Goal: Task Accomplishment & Management: Complete application form

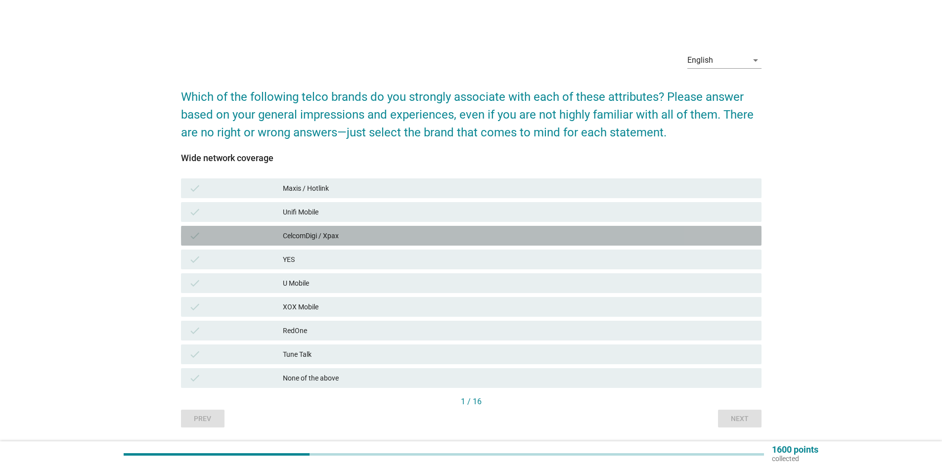
click at [327, 236] on div "CelcomDigi / Xpax" at bounding box center [518, 236] width 471 height 12
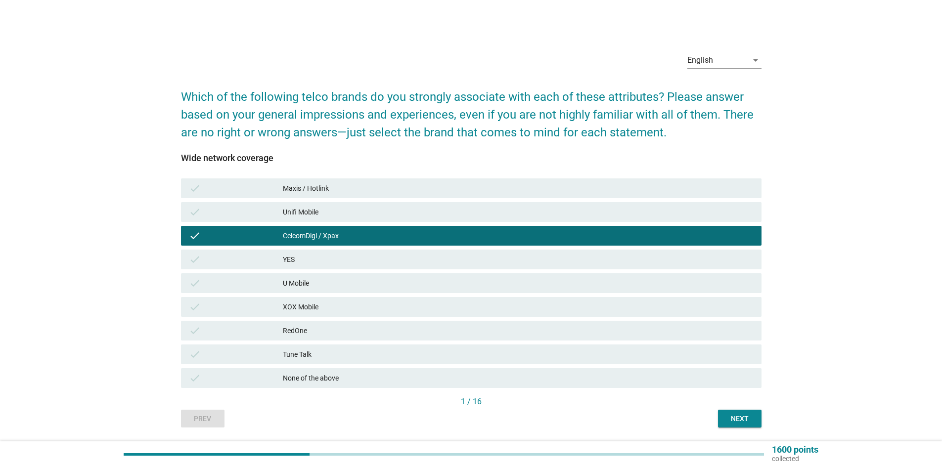
click at [728, 418] on div "Next" at bounding box center [740, 419] width 28 height 10
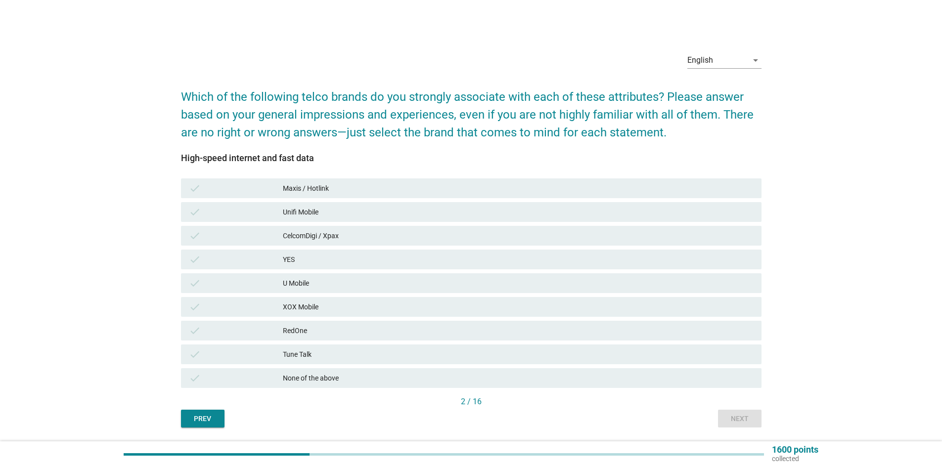
click at [350, 241] on div "CelcomDigi / Xpax" at bounding box center [518, 236] width 471 height 12
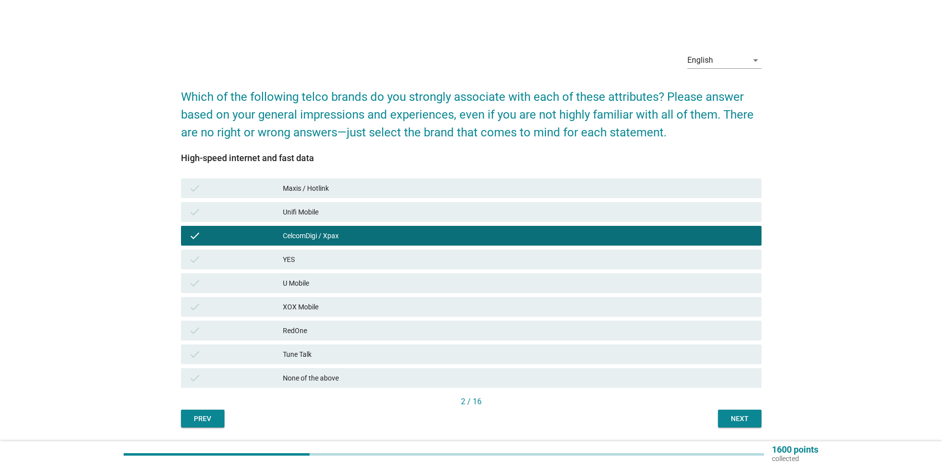
click at [731, 424] on button "Next" at bounding box center [740, 419] width 44 height 18
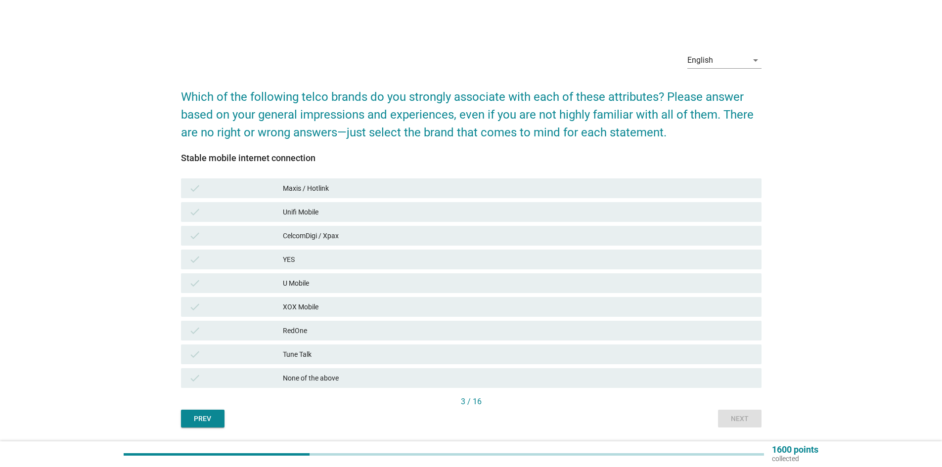
click at [431, 233] on div "CelcomDigi / Xpax" at bounding box center [518, 236] width 471 height 12
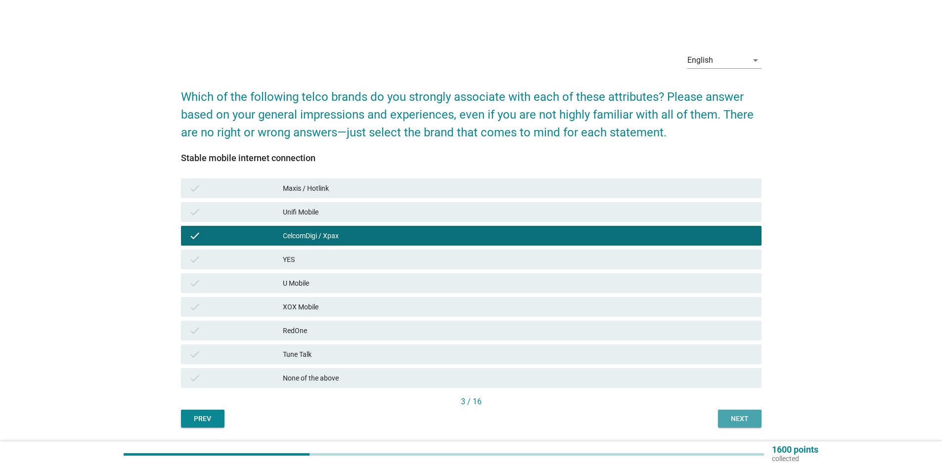
click at [748, 417] on div "Next" at bounding box center [740, 419] width 28 height 10
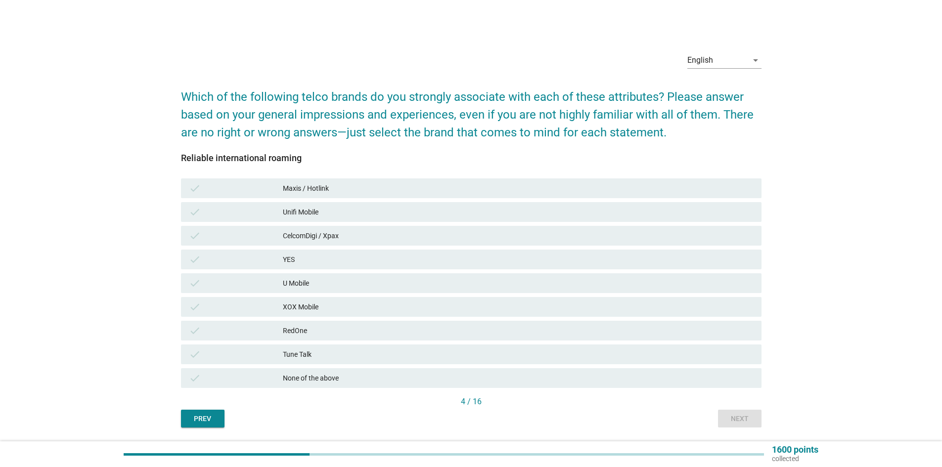
click at [331, 239] on div "CelcomDigi / Xpax" at bounding box center [518, 236] width 471 height 12
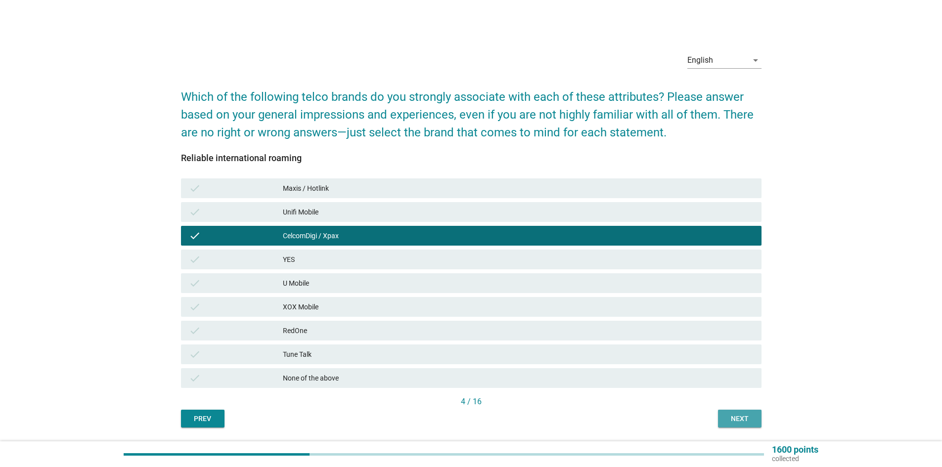
click at [746, 413] on button "Next" at bounding box center [740, 419] width 44 height 18
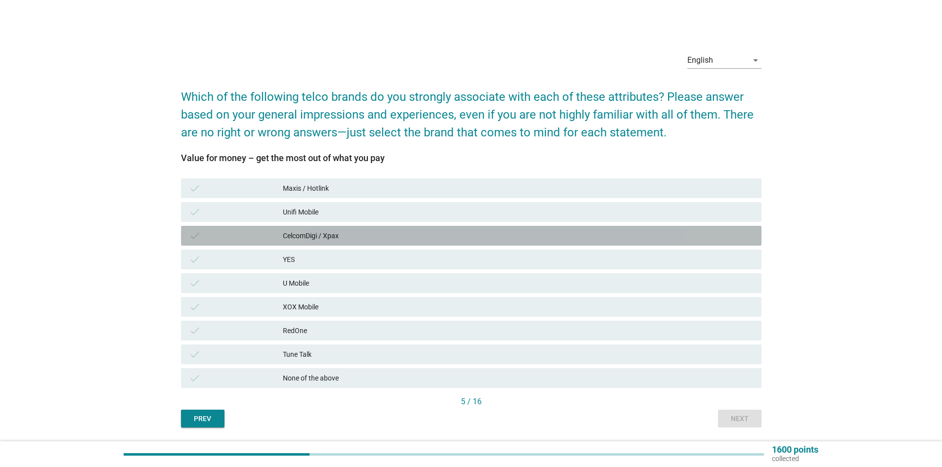
click at [339, 231] on div "CelcomDigi / Xpax" at bounding box center [518, 236] width 471 height 12
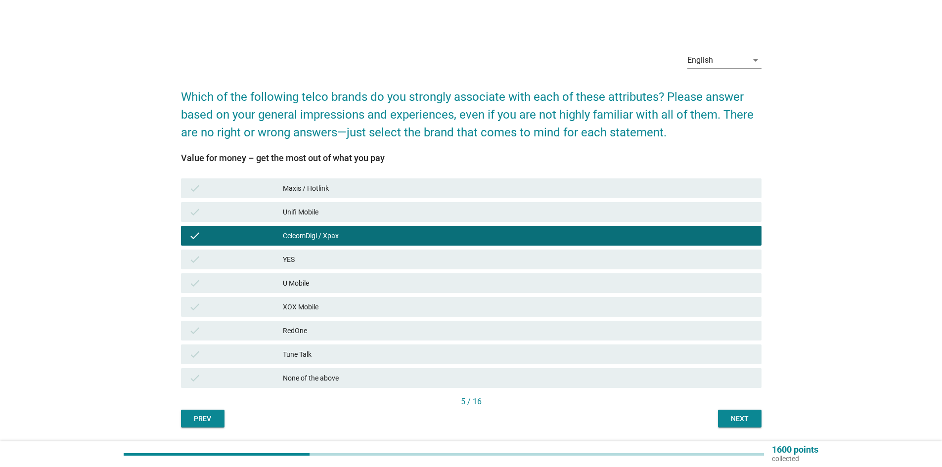
click at [757, 409] on div "5 / 16" at bounding box center [471, 403] width 581 height 14
click at [753, 417] on div "Next" at bounding box center [740, 419] width 28 height 10
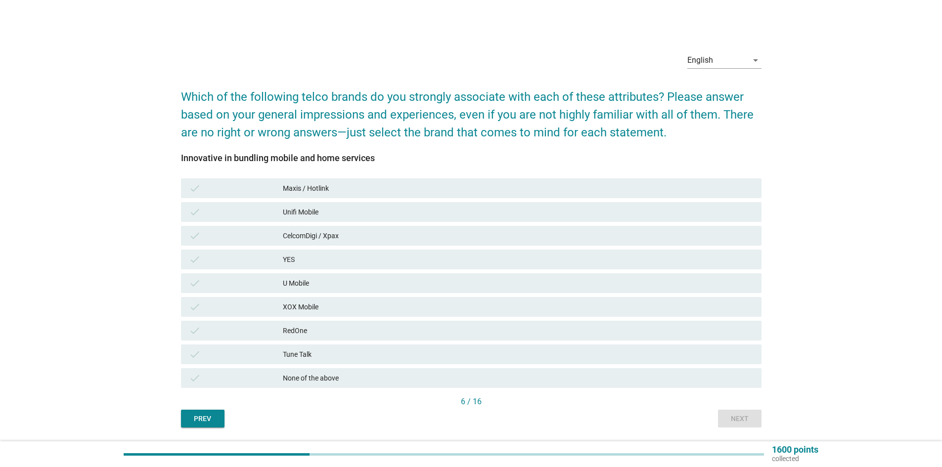
click at [457, 235] on div "CelcomDigi / Xpax" at bounding box center [518, 236] width 471 height 12
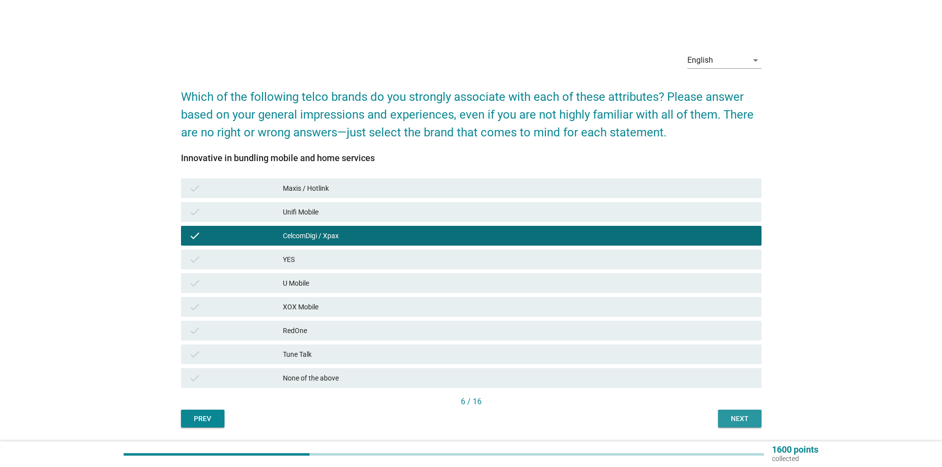
click at [732, 413] on button "Next" at bounding box center [740, 419] width 44 height 18
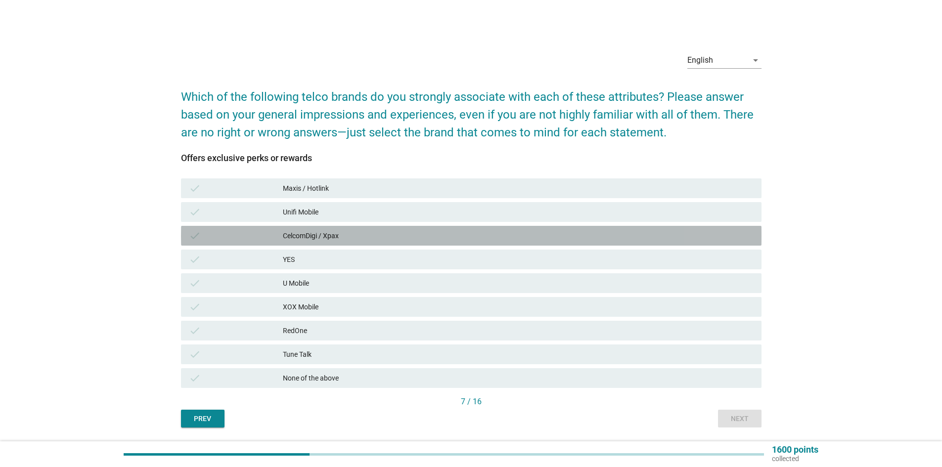
click at [458, 234] on div "CelcomDigi / Xpax" at bounding box center [518, 236] width 471 height 12
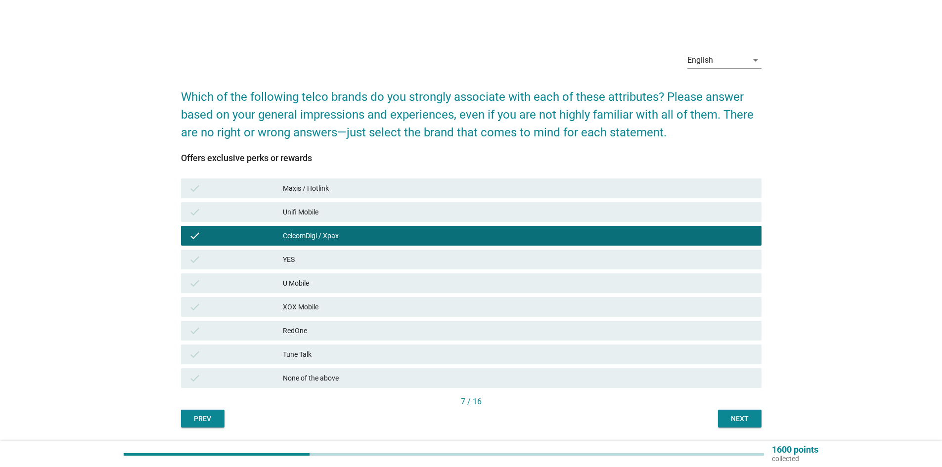
click at [735, 413] on button "Next" at bounding box center [740, 419] width 44 height 18
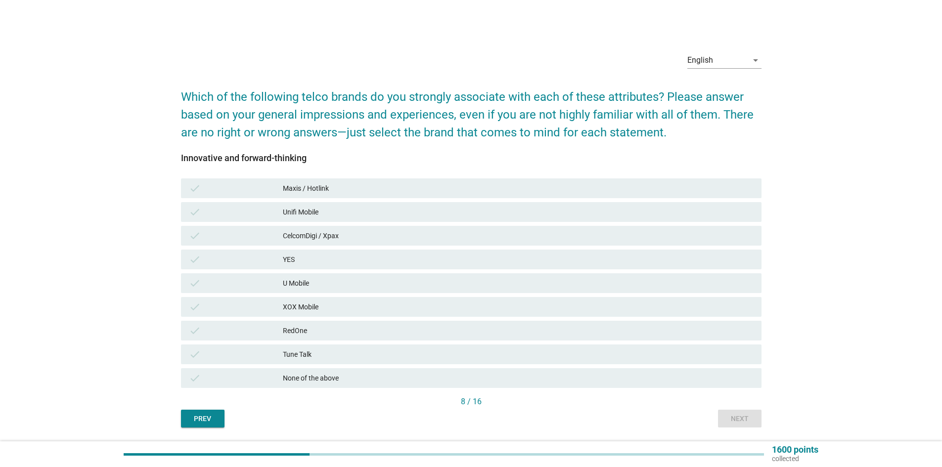
click at [510, 233] on div "CelcomDigi / Xpax" at bounding box center [518, 236] width 471 height 12
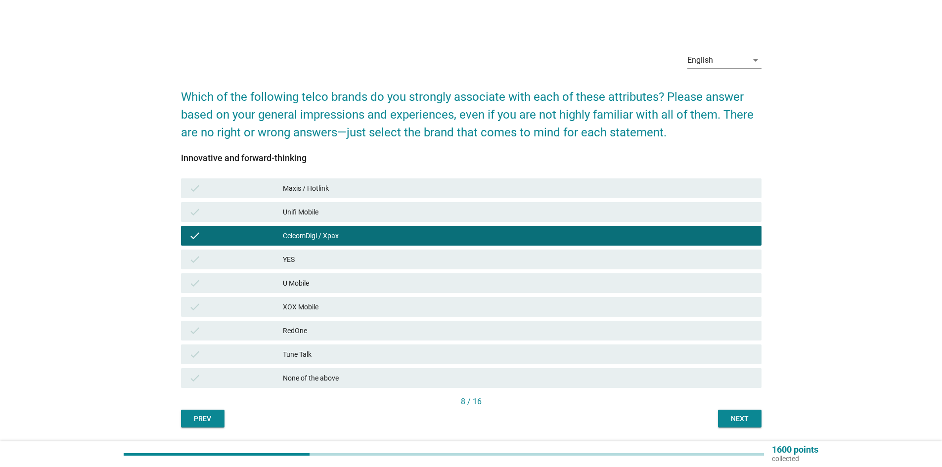
click at [729, 417] on div "Next" at bounding box center [740, 419] width 28 height 10
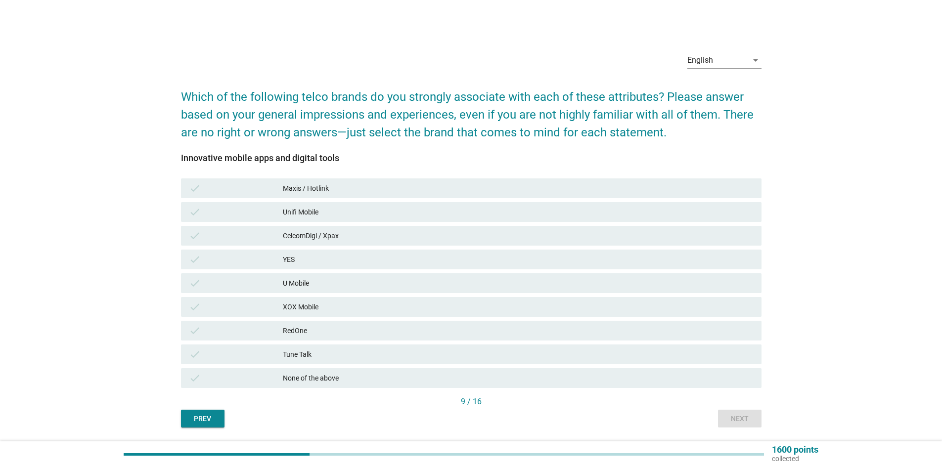
click at [406, 233] on div "CelcomDigi / Xpax" at bounding box center [518, 236] width 471 height 12
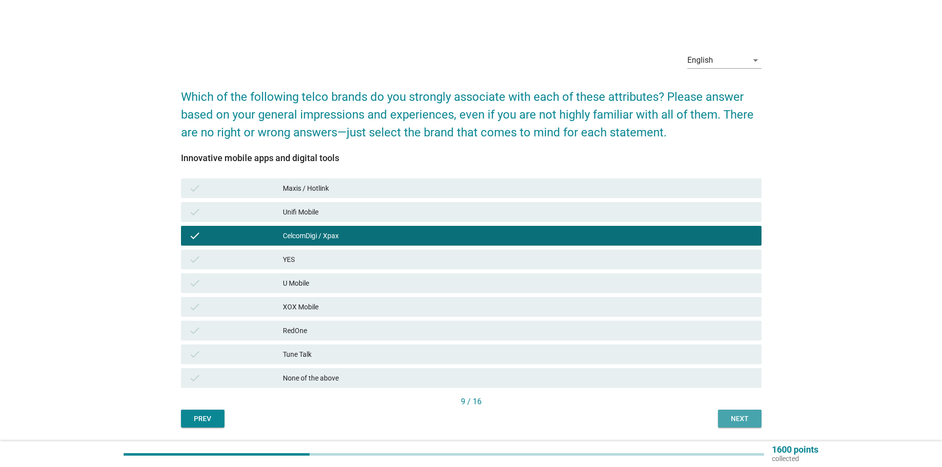
click at [729, 415] on div "Next" at bounding box center [740, 419] width 28 height 10
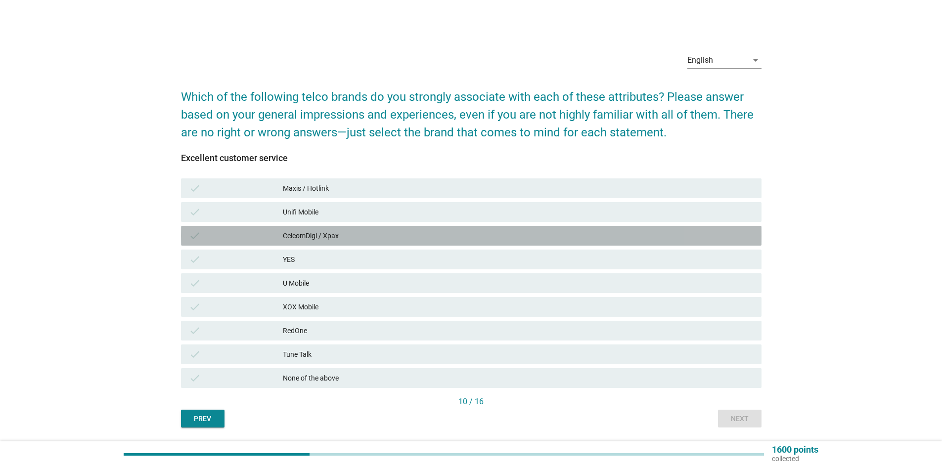
click at [510, 240] on div "CelcomDigi / Xpax" at bounding box center [518, 236] width 471 height 12
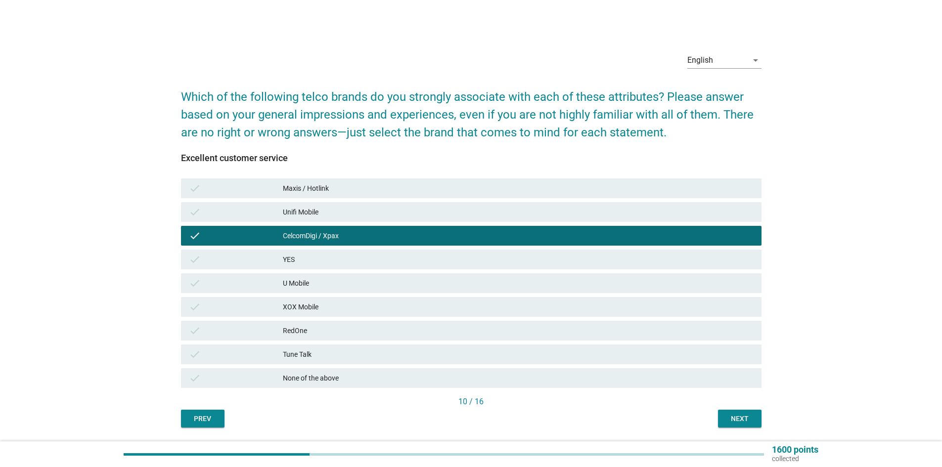
click at [747, 418] on div "Next" at bounding box center [740, 419] width 28 height 10
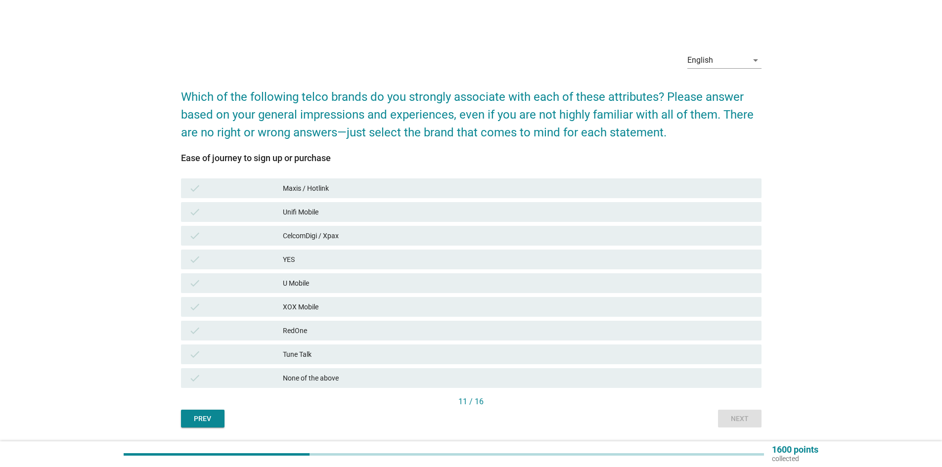
click at [505, 238] on div "CelcomDigi / Xpax" at bounding box center [518, 236] width 471 height 12
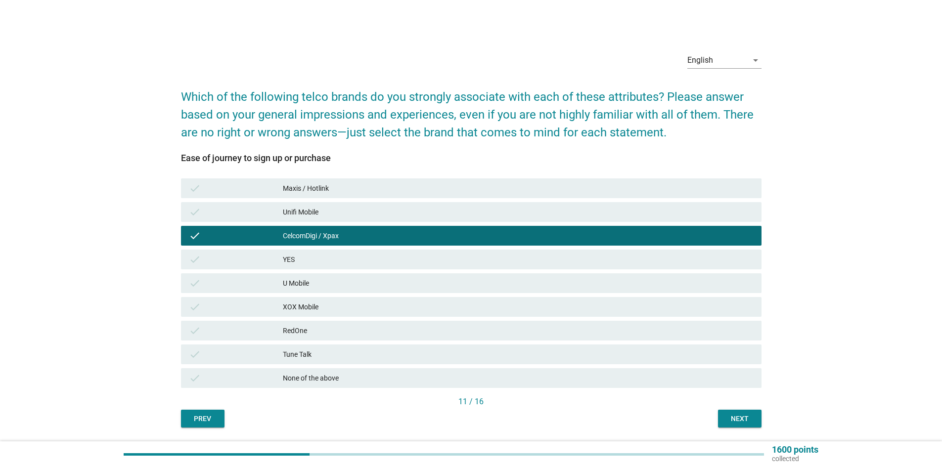
click at [748, 412] on button "Next" at bounding box center [740, 419] width 44 height 18
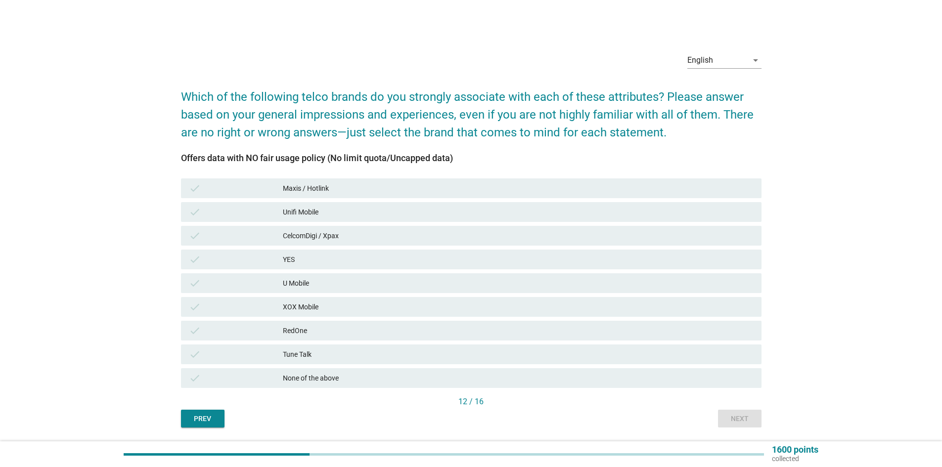
click at [495, 240] on div "CelcomDigi / Xpax" at bounding box center [518, 236] width 471 height 12
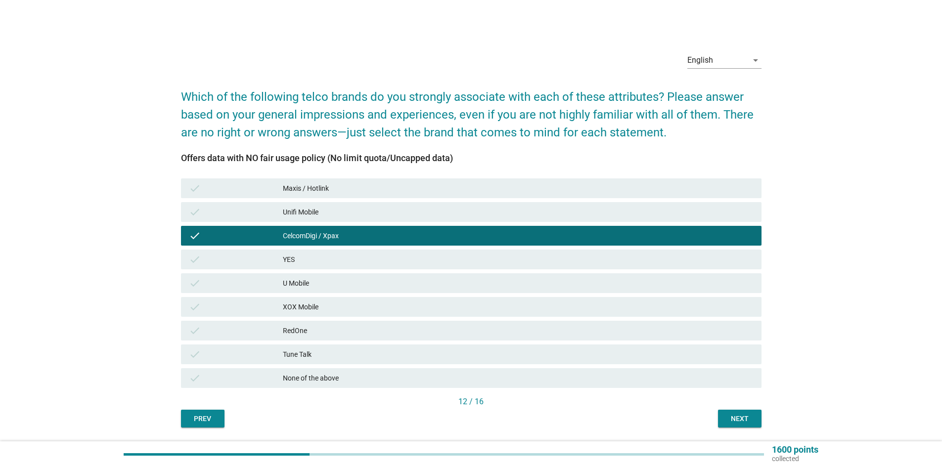
click at [726, 410] on div "12 / 16" at bounding box center [471, 403] width 581 height 14
click at [726, 417] on div "Next" at bounding box center [740, 419] width 28 height 10
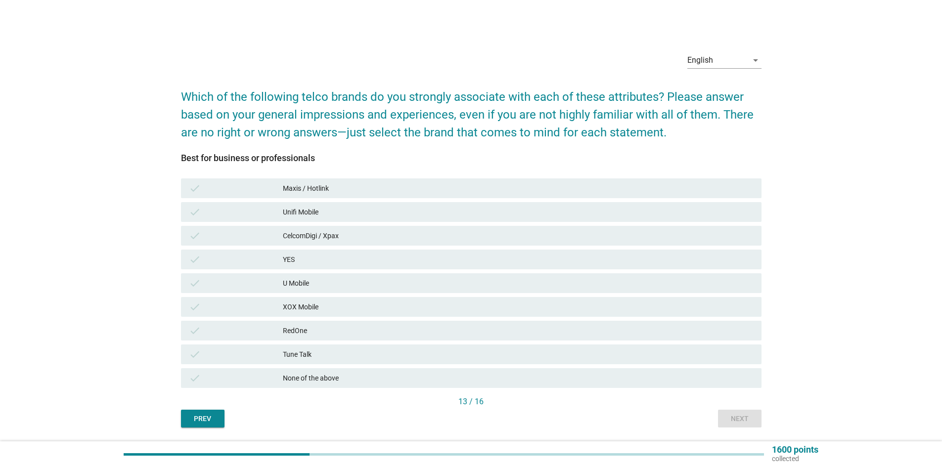
drag, startPoint x: 544, startPoint y: 232, endPoint x: 549, endPoint y: 232, distance: 5.4
click at [543, 232] on div "CelcomDigi / Xpax" at bounding box center [518, 236] width 471 height 12
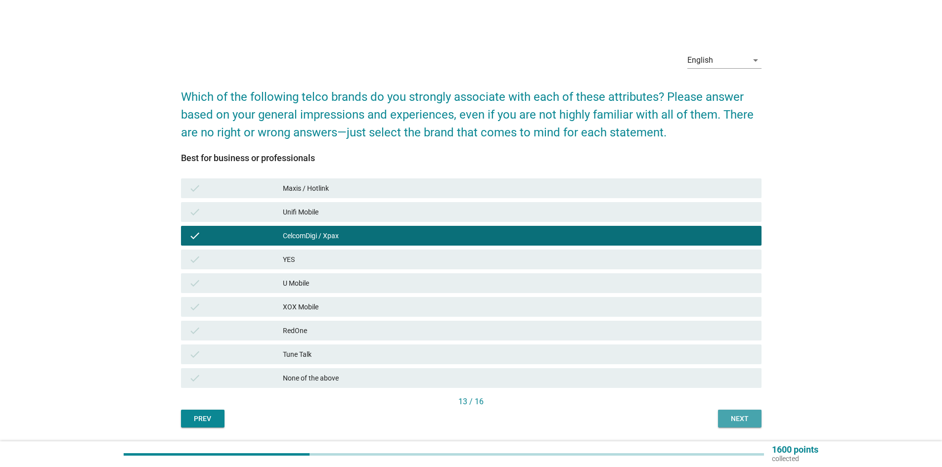
click at [753, 421] on div "Next" at bounding box center [740, 419] width 28 height 10
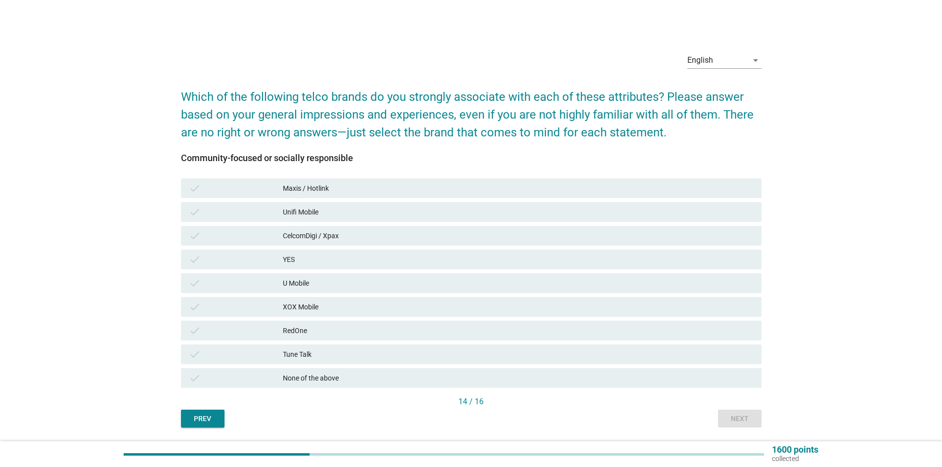
click at [545, 238] on div "CelcomDigi / Xpax" at bounding box center [518, 236] width 471 height 12
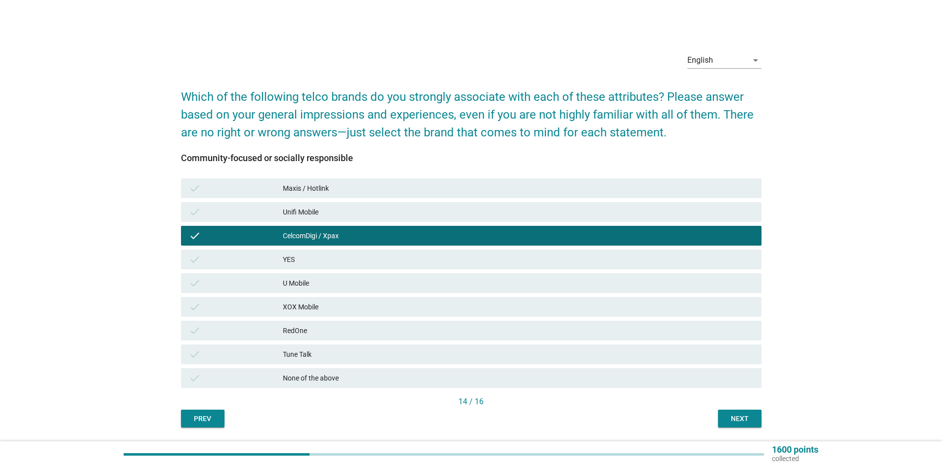
click at [730, 420] on div "Next" at bounding box center [740, 419] width 28 height 10
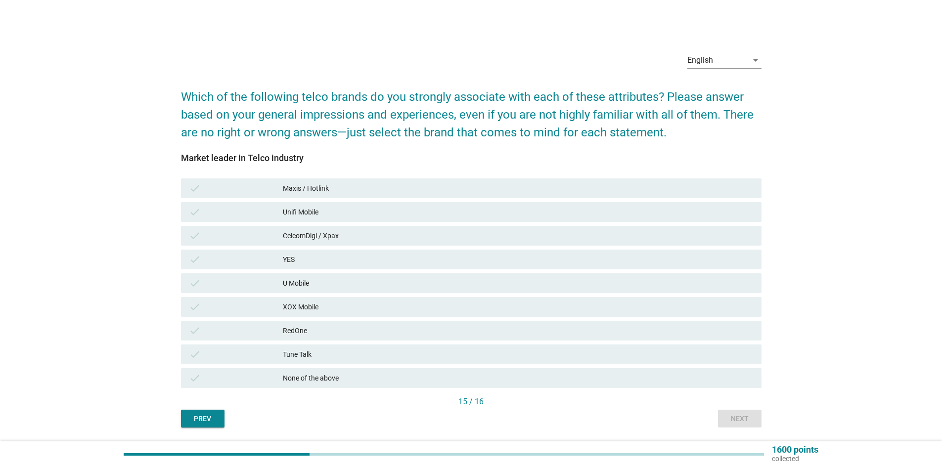
click at [599, 235] on div "CelcomDigi / Xpax" at bounding box center [518, 236] width 471 height 12
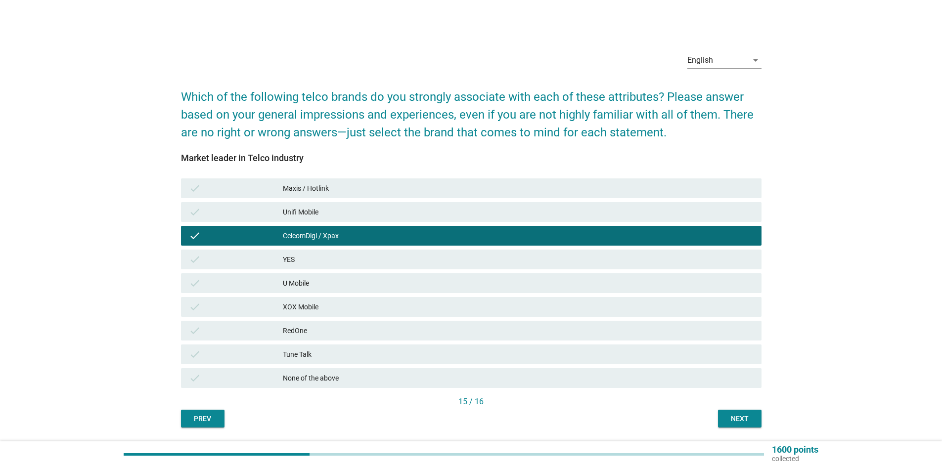
click at [733, 420] on div "Next" at bounding box center [740, 419] width 28 height 10
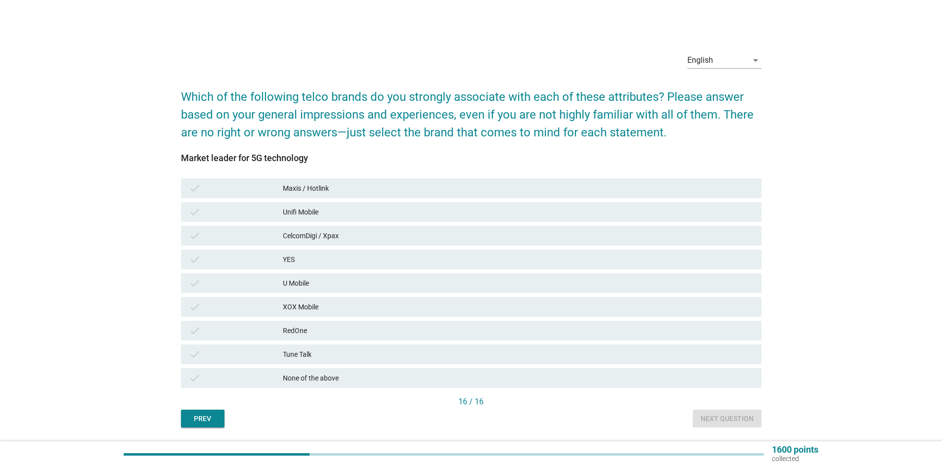
click at [604, 246] on div "check CelcomDigi / Xpax" at bounding box center [471, 236] width 585 height 24
click at [607, 237] on div "CelcomDigi / Xpax" at bounding box center [518, 236] width 471 height 12
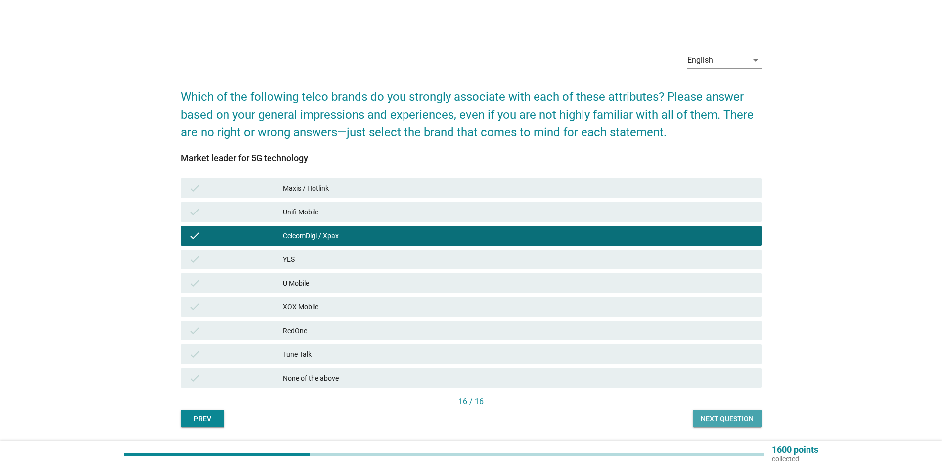
click at [716, 424] on div "Next question" at bounding box center [727, 419] width 53 height 10
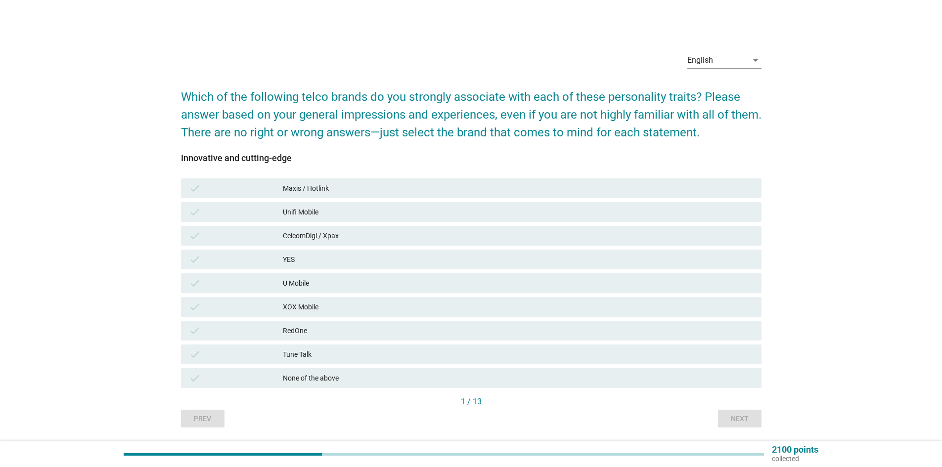
click at [348, 238] on div "CelcomDigi / Xpax" at bounding box center [518, 236] width 471 height 12
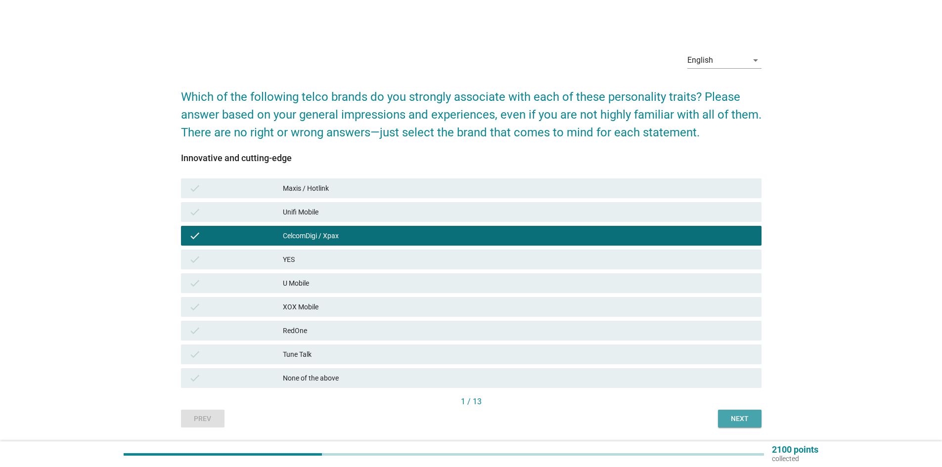
click at [725, 423] on button "Next" at bounding box center [740, 419] width 44 height 18
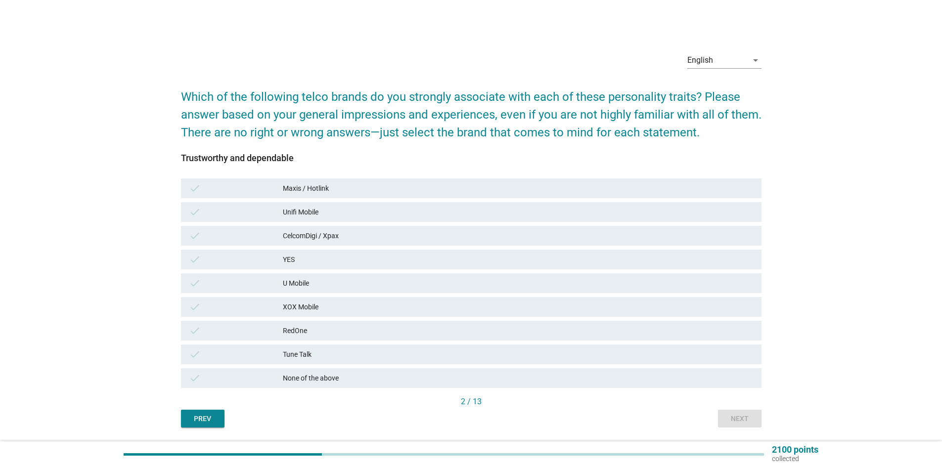
click at [391, 229] on div "check CelcomDigi / Xpax" at bounding box center [471, 236] width 581 height 20
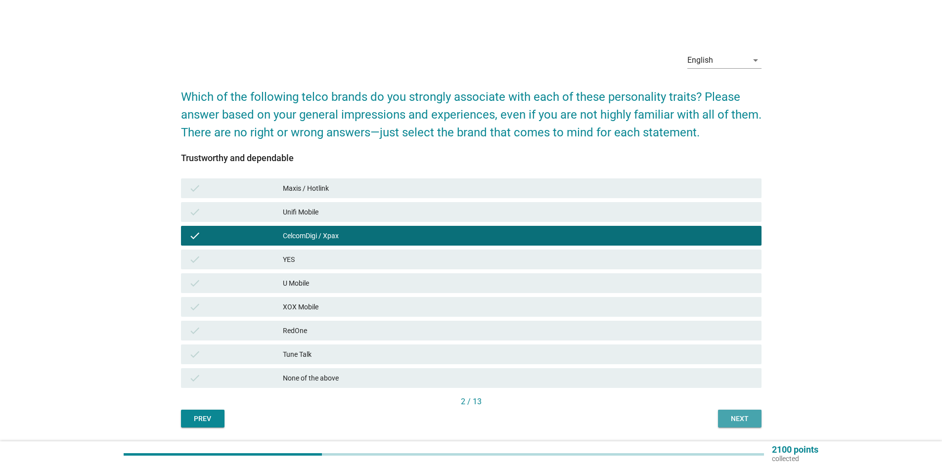
click at [726, 427] on button "Next" at bounding box center [740, 419] width 44 height 18
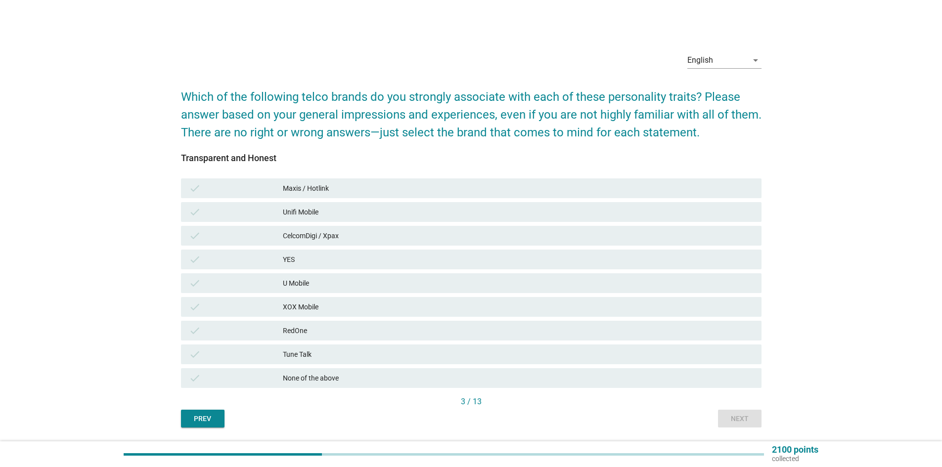
click at [395, 238] on div "CelcomDigi / Xpax" at bounding box center [518, 236] width 471 height 12
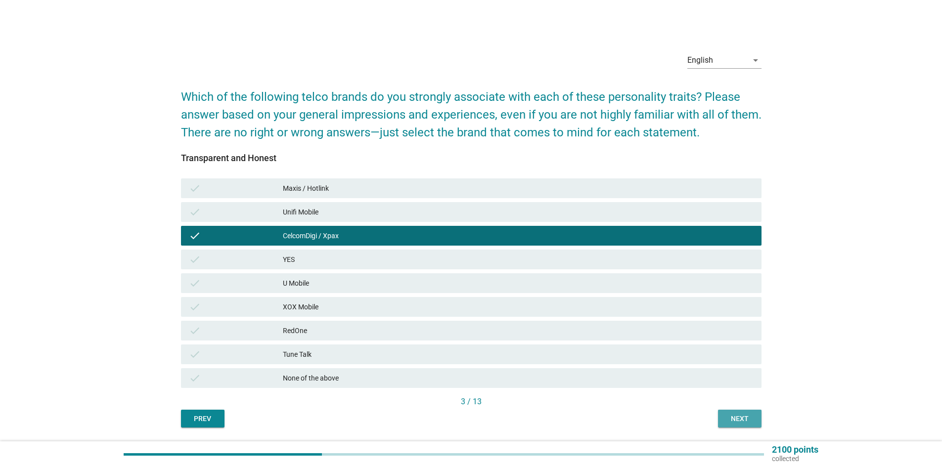
click at [724, 423] on button "Next" at bounding box center [740, 419] width 44 height 18
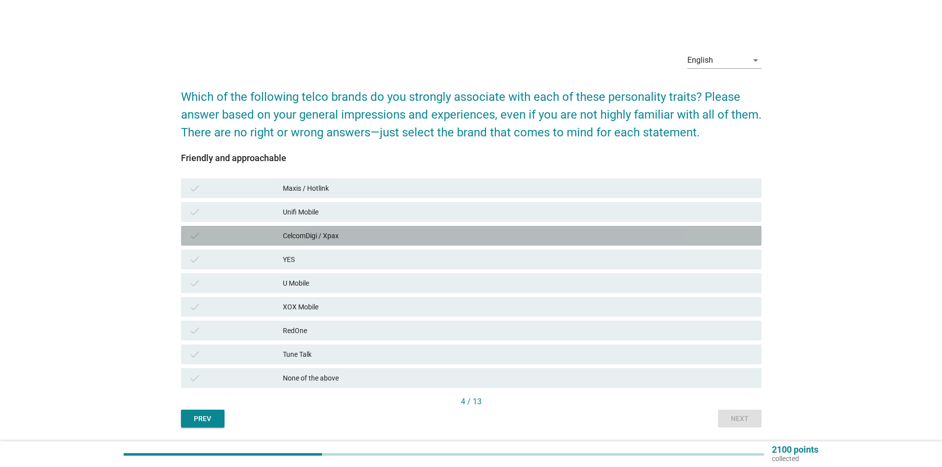
click at [420, 242] on div "check CelcomDigi / Xpax" at bounding box center [471, 236] width 581 height 20
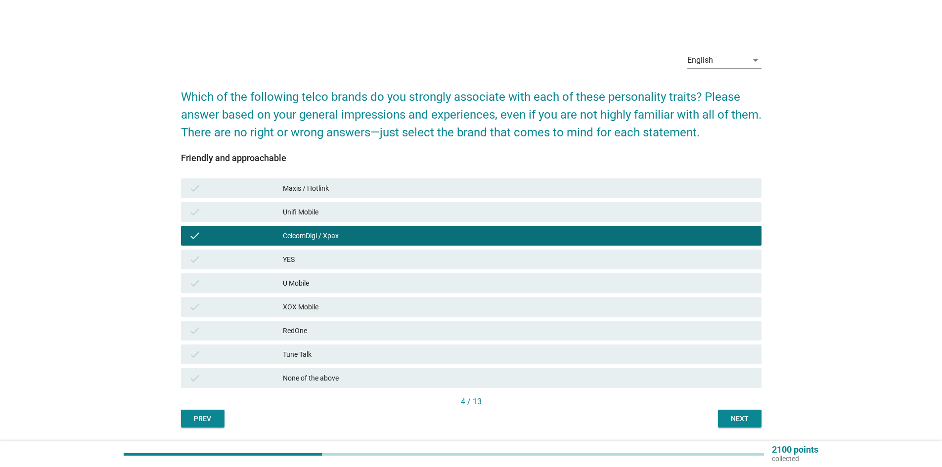
click at [731, 426] on button "Next" at bounding box center [740, 419] width 44 height 18
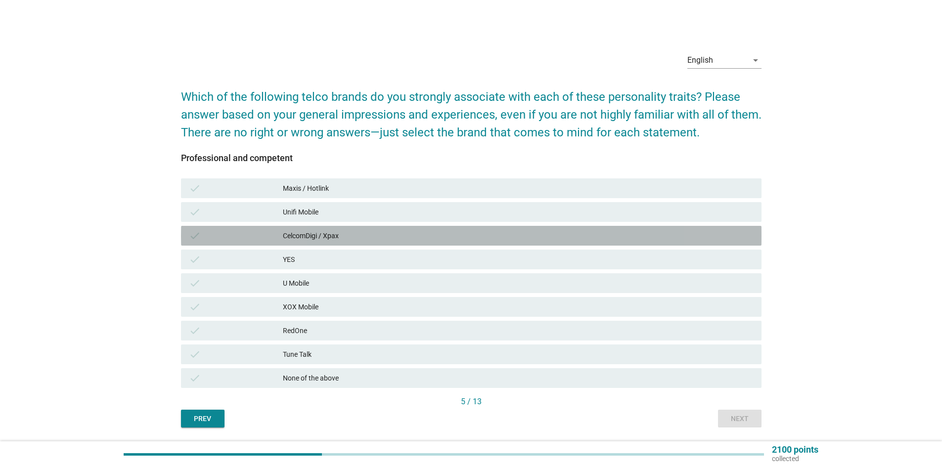
click at [423, 237] on div "CelcomDigi / Xpax" at bounding box center [518, 236] width 471 height 12
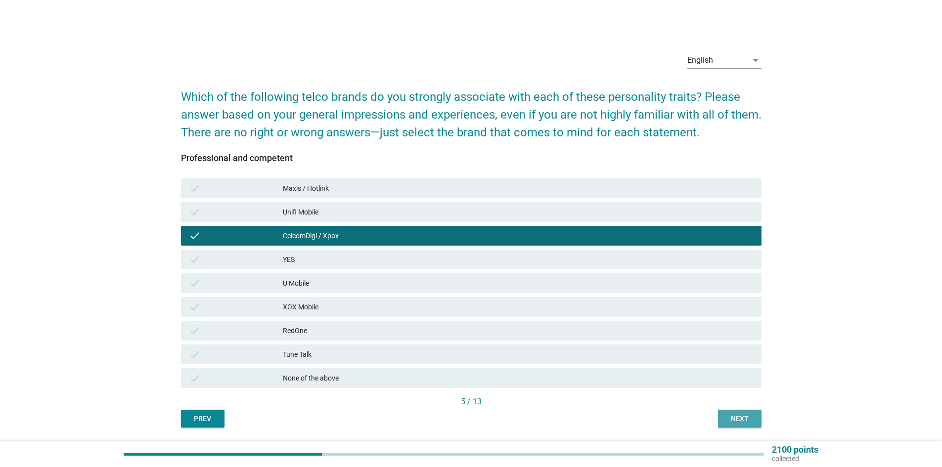
click at [728, 417] on div "Next" at bounding box center [740, 419] width 28 height 10
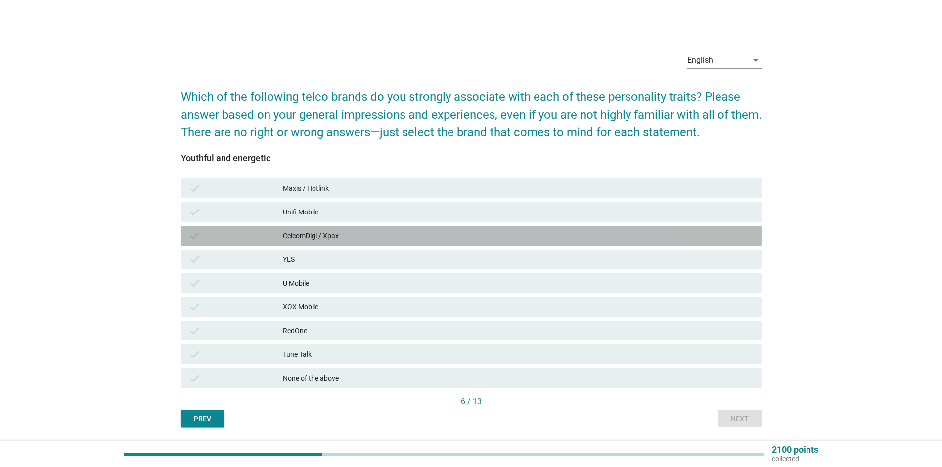
click at [470, 234] on div "CelcomDigi / Xpax" at bounding box center [518, 236] width 471 height 12
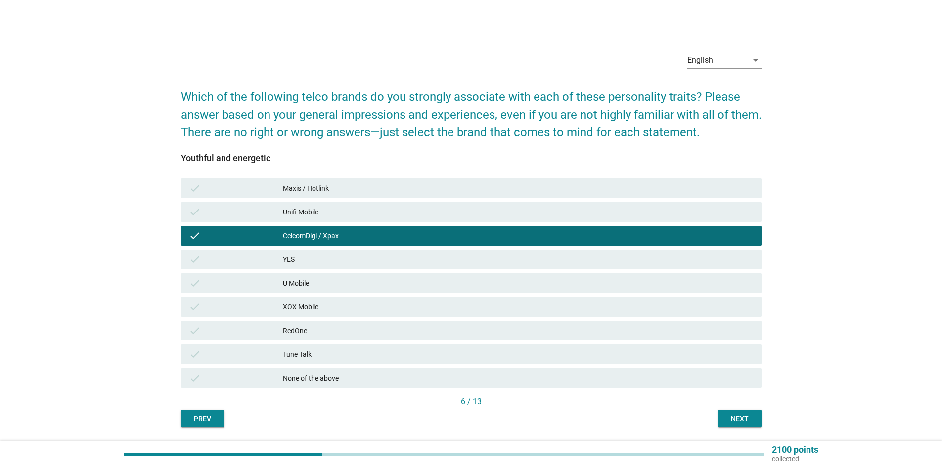
click at [739, 424] on button "Next" at bounding box center [740, 419] width 44 height 18
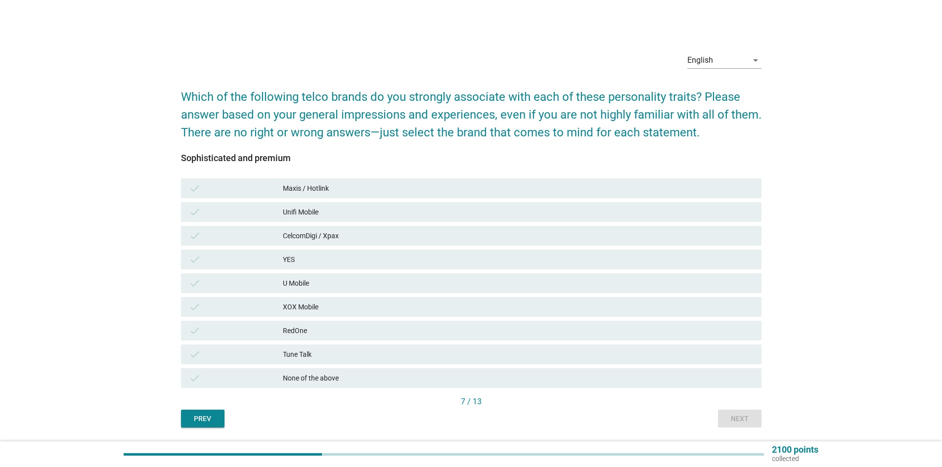
click at [512, 240] on div "CelcomDigi / Xpax" at bounding box center [518, 236] width 471 height 12
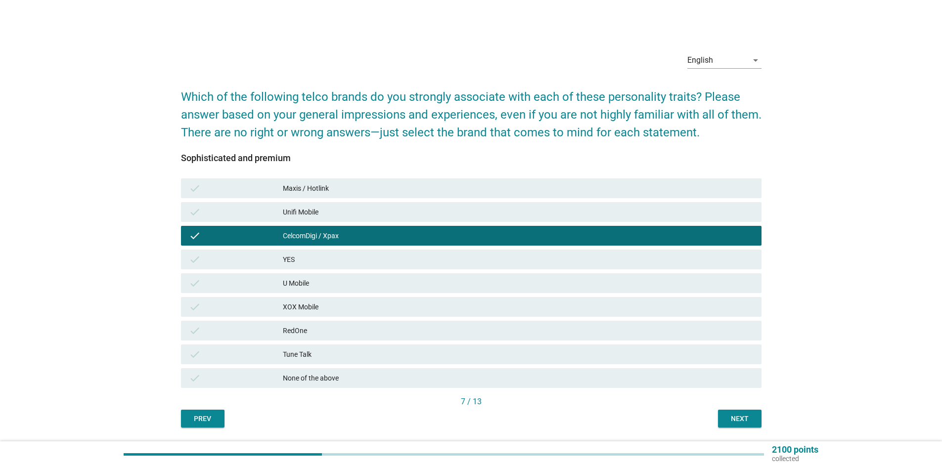
click at [733, 424] on div "Next" at bounding box center [740, 419] width 28 height 10
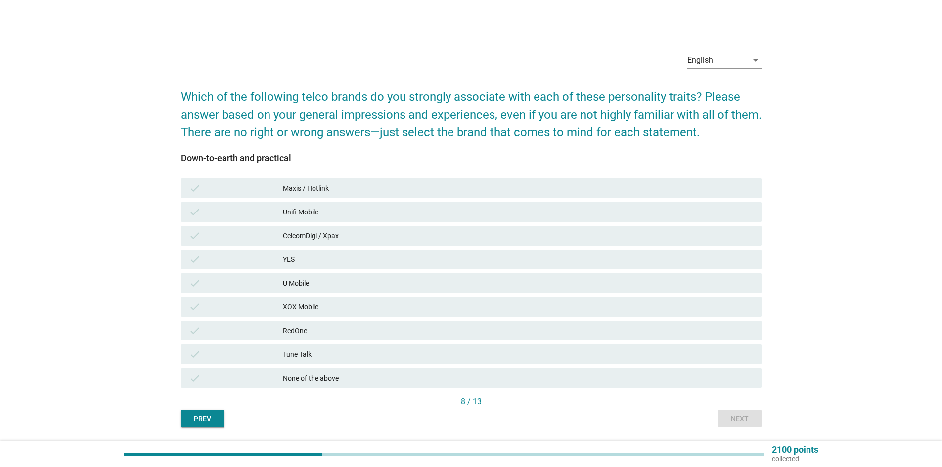
click at [579, 237] on div "CelcomDigi / Xpax" at bounding box center [518, 236] width 471 height 12
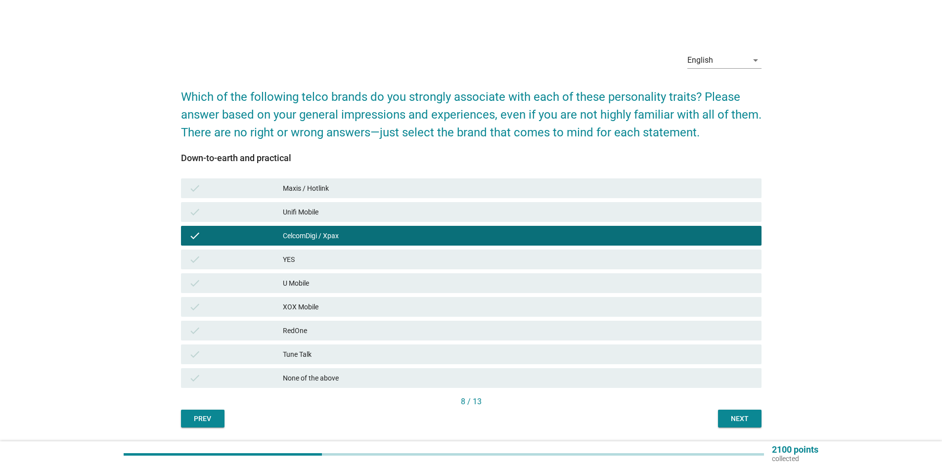
click at [743, 423] on div "Next" at bounding box center [740, 419] width 28 height 10
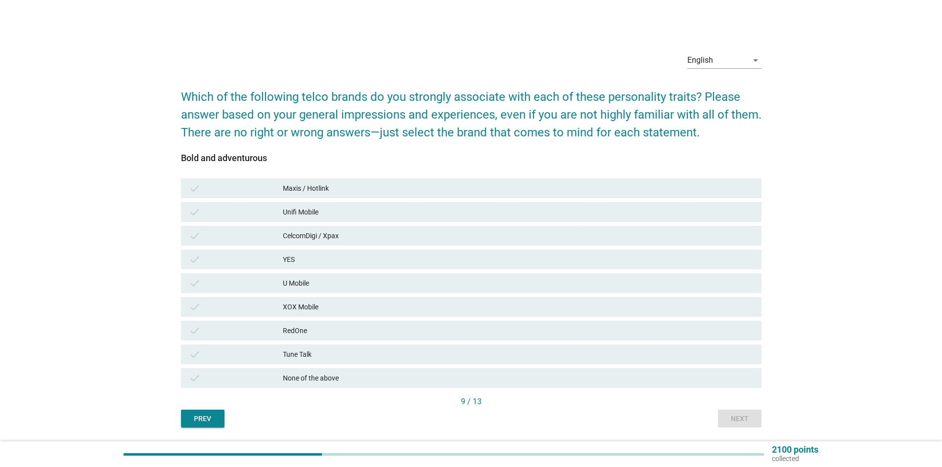
click at [623, 238] on div "CelcomDigi / Xpax" at bounding box center [518, 236] width 471 height 12
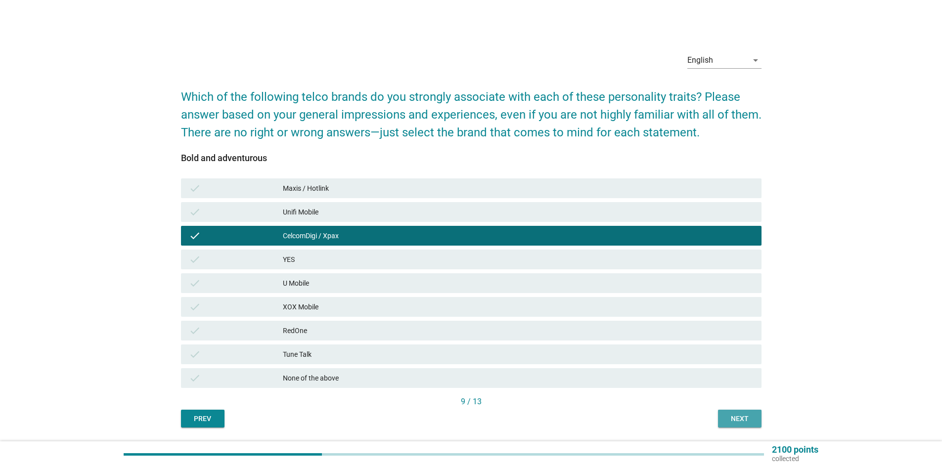
click at [738, 414] on div "Next" at bounding box center [740, 419] width 28 height 10
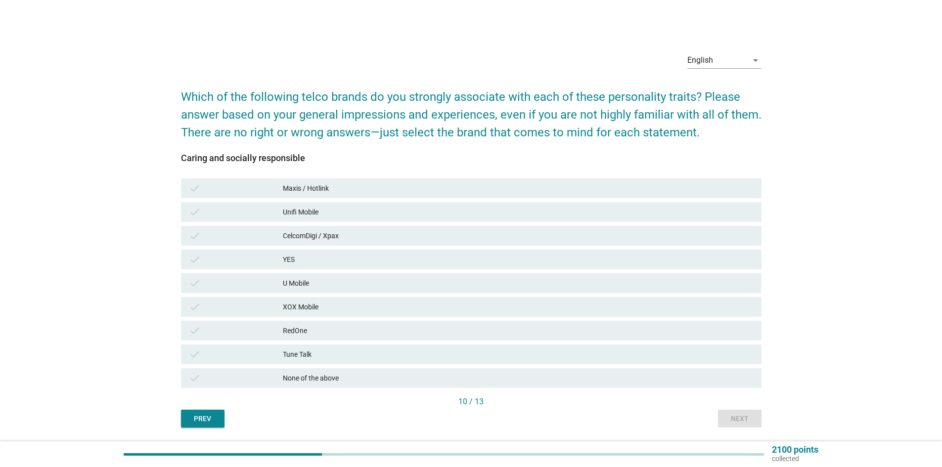
click at [511, 231] on div "CelcomDigi / Xpax" at bounding box center [518, 236] width 471 height 12
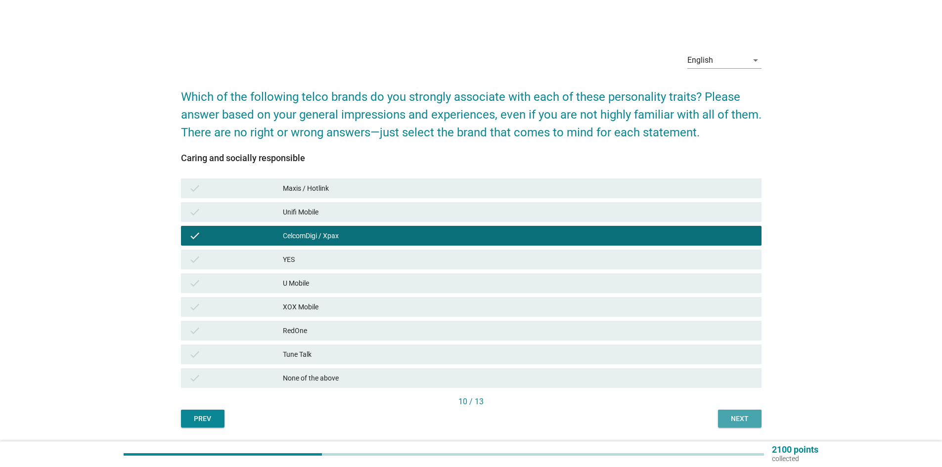
click at [756, 427] on button "Next" at bounding box center [740, 419] width 44 height 18
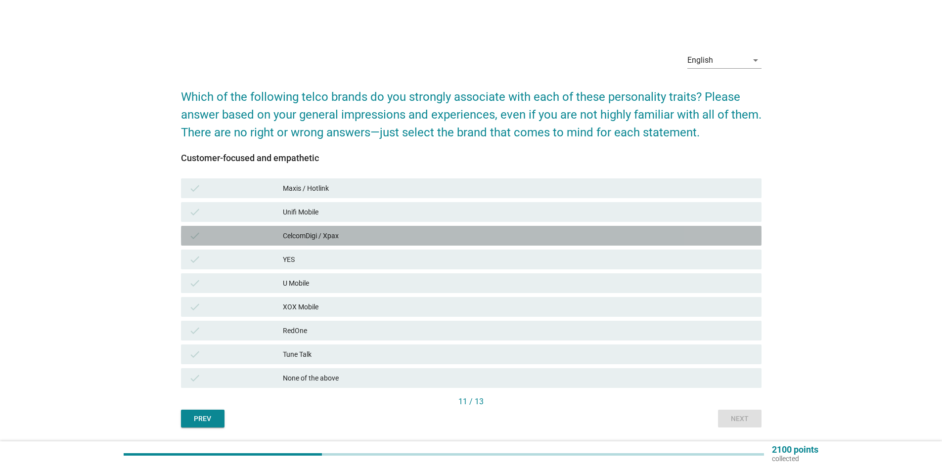
click at [403, 243] on div "check CelcomDigi / Xpax" at bounding box center [471, 236] width 581 height 20
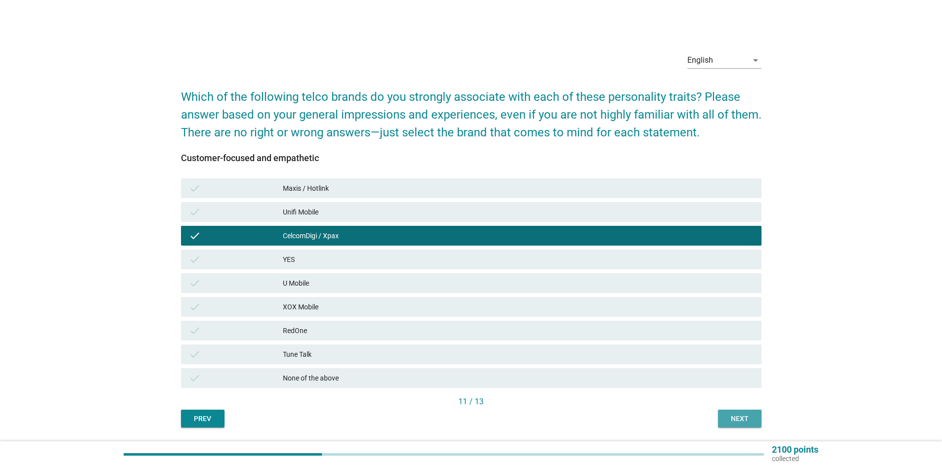
click at [742, 425] on button "Next" at bounding box center [740, 419] width 44 height 18
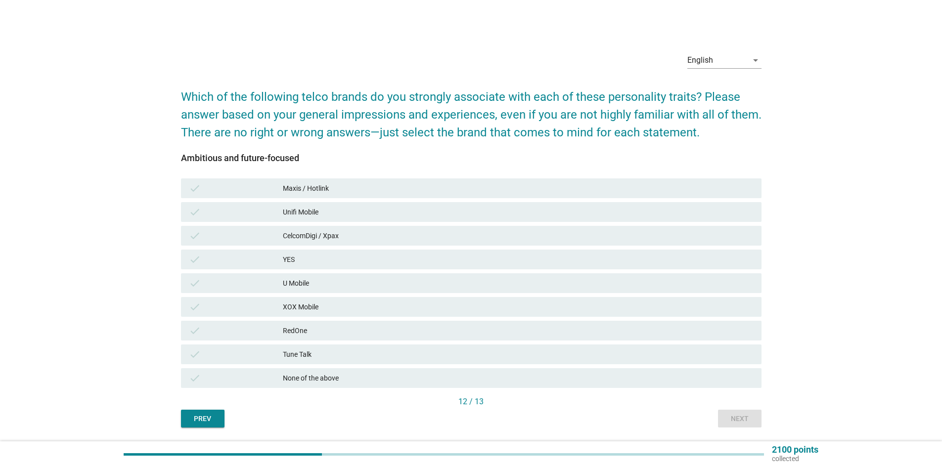
click at [551, 236] on div "CelcomDigi / Xpax" at bounding box center [518, 236] width 471 height 12
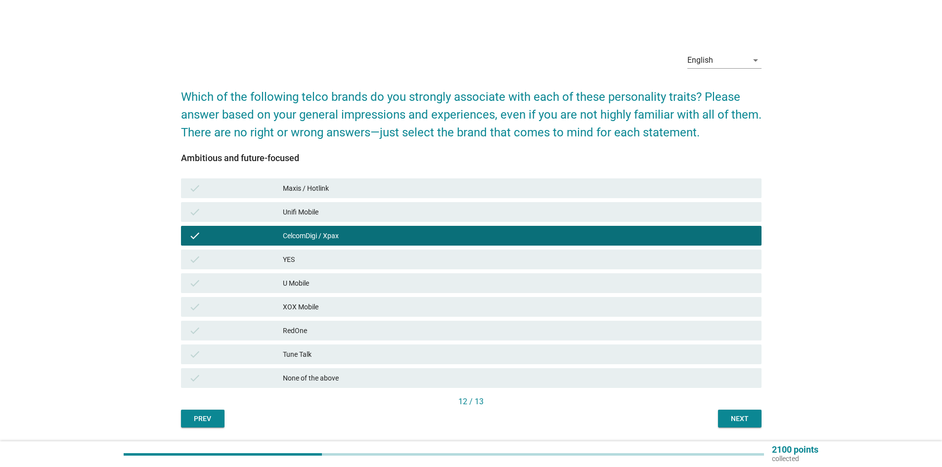
click at [755, 418] on button "Next" at bounding box center [740, 419] width 44 height 18
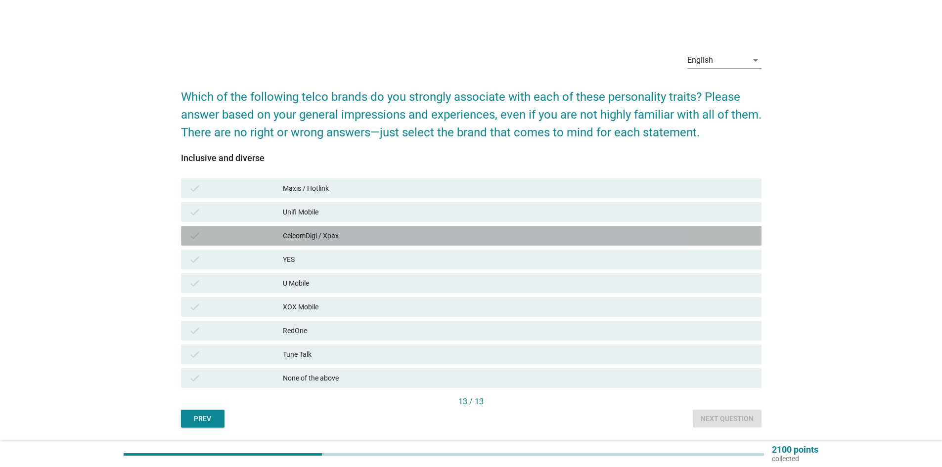
click at [654, 236] on div "CelcomDigi / Xpax" at bounding box center [518, 236] width 471 height 12
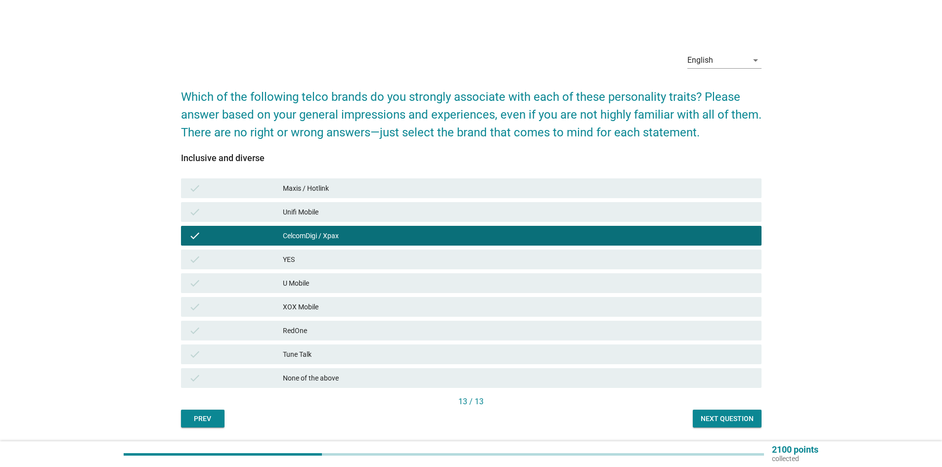
click at [747, 419] on div "Next question" at bounding box center [727, 419] width 53 height 10
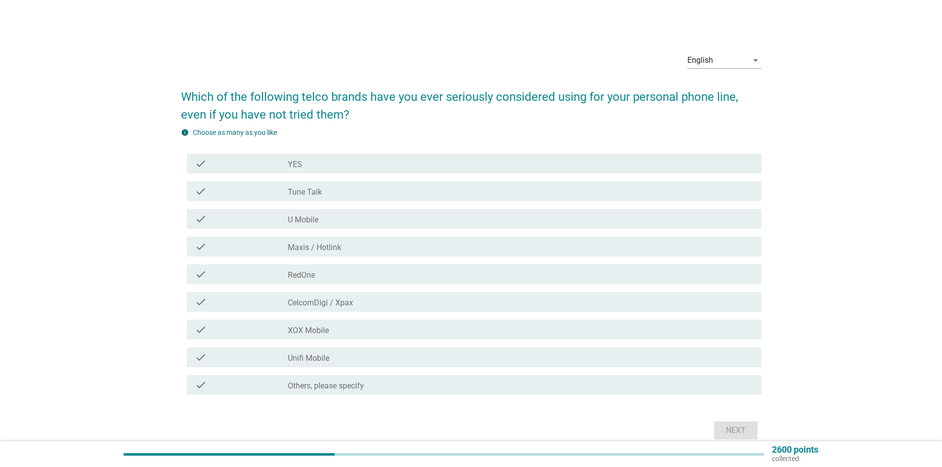
click at [402, 300] on div "check_box_outline_blank CelcomDigi / Xpax" at bounding box center [521, 302] width 466 height 12
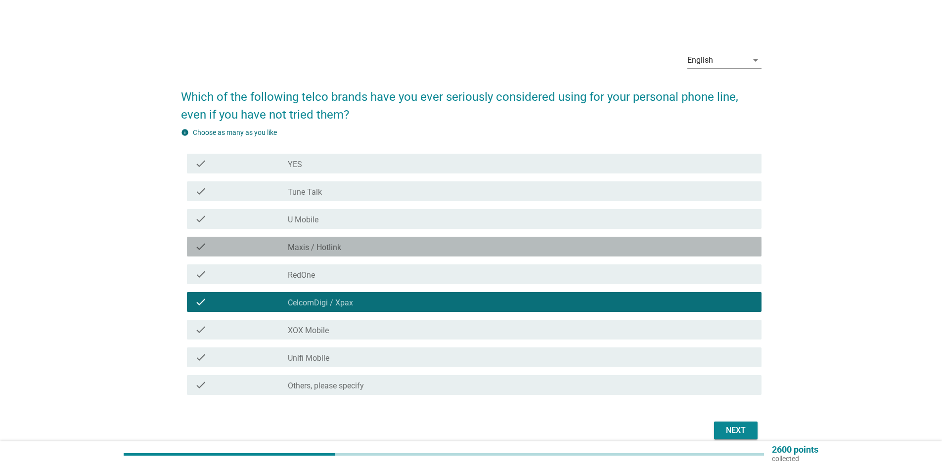
click at [402, 256] on div "check check_box_outline_blank Maxis / Hotlink" at bounding box center [474, 247] width 575 height 20
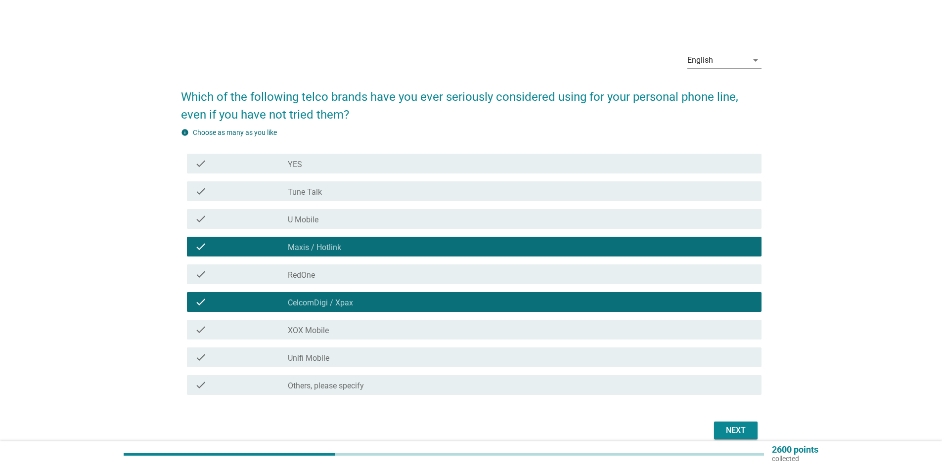
click at [402, 224] on div "check_box_outline_blank U Mobile" at bounding box center [521, 219] width 466 height 12
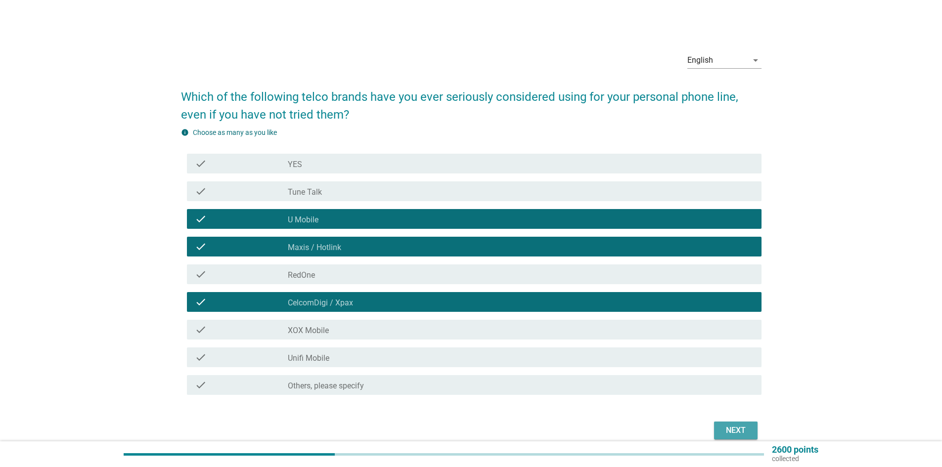
click at [728, 425] on div "Next" at bounding box center [736, 431] width 28 height 12
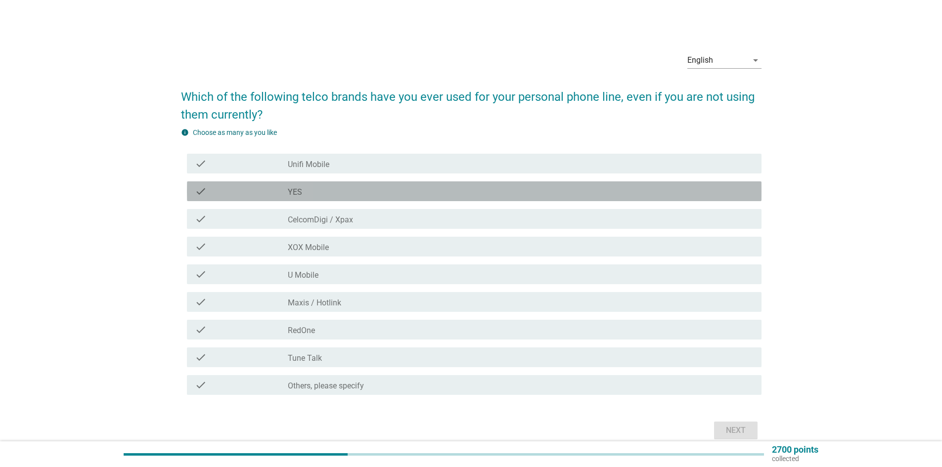
click at [368, 194] on div "check_box YES" at bounding box center [521, 192] width 466 height 12
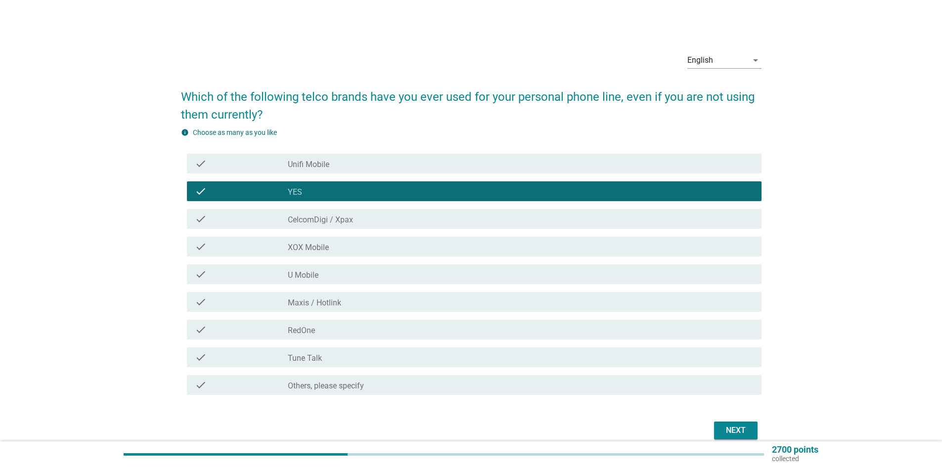
click at [368, 223] on div "check_box CelcomDigi / Xpax" at bounding box center [521, 219] width 466 height 12
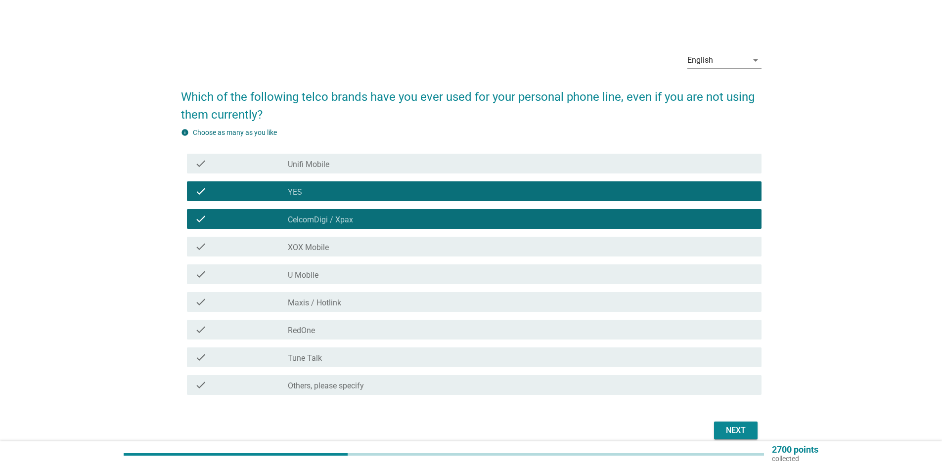
click at [365, 257] on div "check check_box XOX Mobile" at bounding box center [471, 247] width 581 height 28
click at [366, 249] on div "check_box XOX Mobile" at bounding box center [521, 247] width 466 height 12
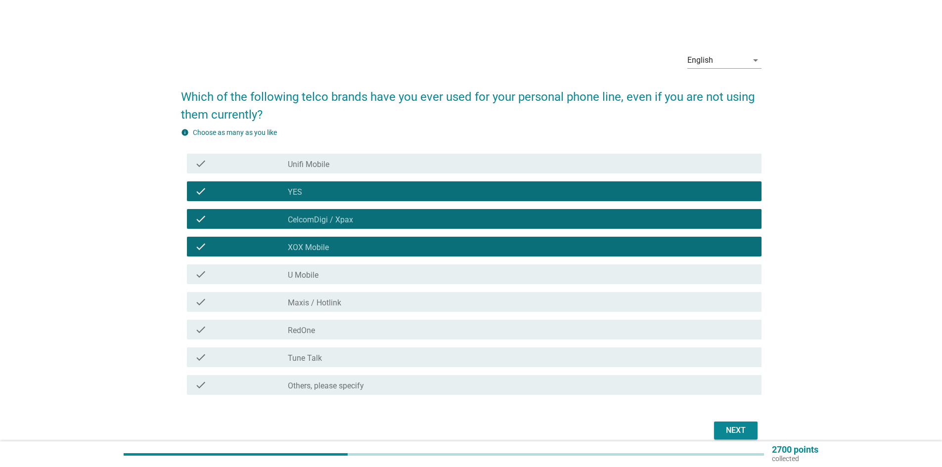
click at [362, 300] on div "check_box Maxis / Hotlink" at bounding box center [521, 302] width 466 height 12
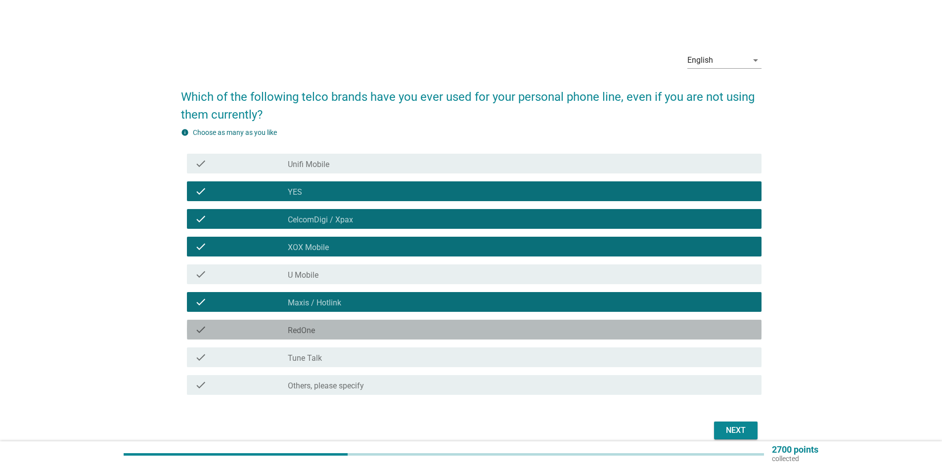
click at [441, 325] on div "check_box RedOne" at bounding box center [521, 330] width 466 height 12
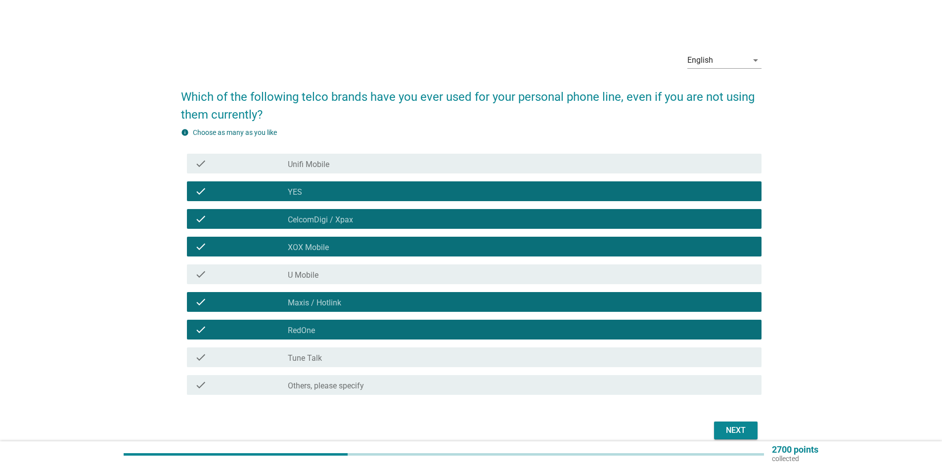
click at [720, 426] on button "Next" at bounding box center [736, 431] width 44 height 18
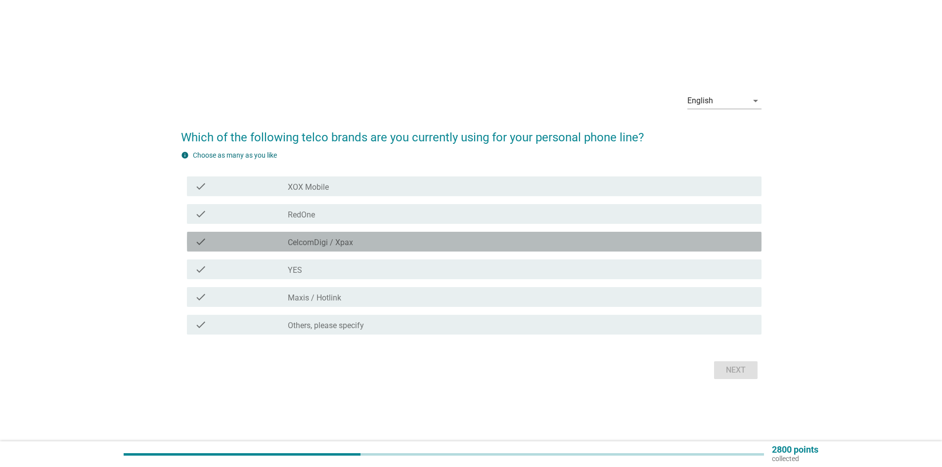
click at [472, 244] on div "check_box CelcomDigi / Xpax" at bounding box center [521, 242] width 466 height 12
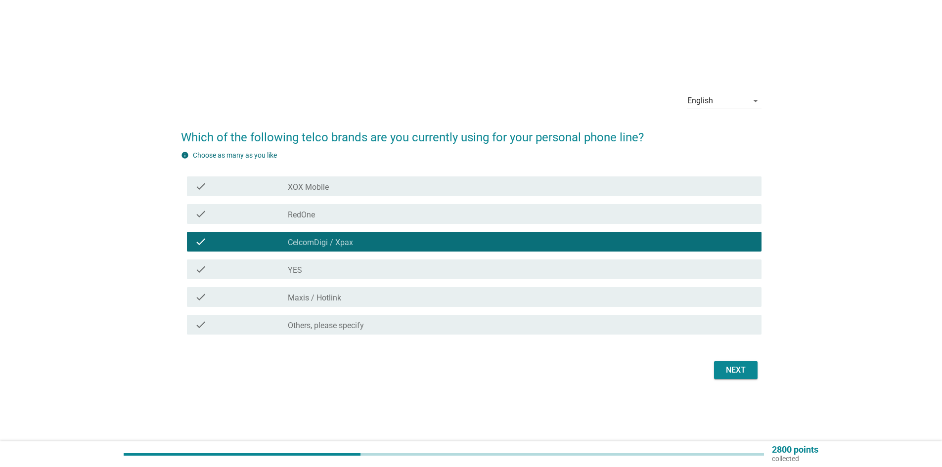
click at [735, 367] on div "Next" at bounding box center [736, 371] width 28 height 12
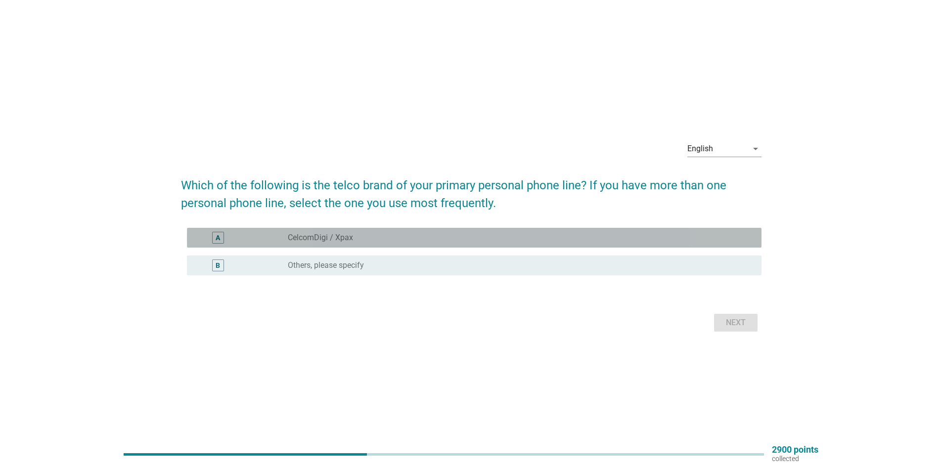
click at [325, 244] on div "A radio_button_unchecked CelcomDigi / Xpax" at bounding box center [474, 238] width 575 height 20
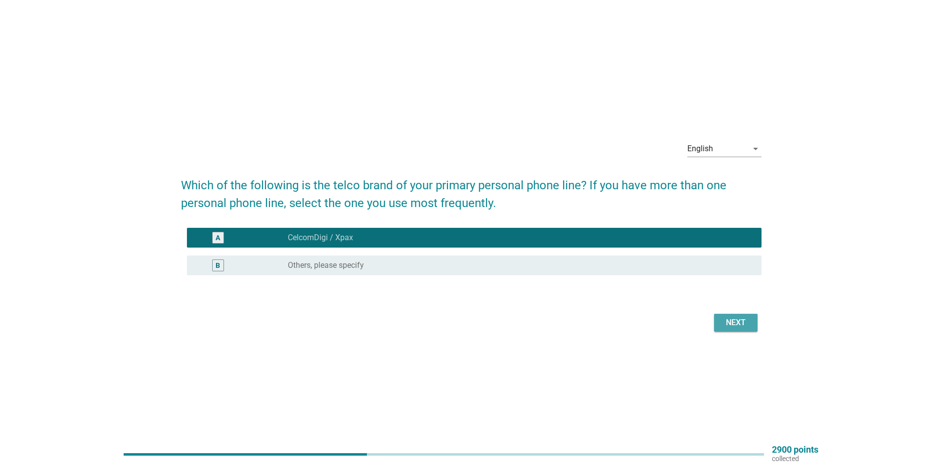
click at [739, 326] on div "Next" at bounding box center [736, 323] width 28 height 12
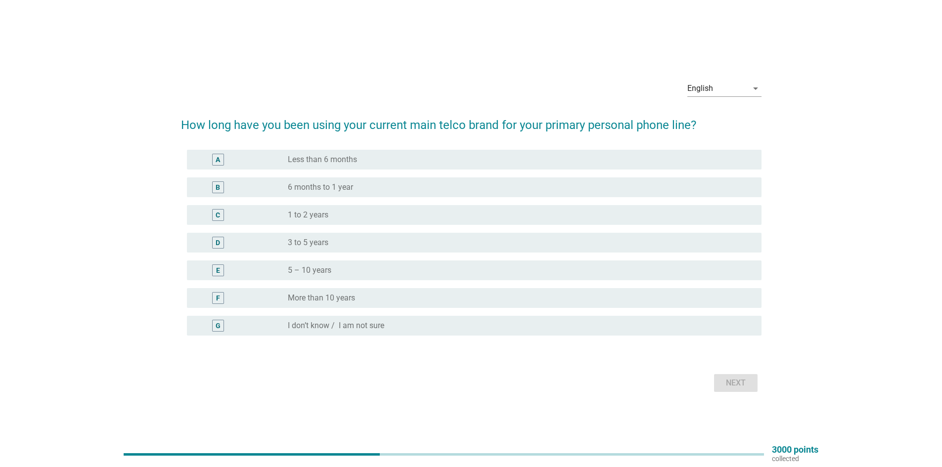
click at [428, 298] on div "radio_button_unchecked More than 10 years" at bounding box center [517, 298] width 458 height 10
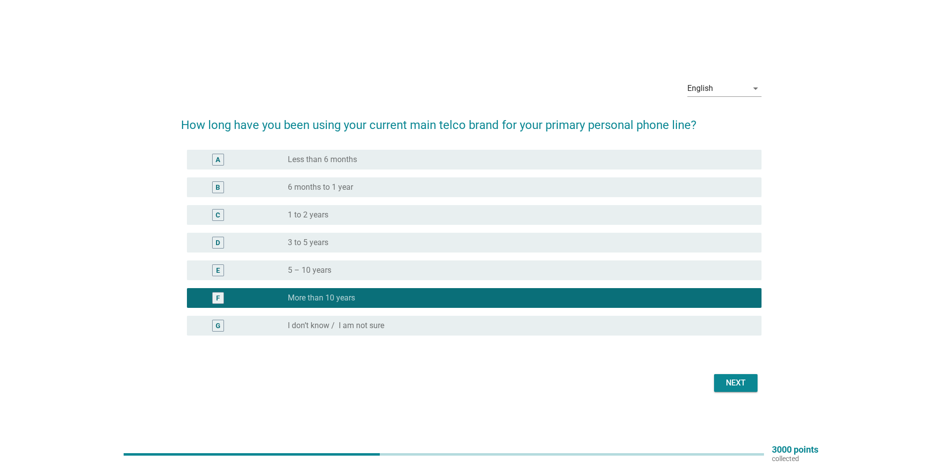
click at [724, 377] on div "Next" at bounding box center [736, 383] width 28 height 12
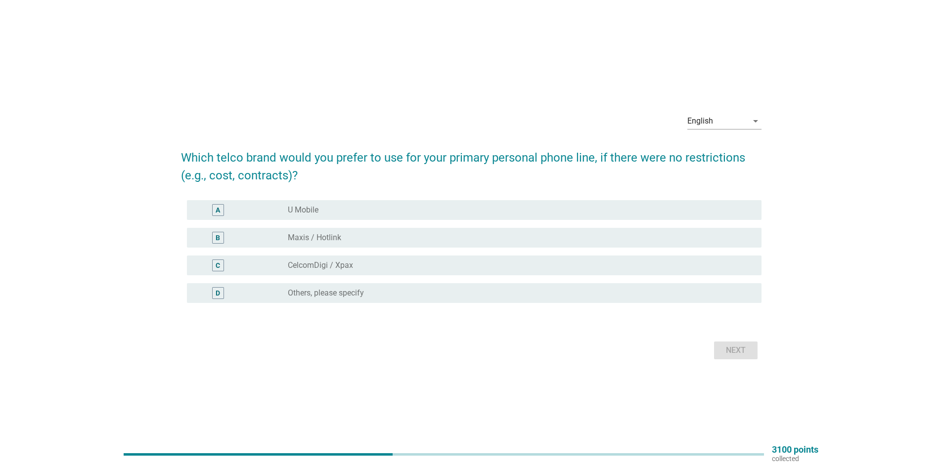
click at [381, 267] on div "radio_button_unchecked CelcomDigi / Xpax" at bounding box center [517, 266] width 458 height 10
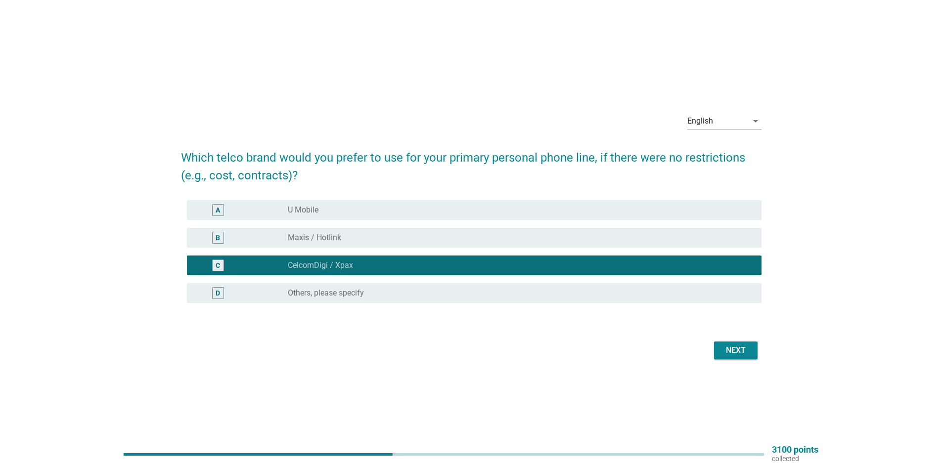
click at [762, 355] on div "English arrow_drop_down Which telco brand would you prefer to use for your prim…" at bounding box center [471, 233] width 597 height 273
click at [750, 353] on button "Next" at bounding box center [736, 351] width 44 height 18
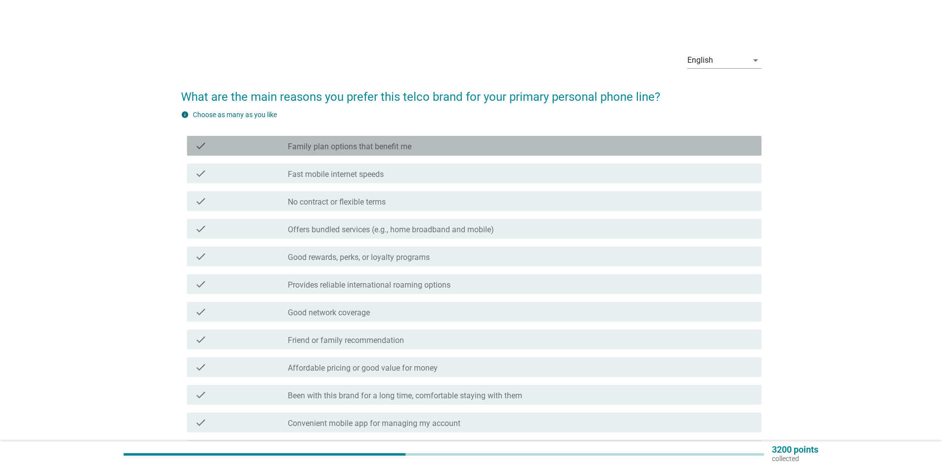
click at [320, 147] on label "Family plan options that benefit me" at bounding box center [350, 147] width 124 height 10
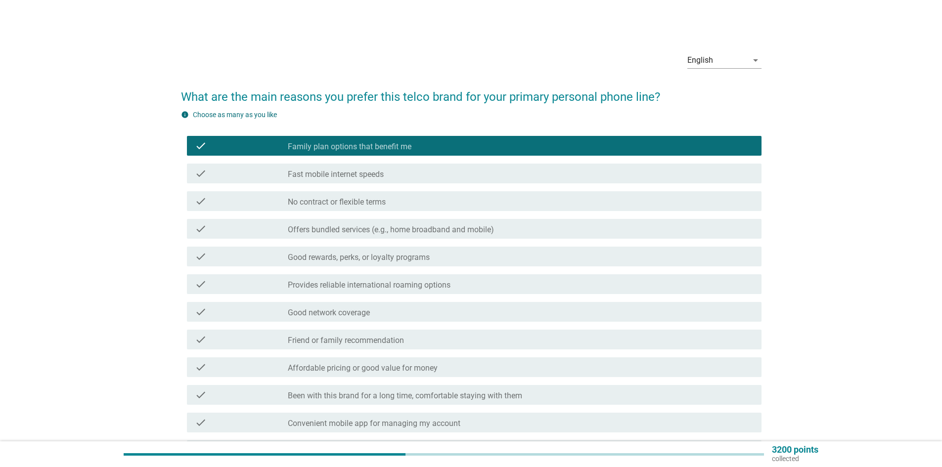
click at [429, 262] on label "Good rewards, perks, or loyalty programs" at bounding box center [359, 258] width 142 height 10
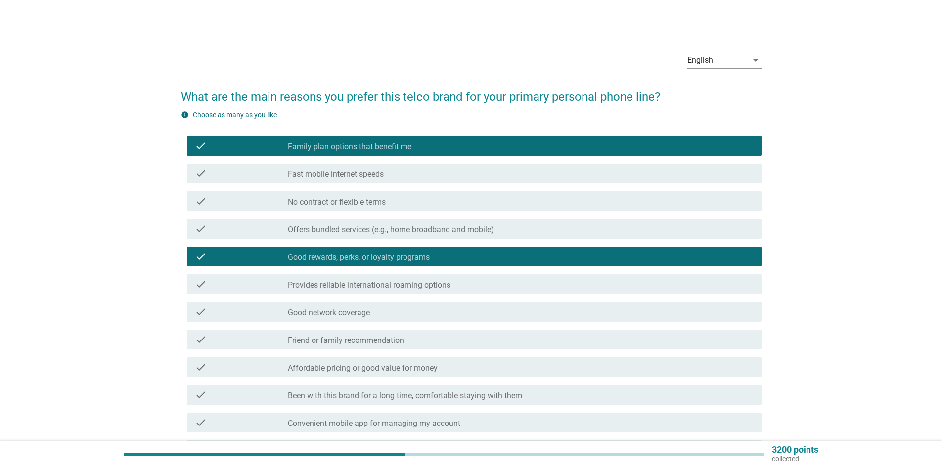
click at [431, 292] on div "check check_box_outline_blank Provides reliable international roaming options" at bounding box center [474, 285] width 575 height 20
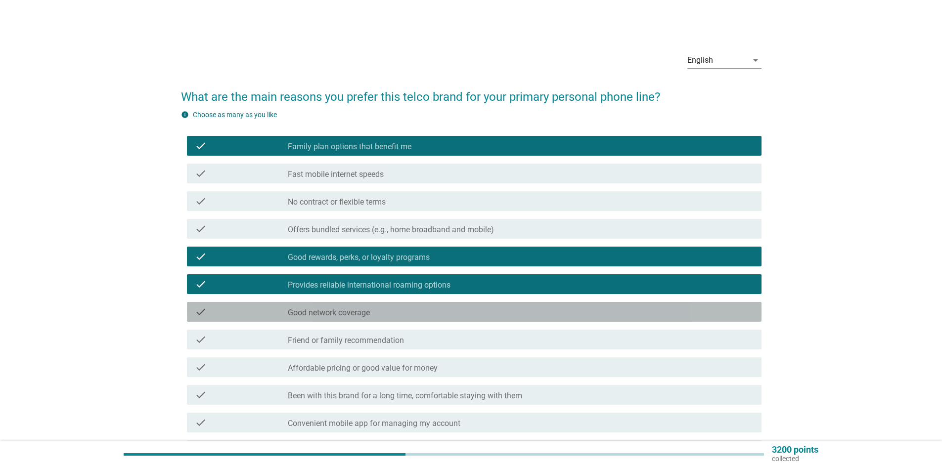
click at [427, 311] on div "check_box_outline_blank Good network coverage" at bounding box center [521, 312] width 466 height 12
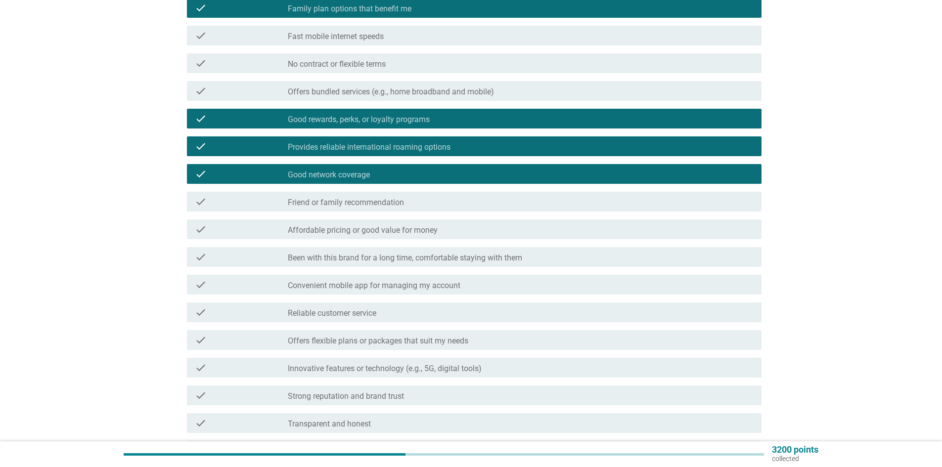
scroll to position [148, 0]
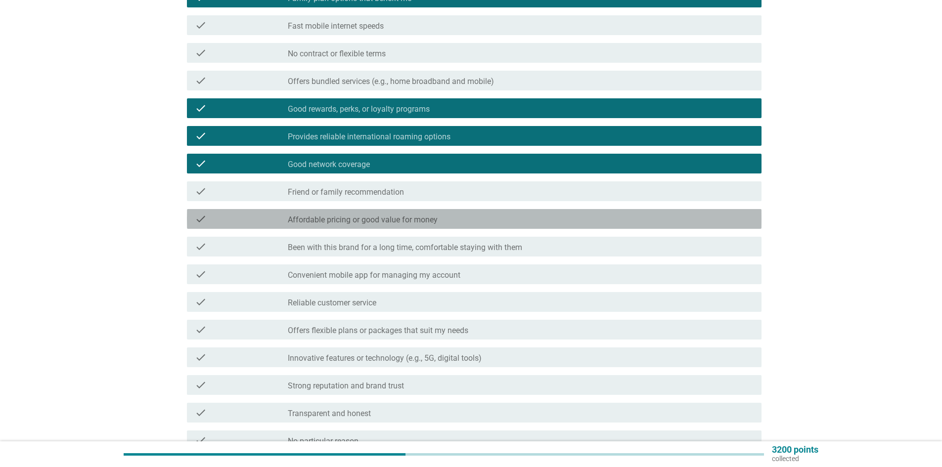
click at [405, 225] on label "Affordable pricing or good value for money" at bounding box center [363, 220] width 150 height 10
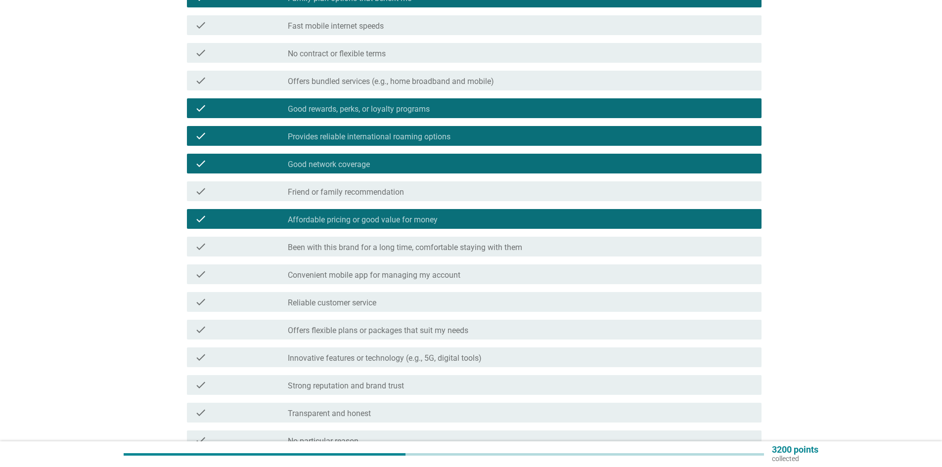
click at [399, 249] on label "Been with this brand for a long time, comfortable staying with them" at bounding box center [405, 248] width 234 height 10
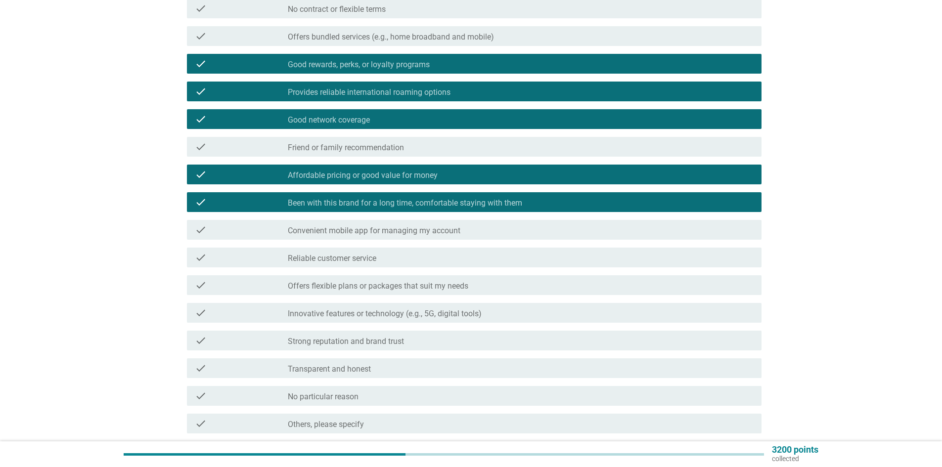
scroll to position [247, 0]
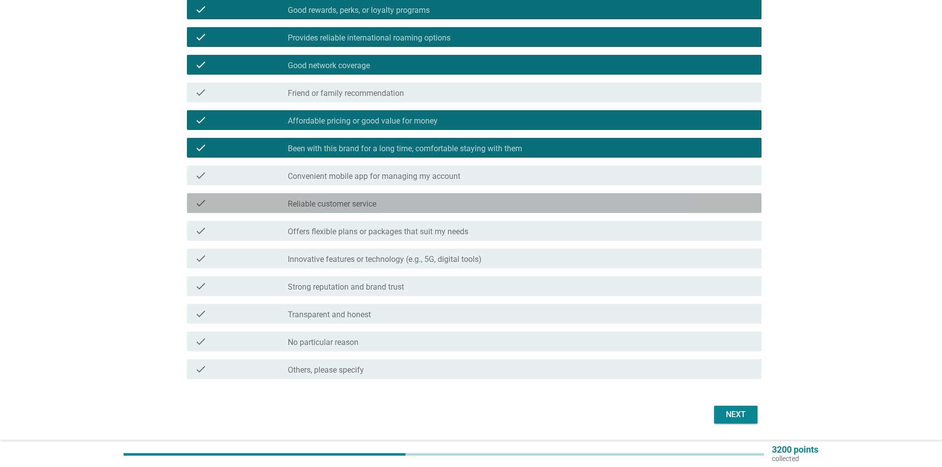
click at [332, 204] on label "Reliable customer service" at bounding box center [332, 204] width 89 height 10
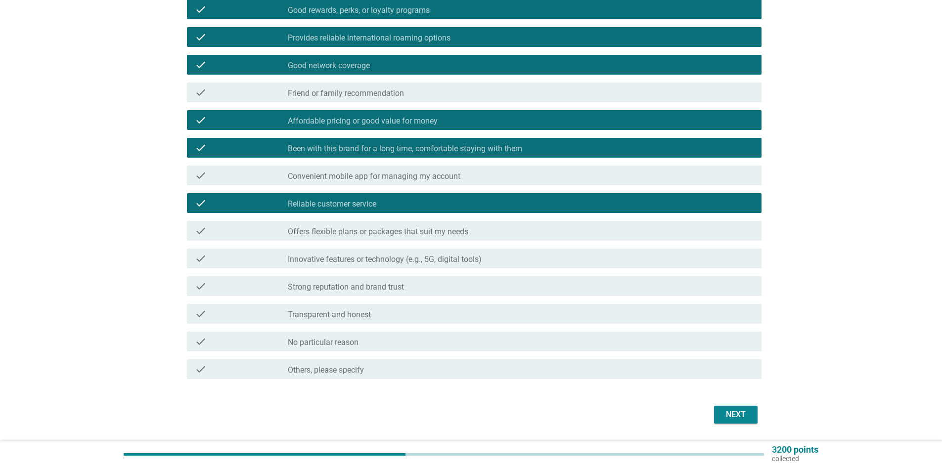
click at [337, 259] on label "Innovative features or technology (e.g., 5G, digital tools)" at bounding box center [385, 260] width 194 height 10
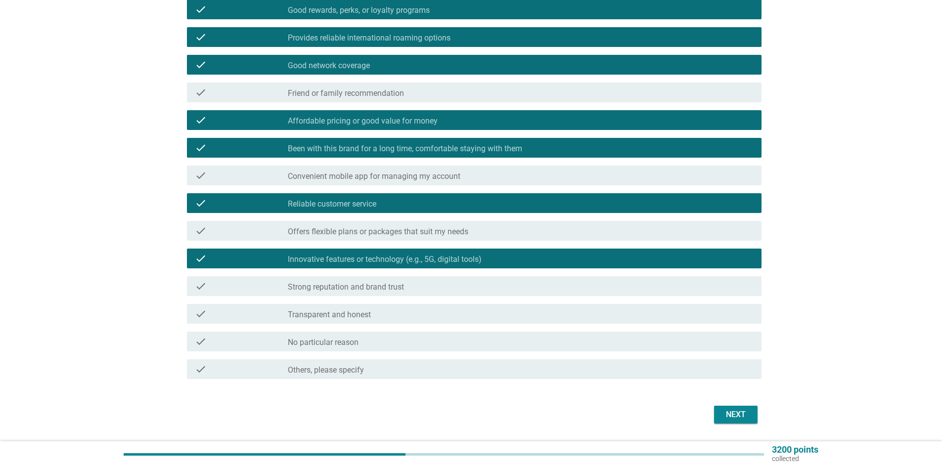
click at [332, 277] on div "check check_box_outline_blank Strong reputation and brand trust" at bounding box center [474, 287] width 575 height 20
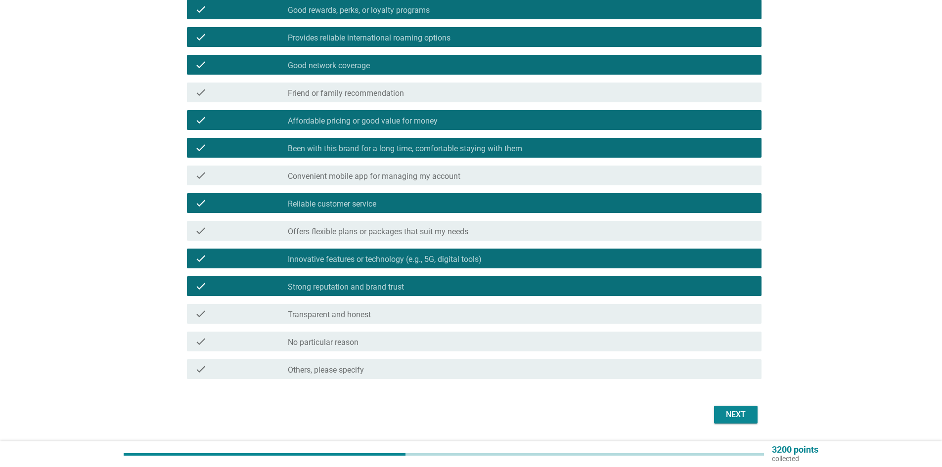
click at [754, 414] on button "Next" at bounding box center [736, 415] width 44 height 18
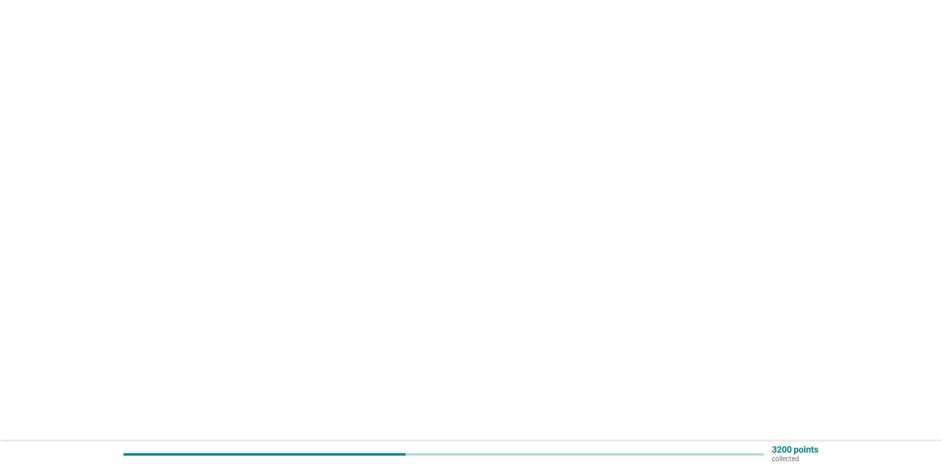
scroll to position [0, 0]
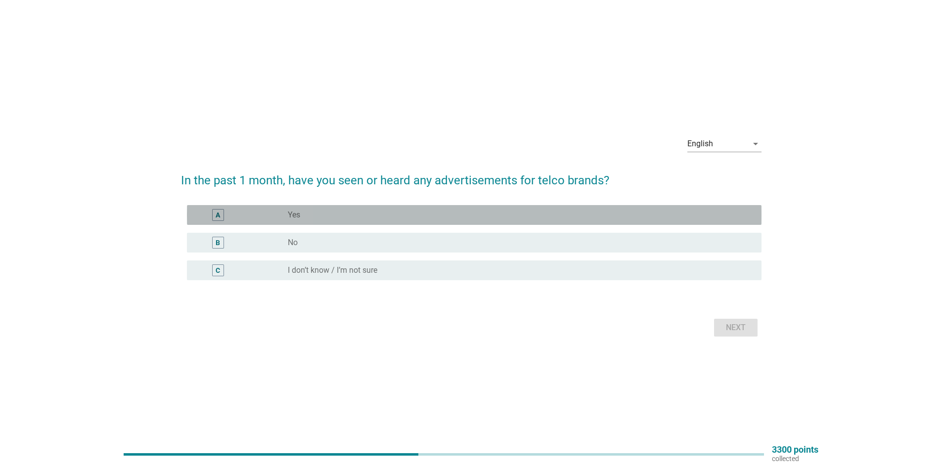
click at [436, 216] on div "radio_button_unchecked Yes" at bounding box center [517, 215] width 458 height 10
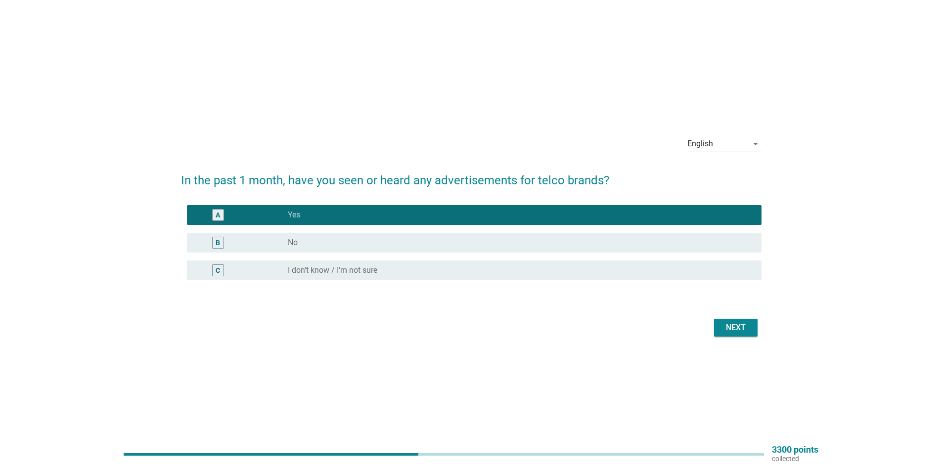
click at [721, 326] on button "Next" at bounding box center [736, 328] width 44 height 18
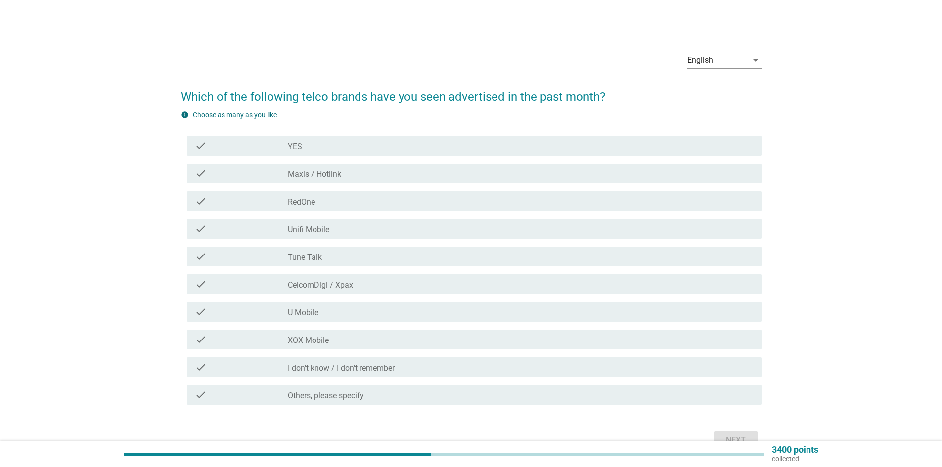
click at [344, 179] on div "check_box_outline_blank Maxis / Hotlink" at bounding box center [521, 174] width 466 height 12
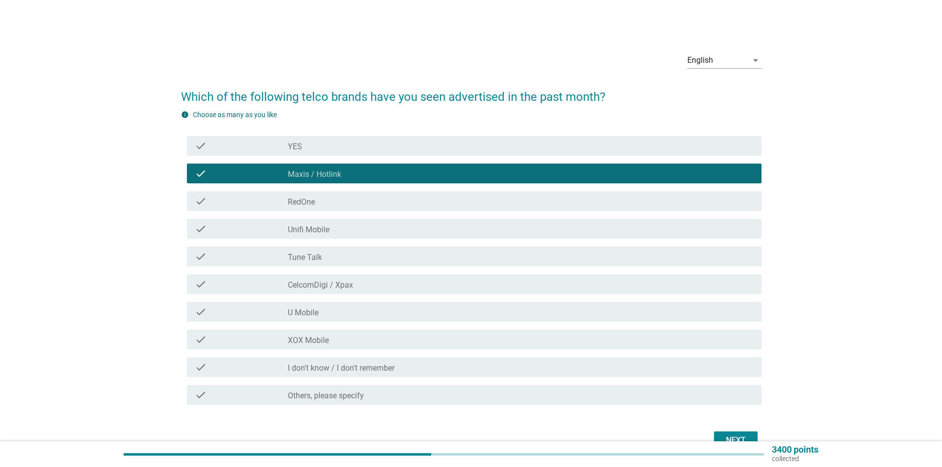
click at [330, 233] on div "check_box_outline_blank Unifi Mobile" at bounding box center [521, 229] width 466 height 12
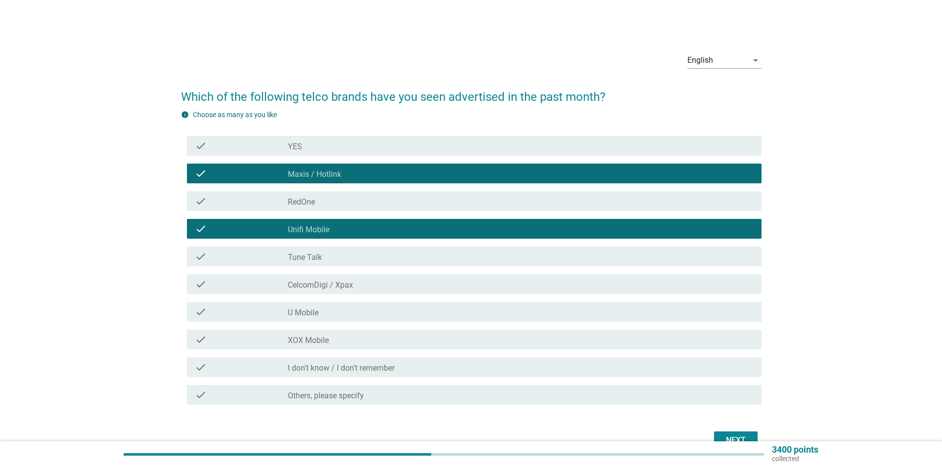
click at [322, 283] on label "CelcomDigi / Xpax" at bounding box center [320, 285] width 65 height 10
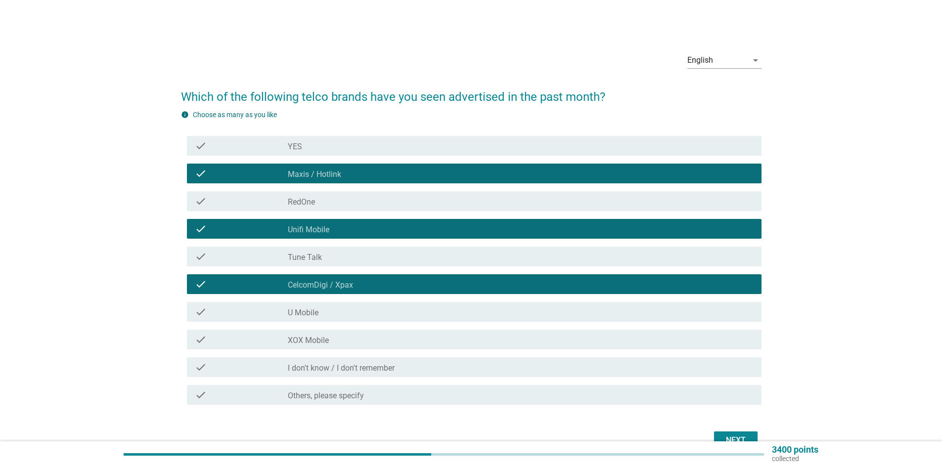
click at [717, 431] on div "Next" at bounding box center [471, 441] width 581 height 24
click at [718, 433] on button "Next" at bounding box center [736, 441] width 44 height 18
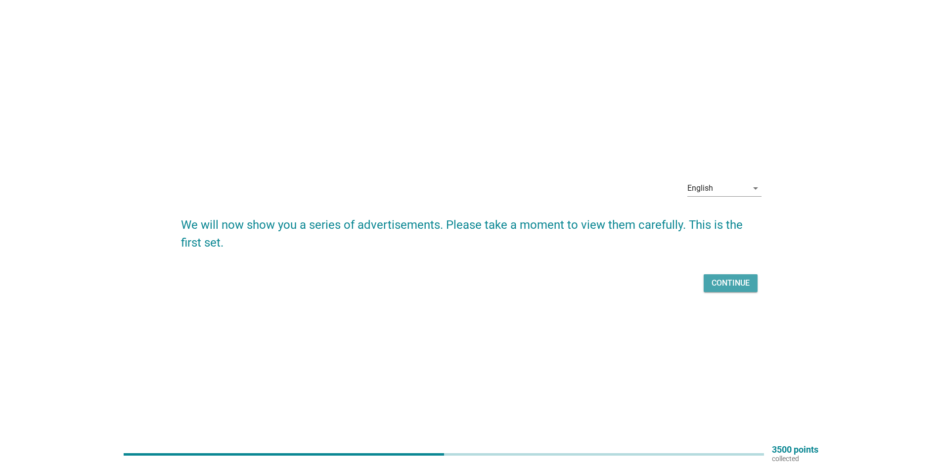
click at [743, 285] on div "Continue" at bounding box center [731, 284] width 38 height 12
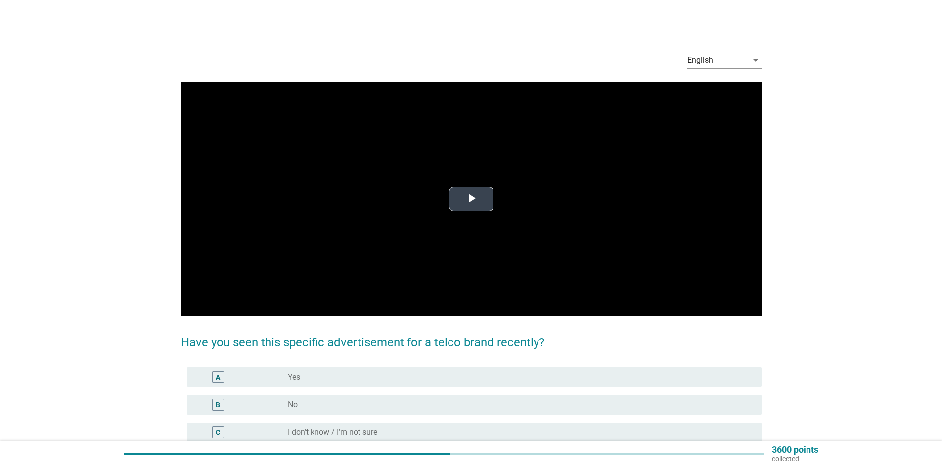
click at [541, 158] on video "Video Player" at bounding box center [471, 199] width 581 height 234
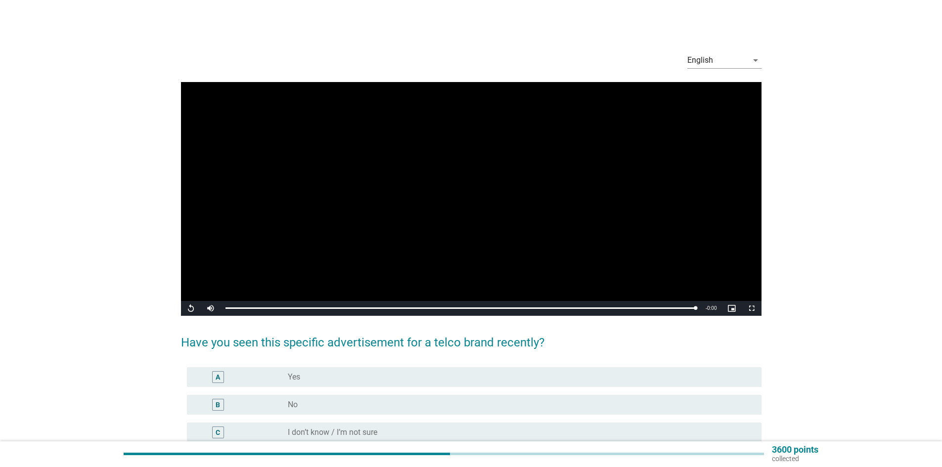
click at [512, 401] on div "radio_button_unchecked No" at bounding box center [517, 405] width 458 height 10
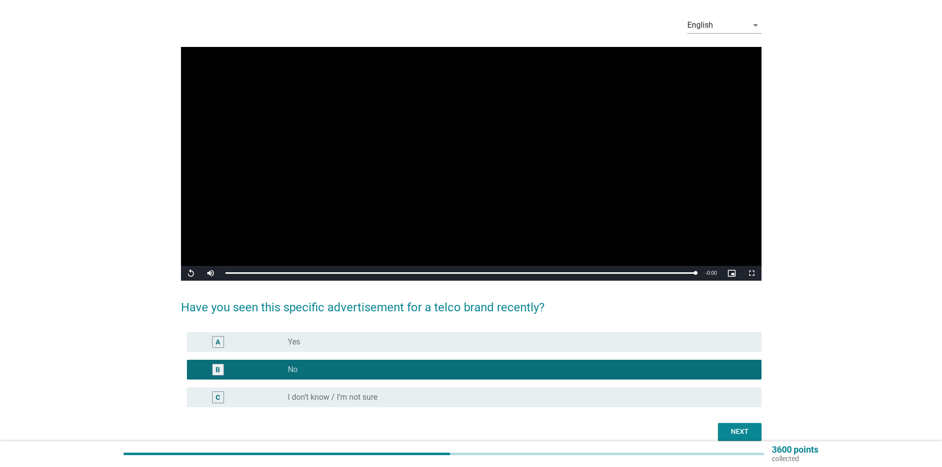
scroll to position [79, 0]
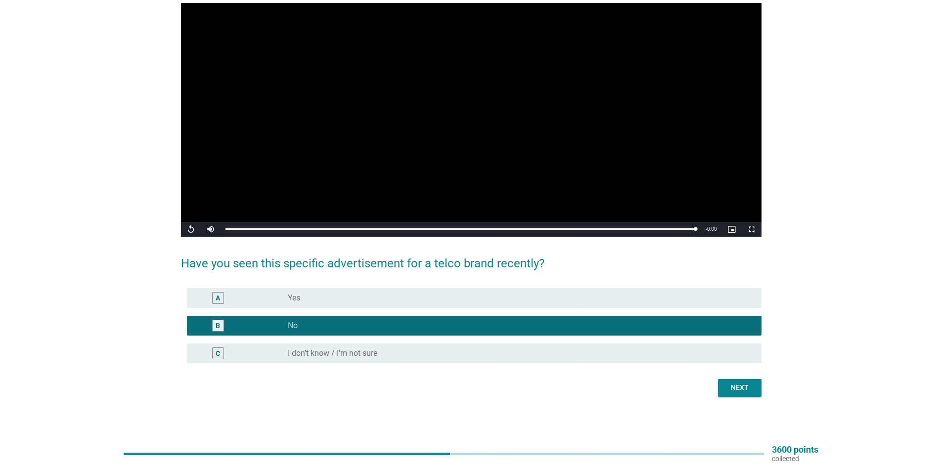
click at [729, 396] on button "Next" at bounding box center [740, 388] width 44 height 18
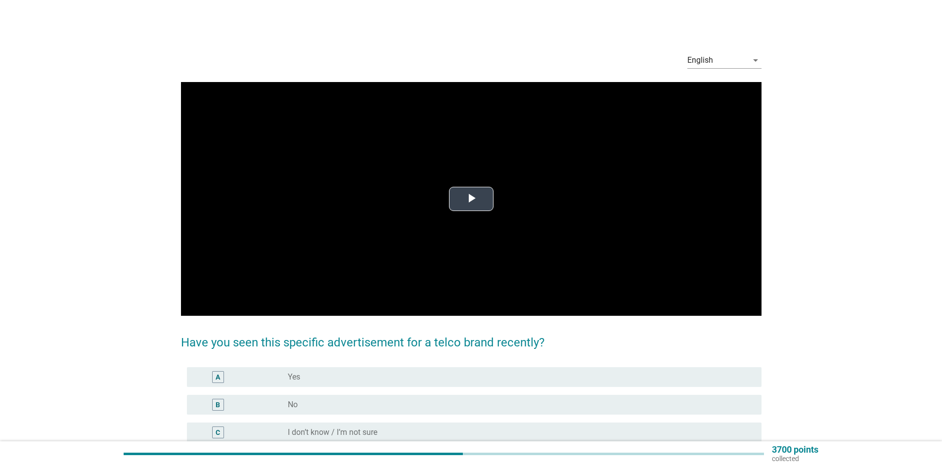
click at [581, 245] on video "Video Player" at bounding box center [471, 199] width 581 height 234
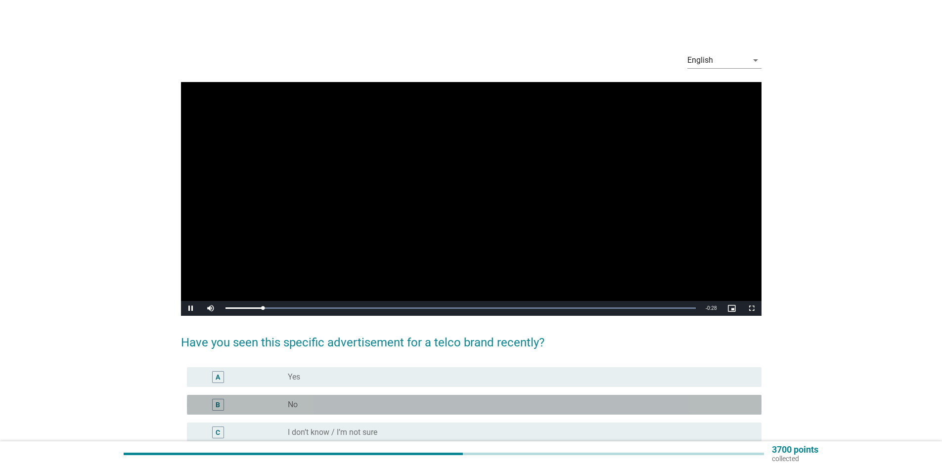
click at [498, 412] on div "B radio_button_unchecked No" at bounding box center [474, 405] width 575 height 20
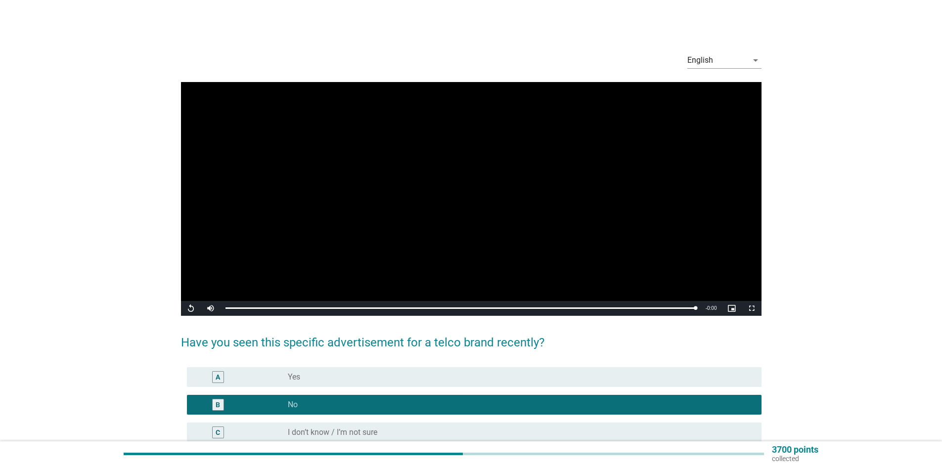
scroll to position [79, 0]
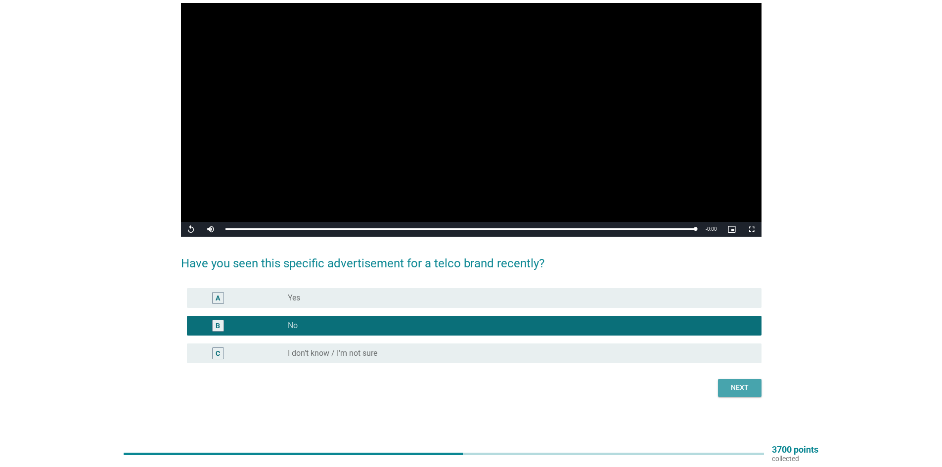
click at [750, 385] on div "Next" at bounding box center [740, 388] width 28 height 10
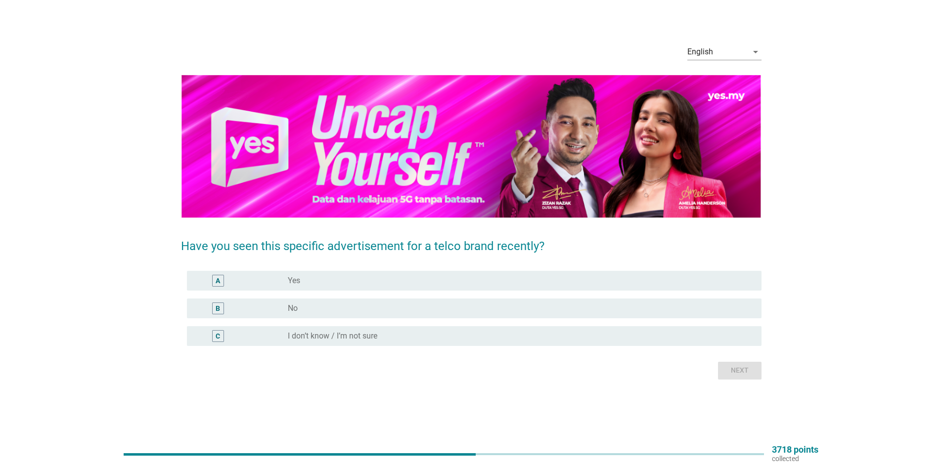
scroll to position [0, 0]
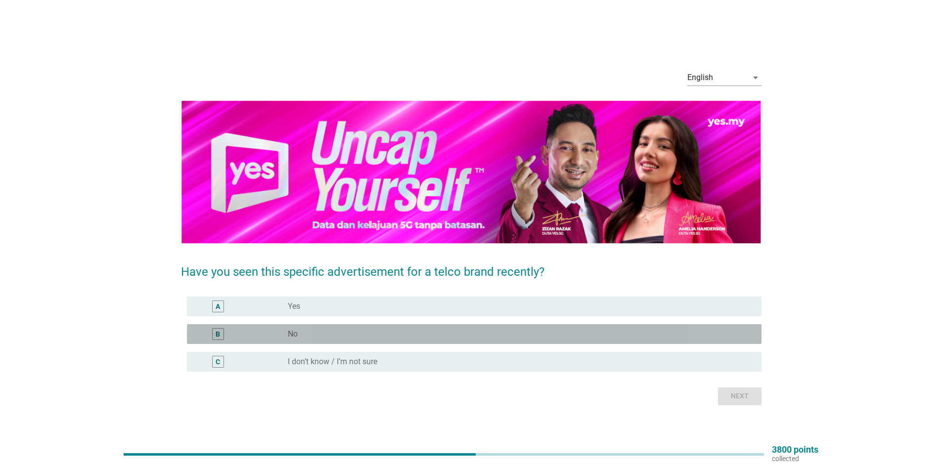
click at [498, 330] on div "radio_button_unchecked No" at bounding box center [517, 334] width 458 height 10
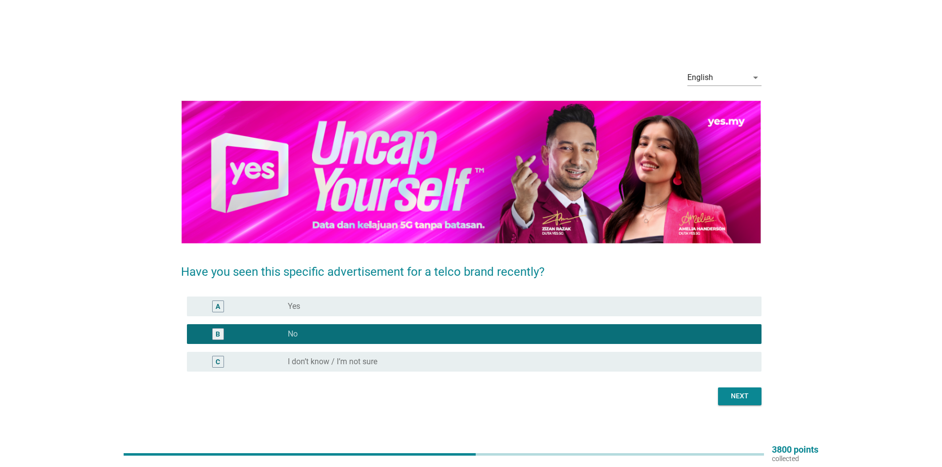
click at [751, 394] on div "Next" at bounding box center [740, 396] width 28 height 10
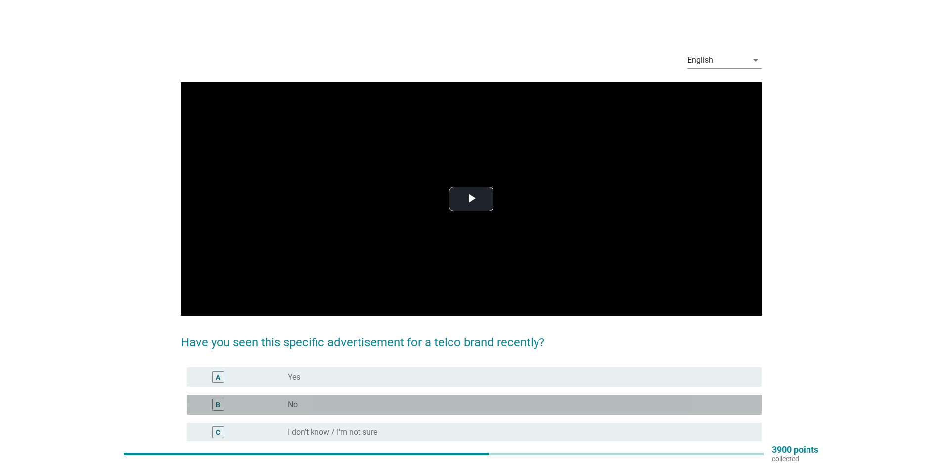
click at [396, 406] on div "radio_button_unchecked No" at bounding box center [517, 405] width 458 height 10
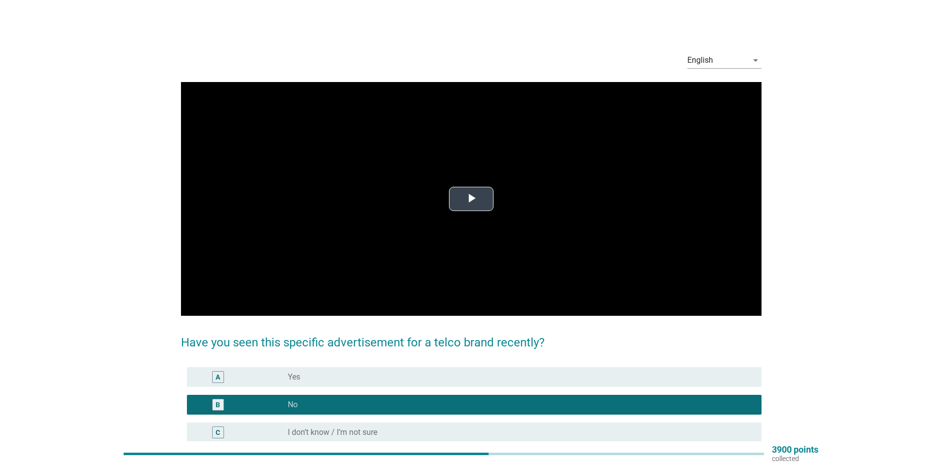
drag, startPoint x: 573, startPoint y: 240, endPoint x: 589, endPoint y: 243, distance: 16.2
click at [574, 241] on video "Video Player" at bounding box center [471, 199] width 581 height 234
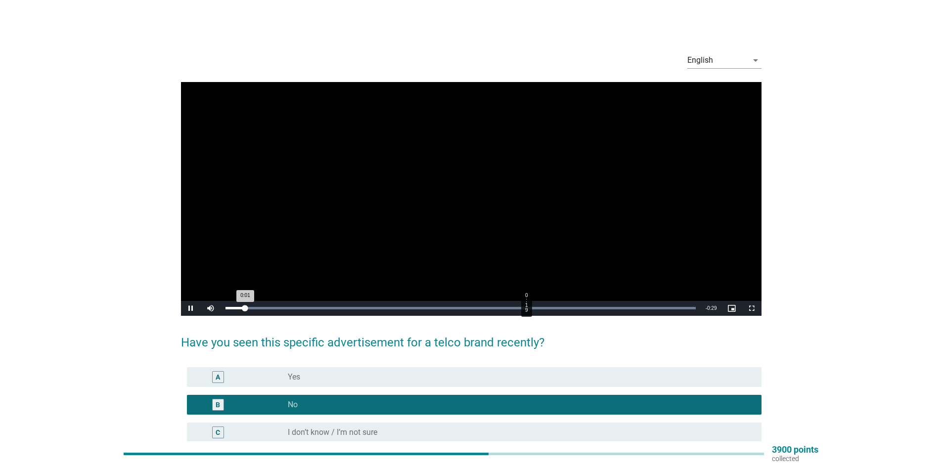
click at [526, 308] on div "Loaded : 100.00% 0:19 0:01" at bounding box center [461, 308] width 470 height 2
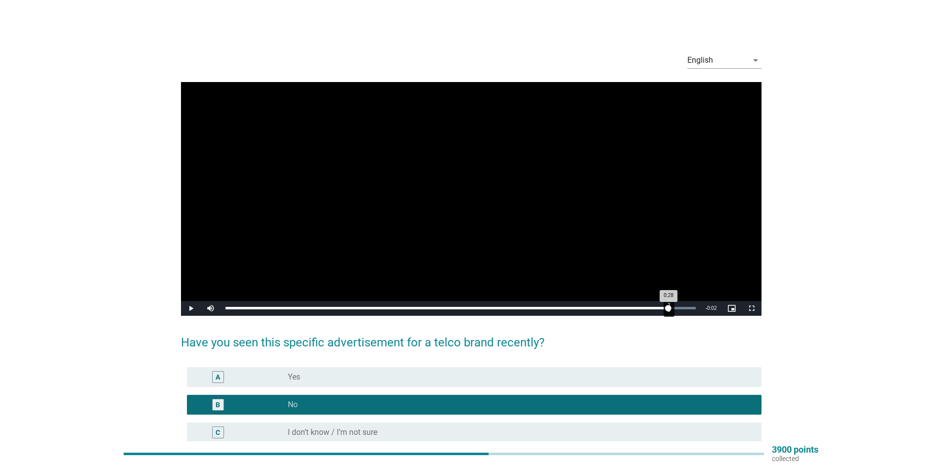
click at [668, 311] on div "Loaded : 100.00% 0:28 0:28" at bounding box center [461, 308] width 480 height 15
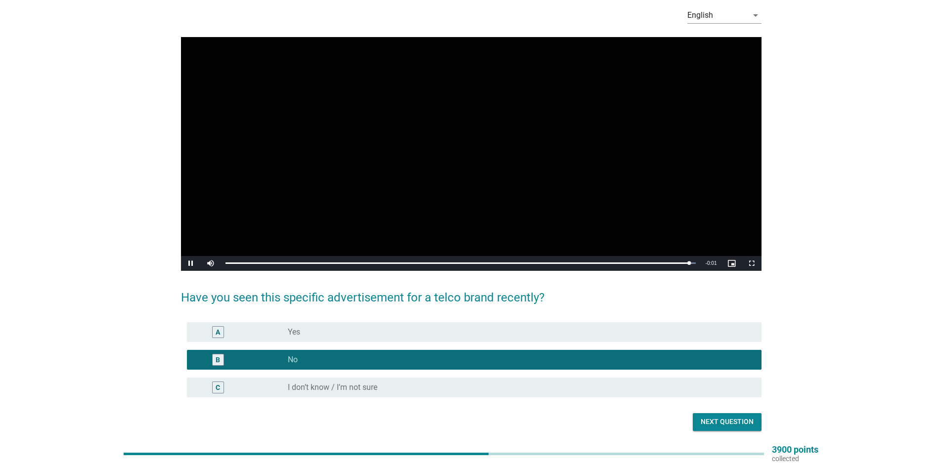
scroll to position [79, 0]
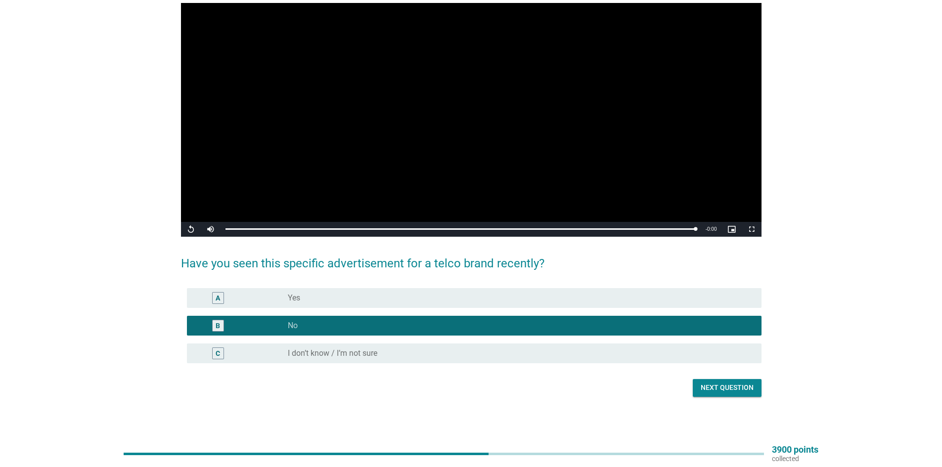
click at [728, 383] on div "Next question" at bounding box center [727, 388] width 53 height 10
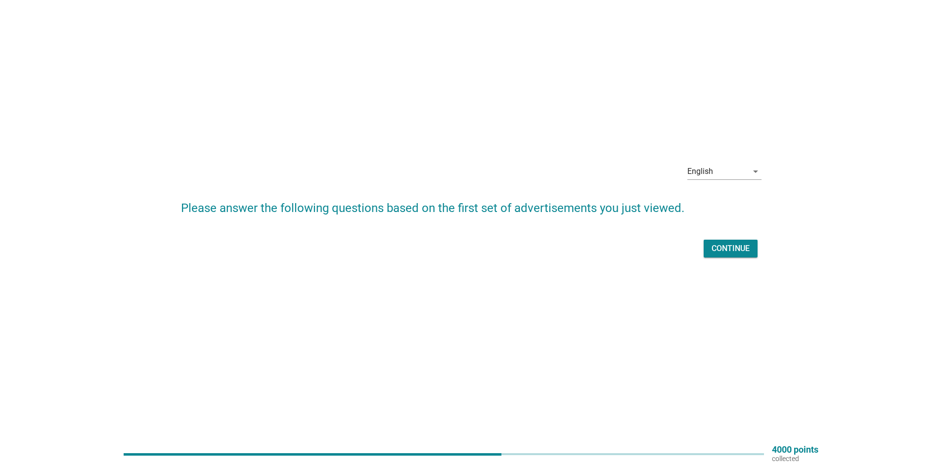
scroll to position [0, 0]
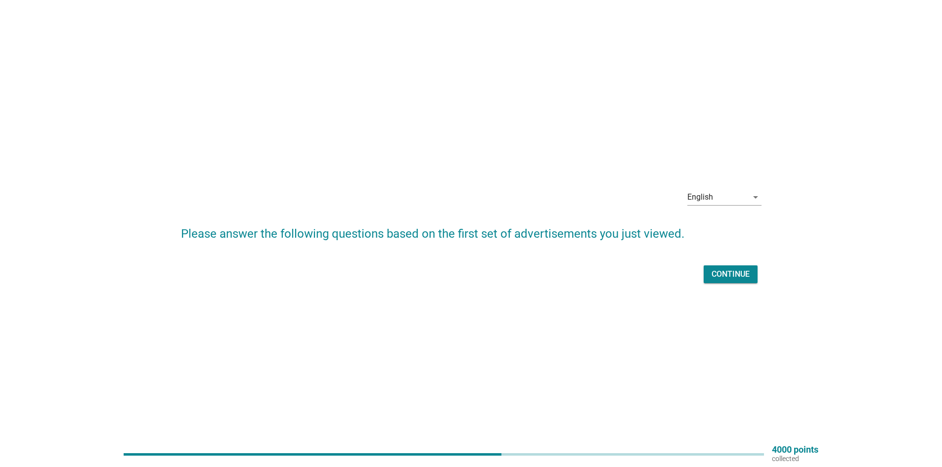
click at [746, 289] on div "English arrow_drop_down Please answer the following questions based on the firs…" at bounding box center [471, 234] width 597 height 121
click at [738, 278] on div "Continue" at bounding box center [731, 275] width 38 height 12
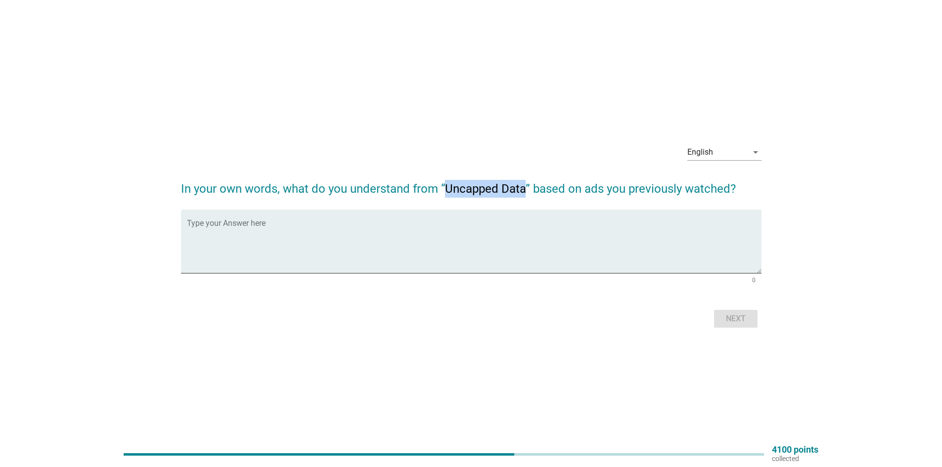
drag, startPoint x: 446, startPoint y: 189, endPoint x: 524, endPoint y: 187, distance: 78.2
click at [524, 187] on h2 "In your own words, what do you understand from “Uncapped Data” based on ads you…" at bounding box center [471, 184] width 581 height 28
copy h2 "Uncapped Data"
drag, startPoint x: 284, startPoint y: 188, endPoint x: 528, endPoint y: 187, distance: 244.4
click at [528, 187] on h2 "In your own words, what do you understand from “Uncapped Data” based on ads you…" at bounding box center [471, 184] width 581 height 28
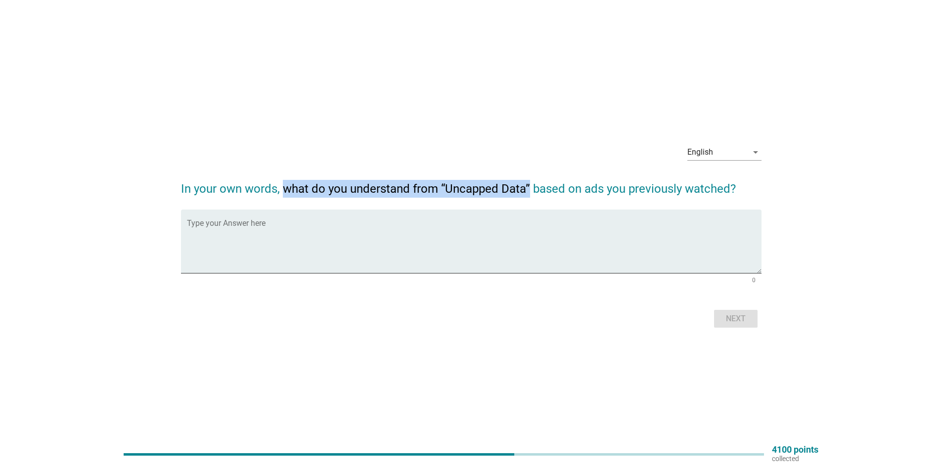
copy h2 "what do you understand from “Uncapped Data”"
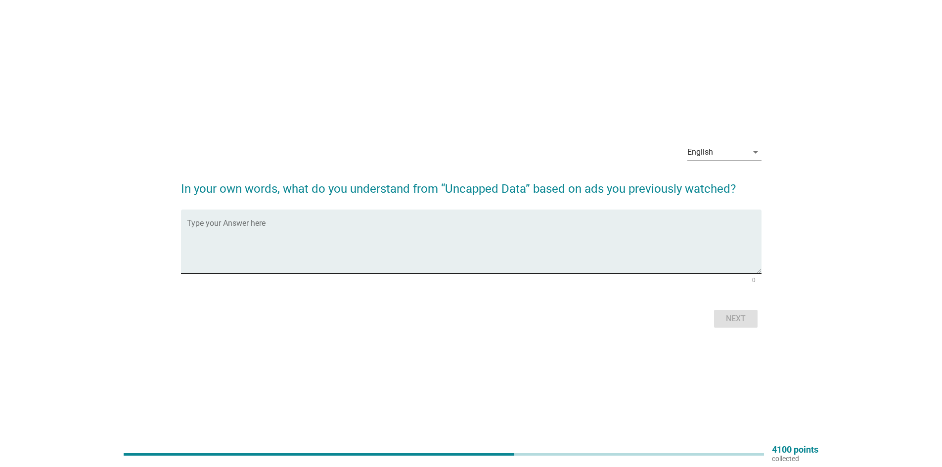
click at [433, 250] on textarea "Type your Answer here" at bounding box center [474, 248] width 575 height 52
click at [273, 271] on textarea "Type your Answer here" at bounding box center [474, 248] width 575 height 52
paste textarea "The term “Uncapped Data” generally means that there is no fixed limit (cap) on …"
type textarea "The term “Uncapped Data” generally means that there is no fixed limit (cap) on …"
click at [730, 311] on button "Next" at bounding box center [736, 319] width 44 height 18
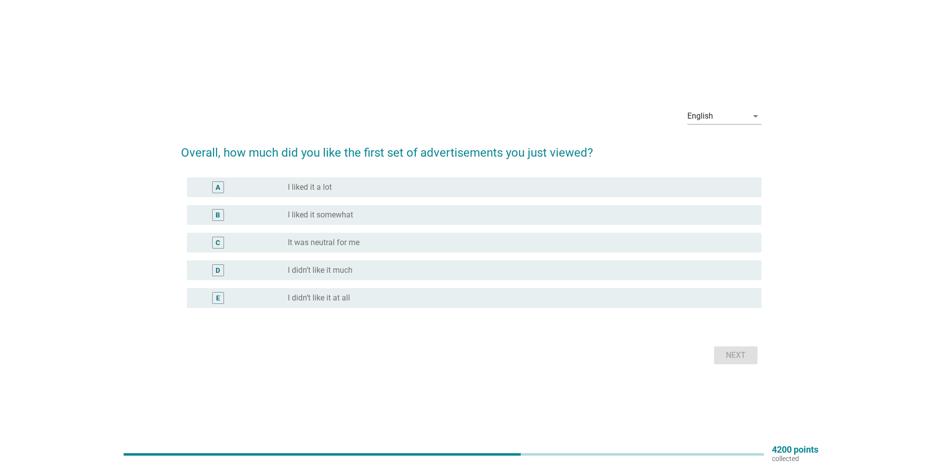
click at [274, 219] on div "B" at bounding box center [241, 215] width 93 height 12
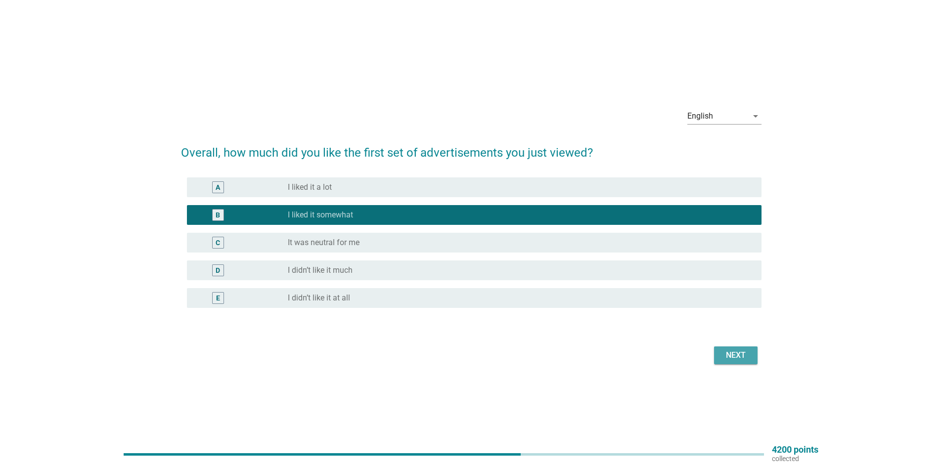
click at [724, 356] on div "Next" at bounding box center [736, 356] width 28 height 12
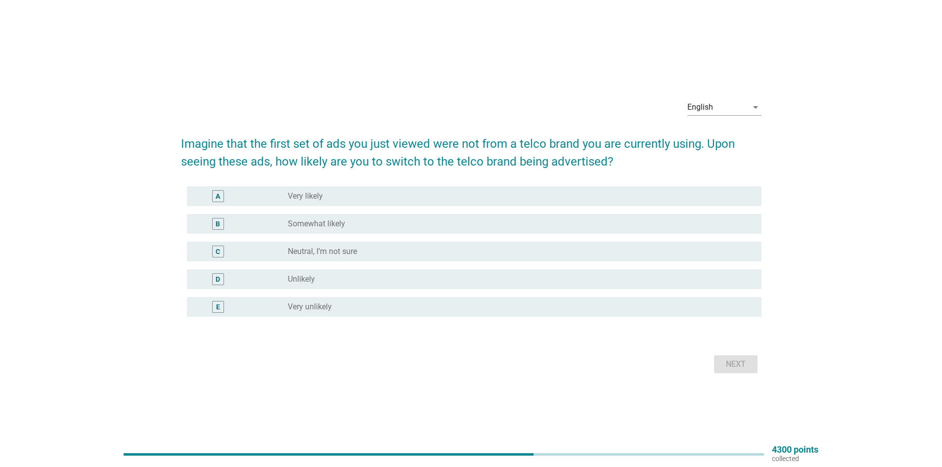
click at [444, 222] on div "radio_button_unchecked Somewhat likely" at bounding box center [517, 224] width 458 height 10
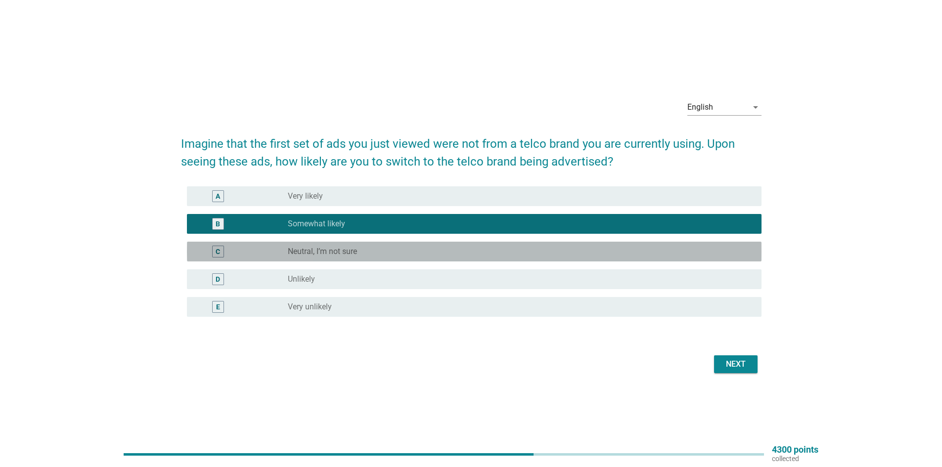
click at [439, 253] on div "radio_button_unchecked Neutral, I’m not sure" at bounding box center [517, 252] width 458 height 10
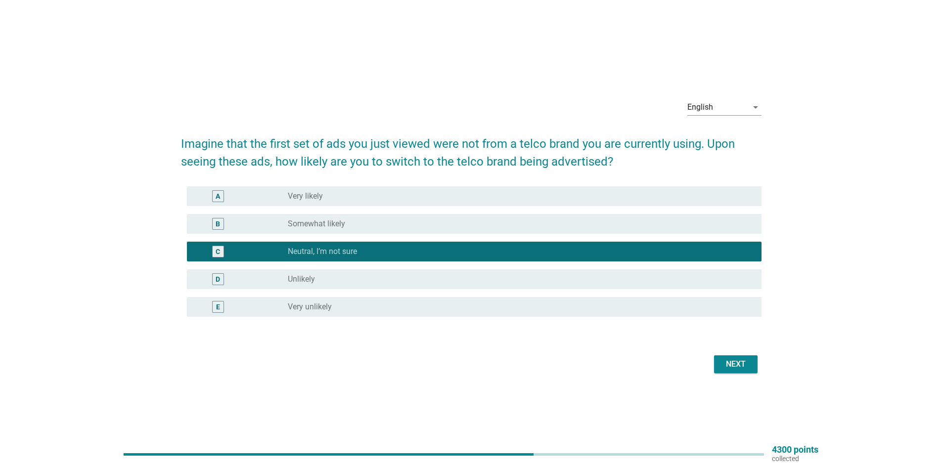
click at [713, 355] on div "Next" at bounding box center [471, 365] width 581 height 24
click at [717, 363] on button "Next" at bounding box center [736, 365] width 44 height 18
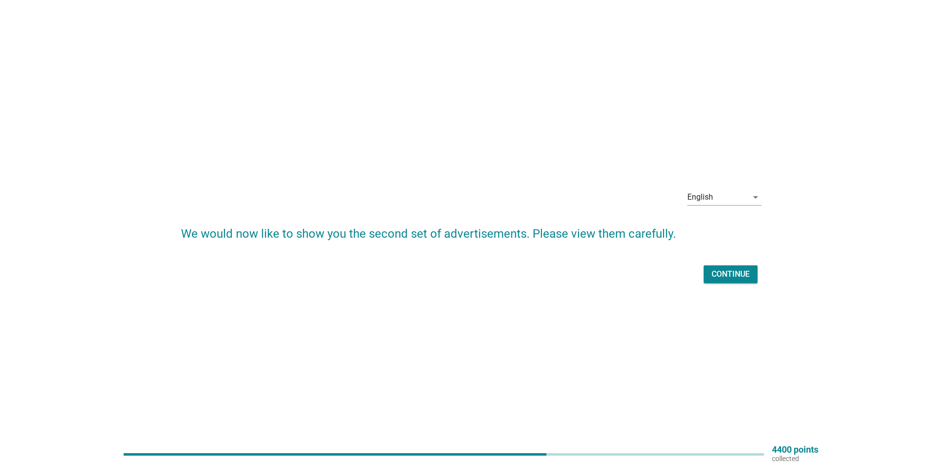
click at [712, 278] on div "Continue" at bounding box center [731, 275] width 38 height 12
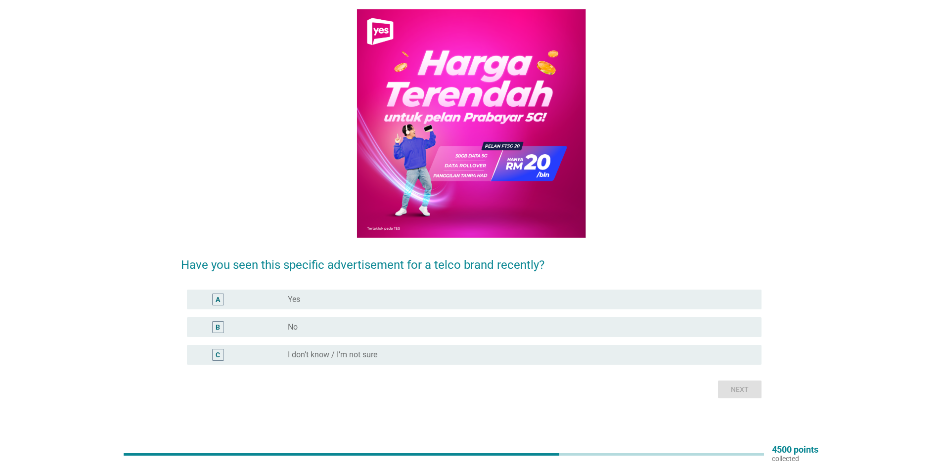
scroll to position [76, 0]
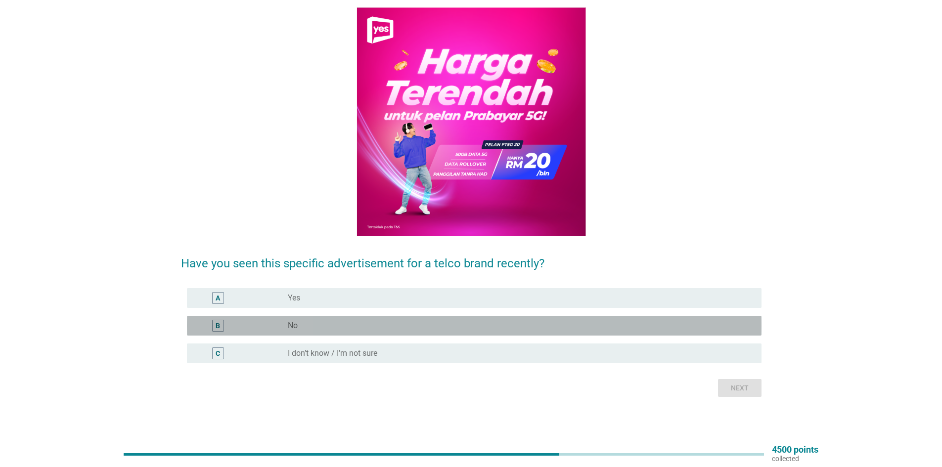
click at [539, 320] on div "radio_button_unchecked No" at bounding box center [521, 326] width 466 height 12
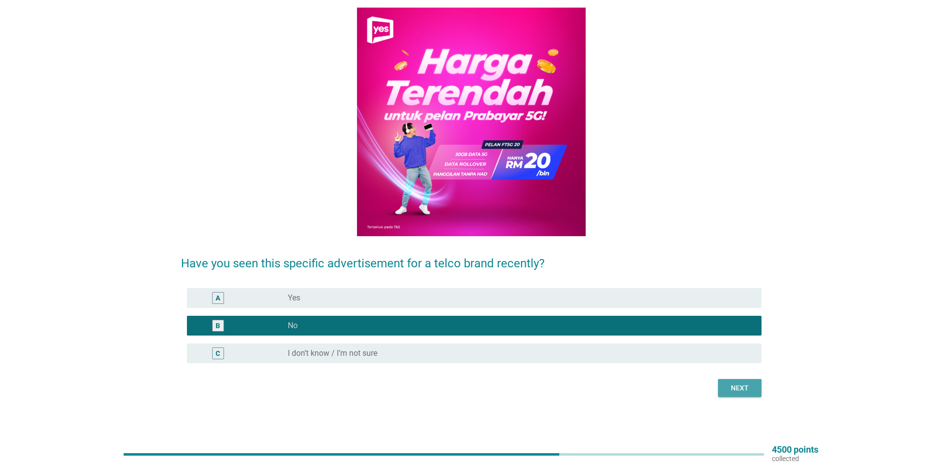
click at [758, 386] on button "Next" at bounding box center [740, 388] width 44 height 18
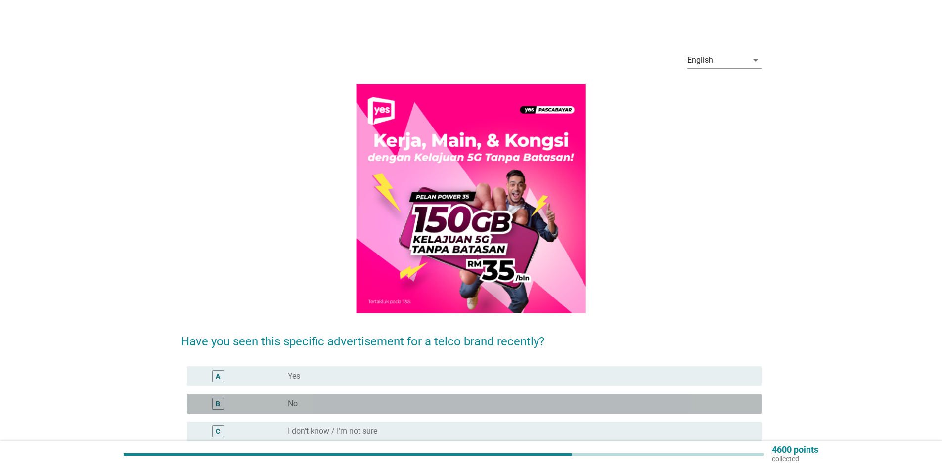
click at [563, 397] on div "B radio_button_unchecked No" at bounding box center [474, 404] width 575 height 20
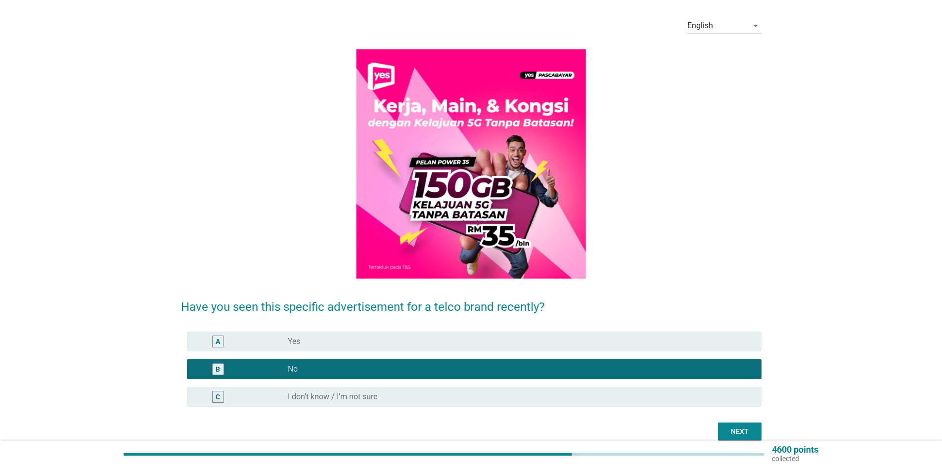
scroll to position [49, 0]
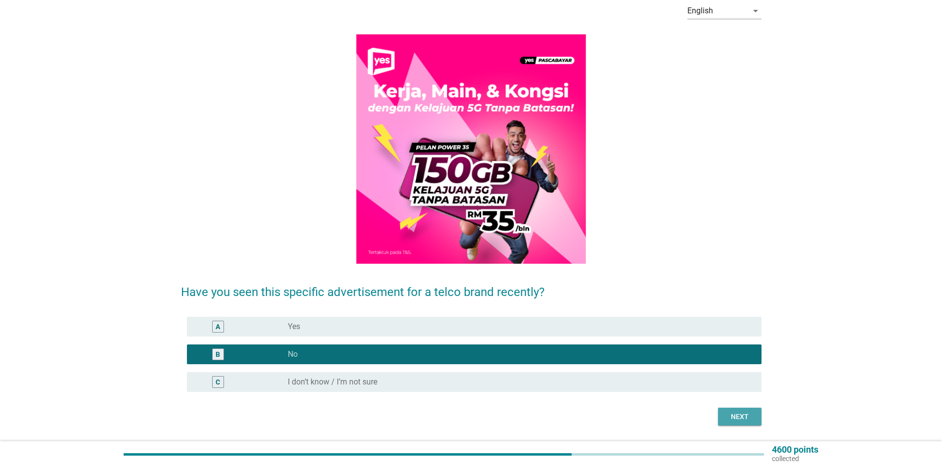
click at [732, 411] on button "Next" at bounding box center [740, 417] width 44 height 18
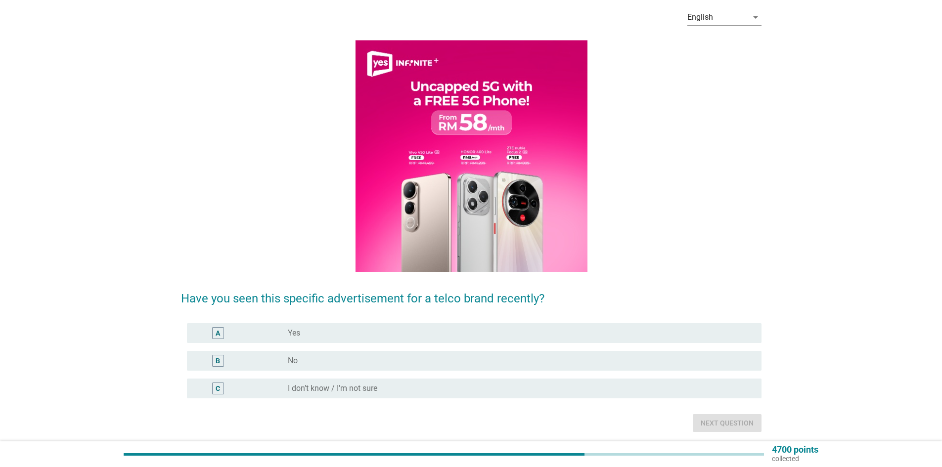
scroll to position [78, 0]
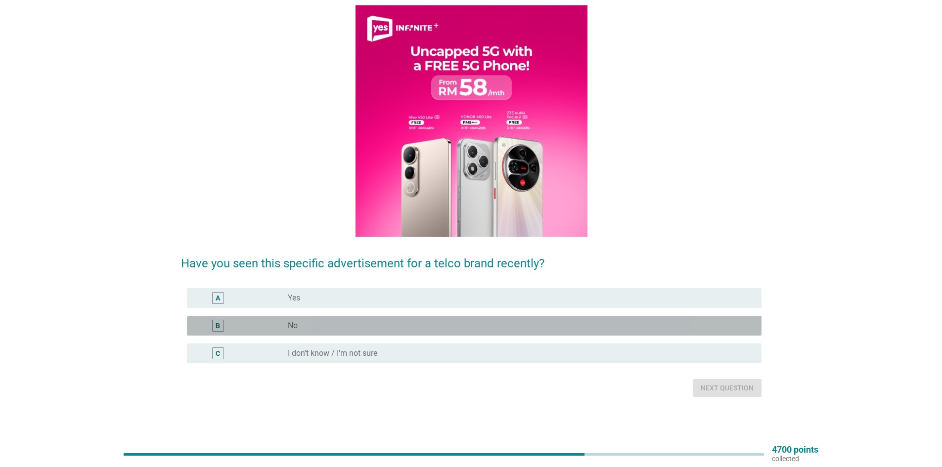
click at [442, 318] on div "B radio_button_unchecked No" at bounding box center [474, 326] width 575 height 20
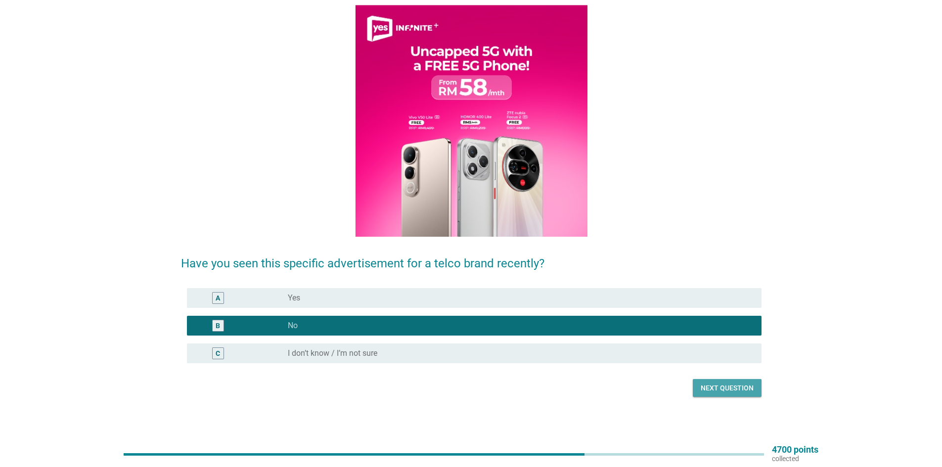
click at [755, 392] on button "Next question" at bounding box center [727, 388] width 69 height 18
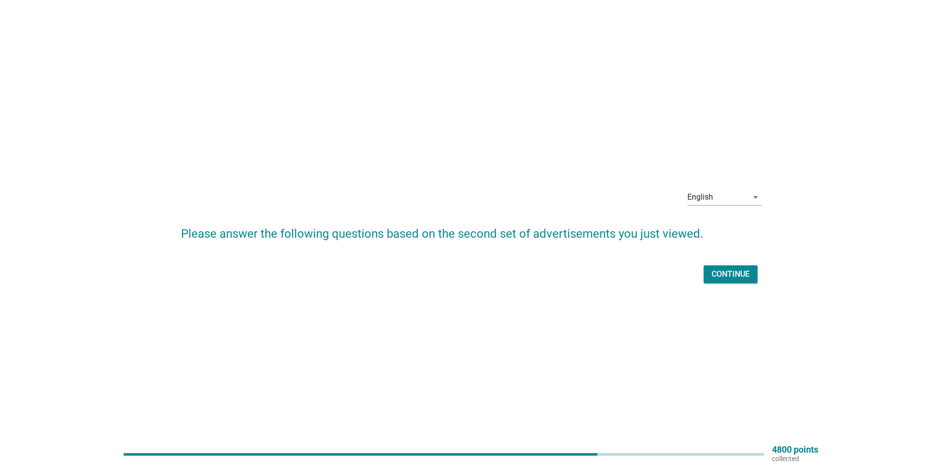
click at [729, 276] on div "Continue" at bounding box center [731, 275] width 38 height 12
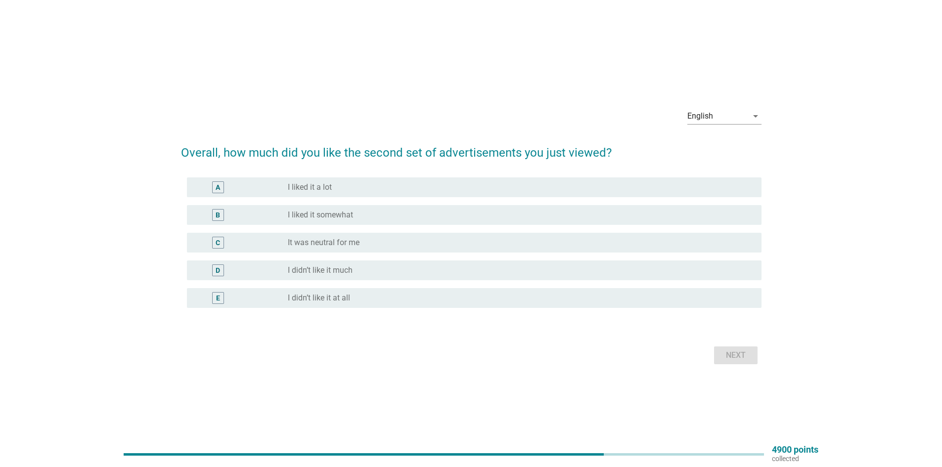
click at [356, 233] on div "C radio_button_unchecked It was neutral for me" at bounding box center [474, 243] width 575 height 20
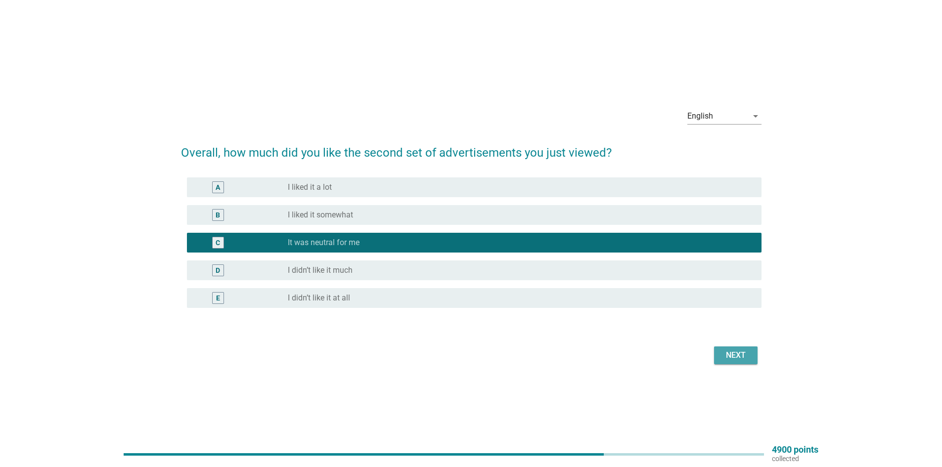
click at [742, 353] on div "Next" at bounding box center [736, 356] width 28 height 12
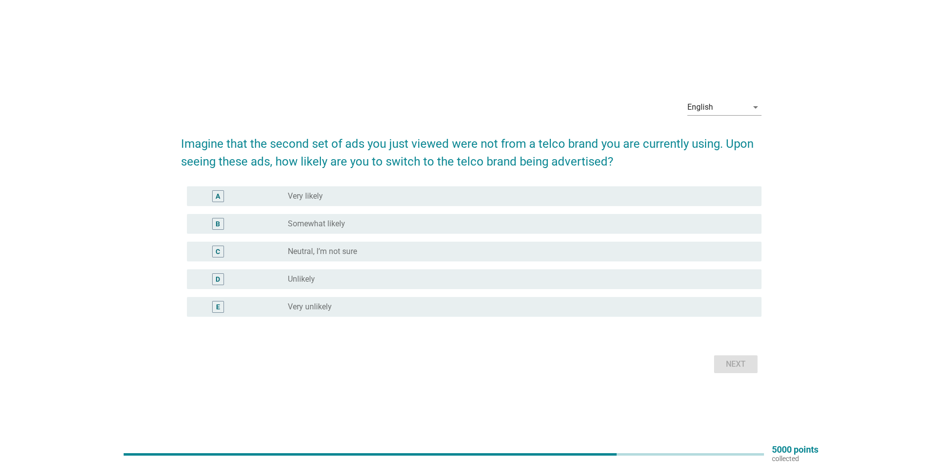
click at [399, 225] on div "radio_button_unchecked Somewhat likely" at bounding box center [517, 224] width 458 height 10
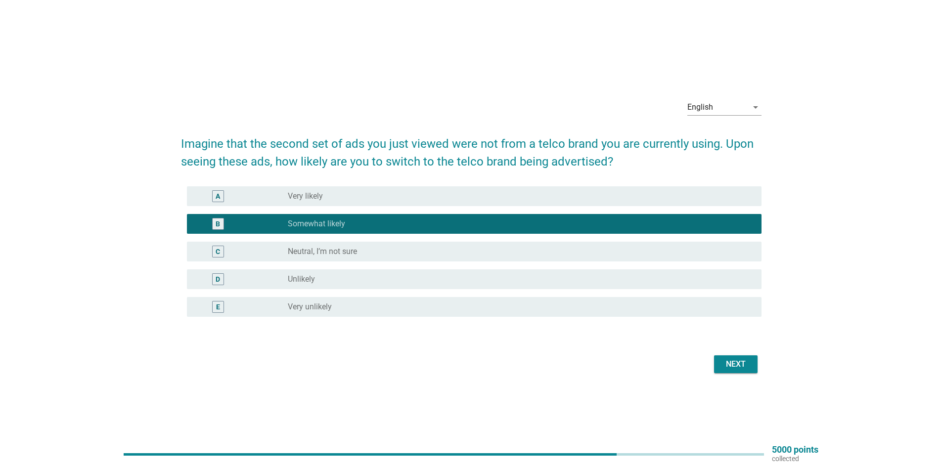
click at [736, 368] on div "Next" at bounding box center [736, 365] width 28 height 12
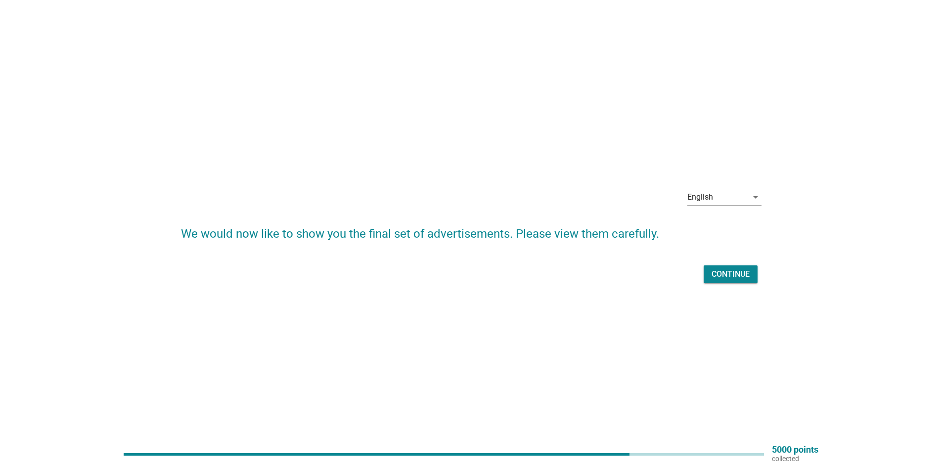
click at [712, 272] on div "Continue" at bounding box center [731, 275] width 38 height 12
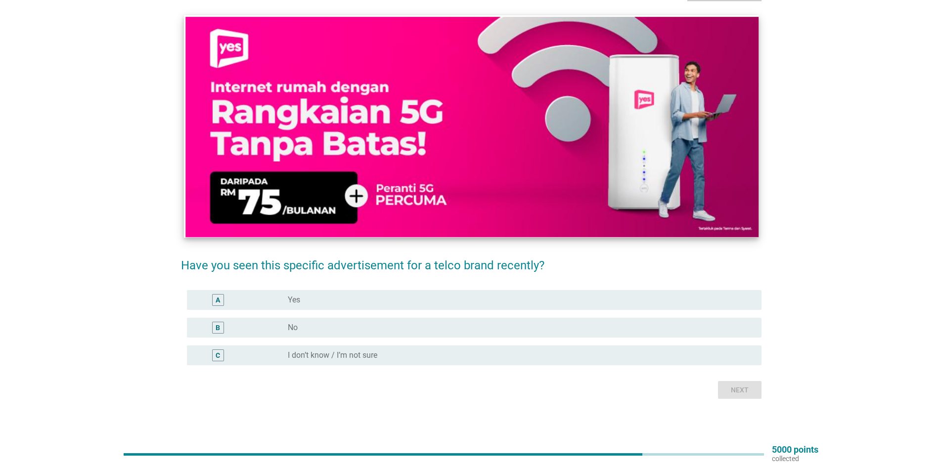
scroll to position [70, 0]
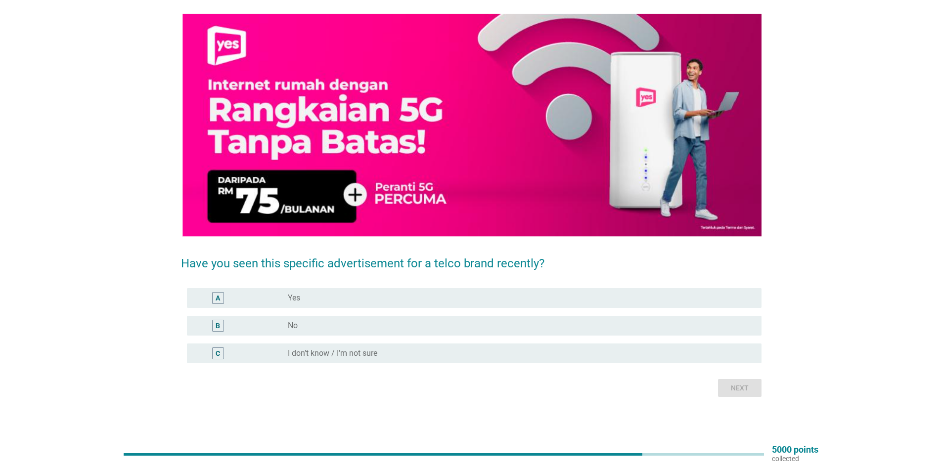
click at [482, 328] on div "radio_button_unchecked No" at bounding box center [517, 326] width 458 height 10
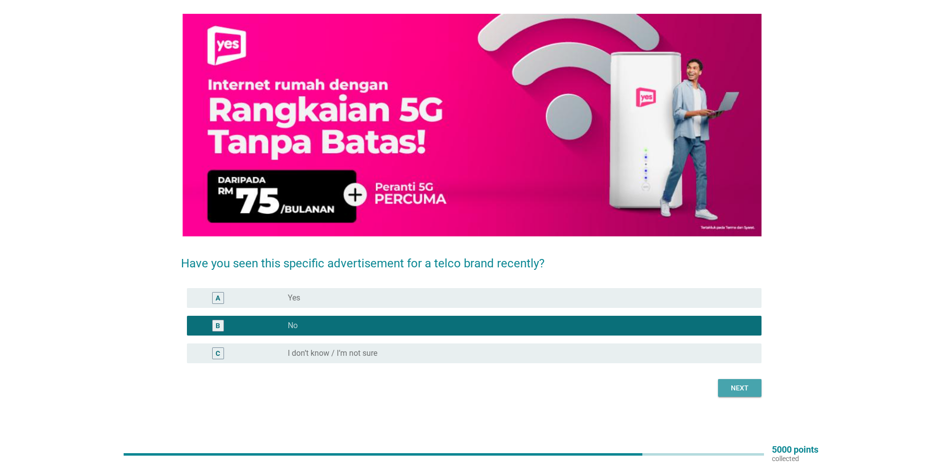
click at [739, 387] on div "Next" at bounding box center [740, 388] width 28 height 10
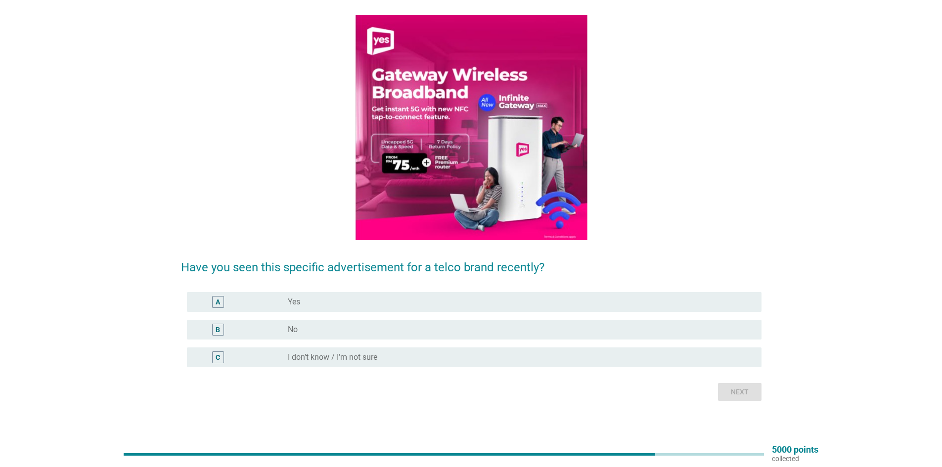
scroll to position [0, 0]
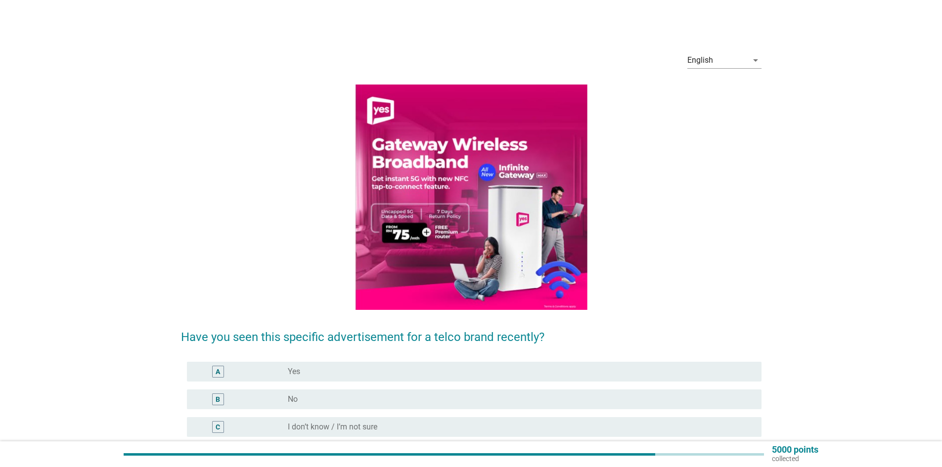
click at [503, 402] on div "radio_button_unchecked No" at bounding box center [517, 400] width 458 height 10
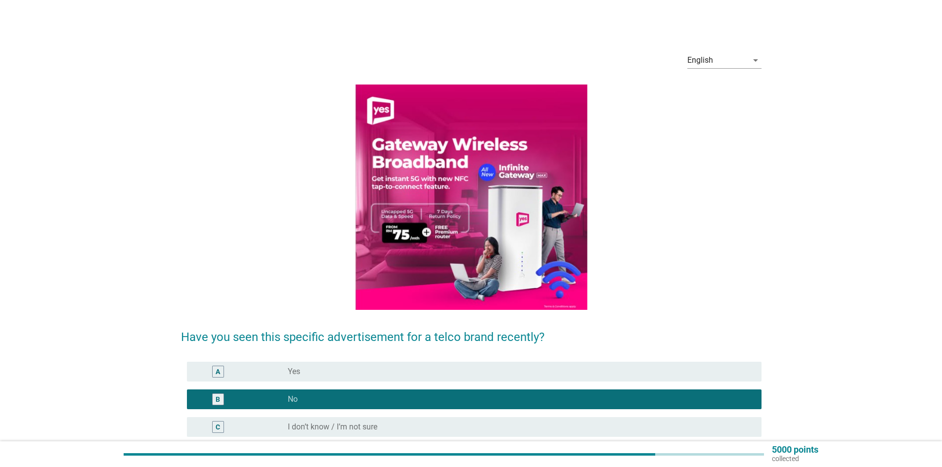
scroll to position [74, 0]
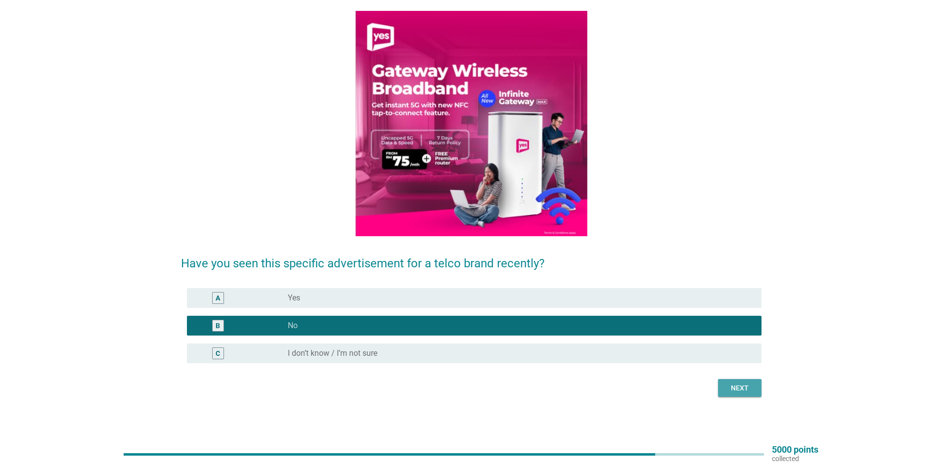
click at [729, 385] on div "Next" at bounding box center [740, 388] width 28 height 10
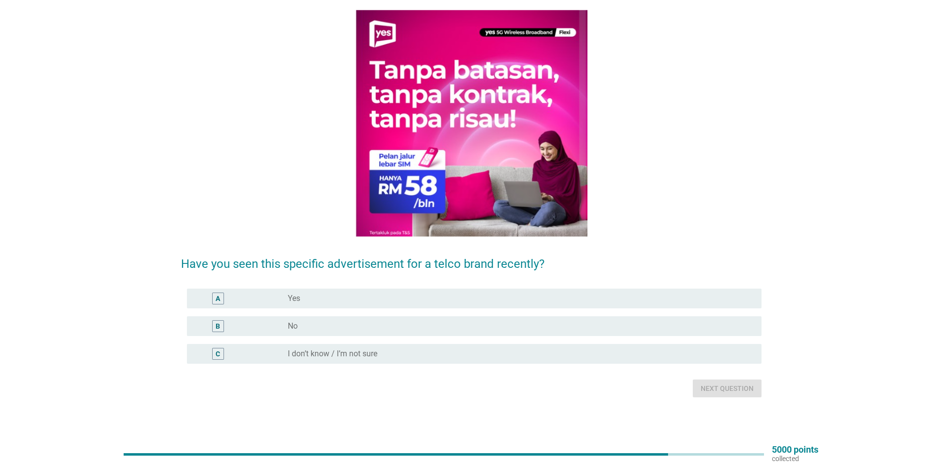
scroll to position [0, 0]
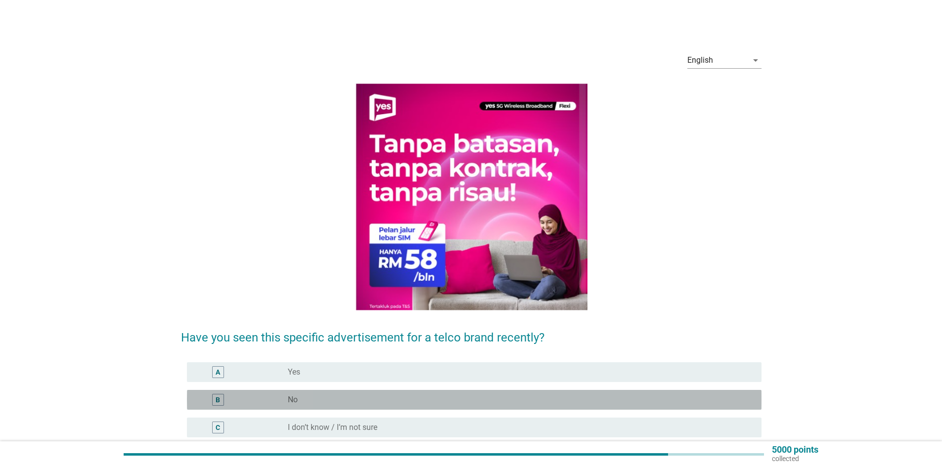
click at [479, 392] on div "B radio_button_unchecked No" at bounding box center [474, 400] width 575 height 20
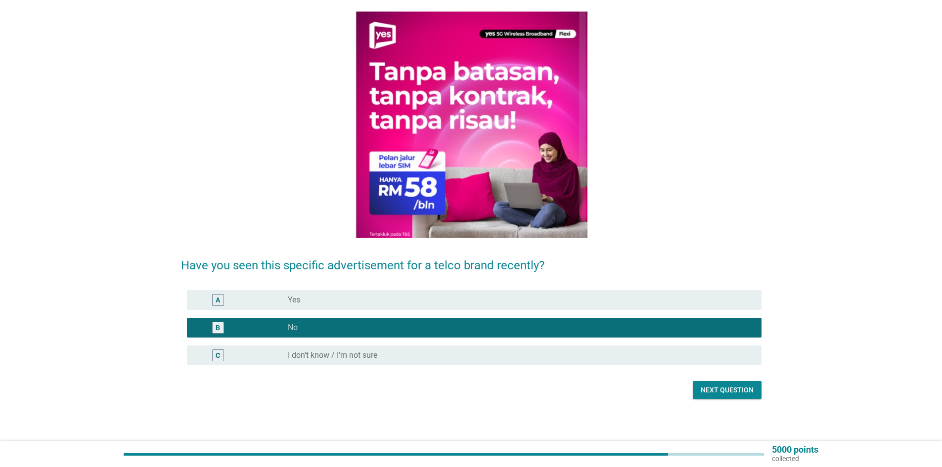
scroll to position [74, 0]
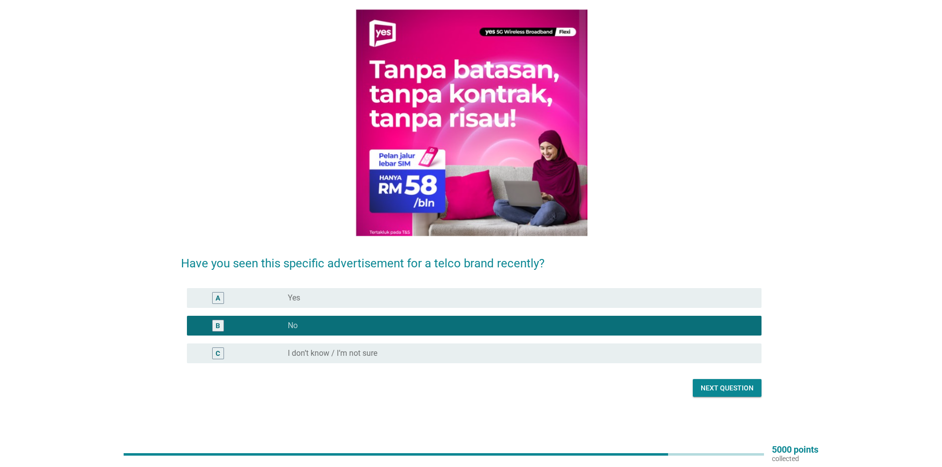
click at [743, 380] on button "Next question" at bounding box center [727, 388] width 69 height 18
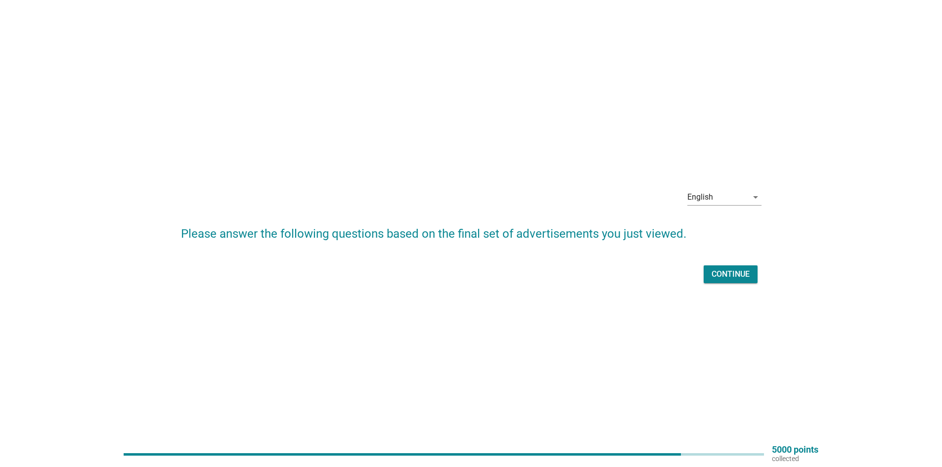
click at [742, 273] on div "Continue" at bounding box center [731, 275] width 38 height 12
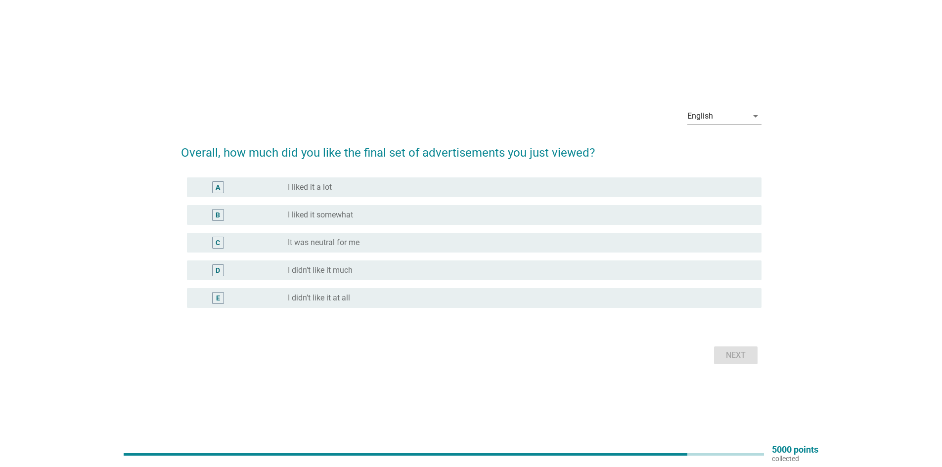
click at [392, 244] on div "radio_button_unchecked It was neutral for me" at bounding box center [517, 243] width 458 height 10
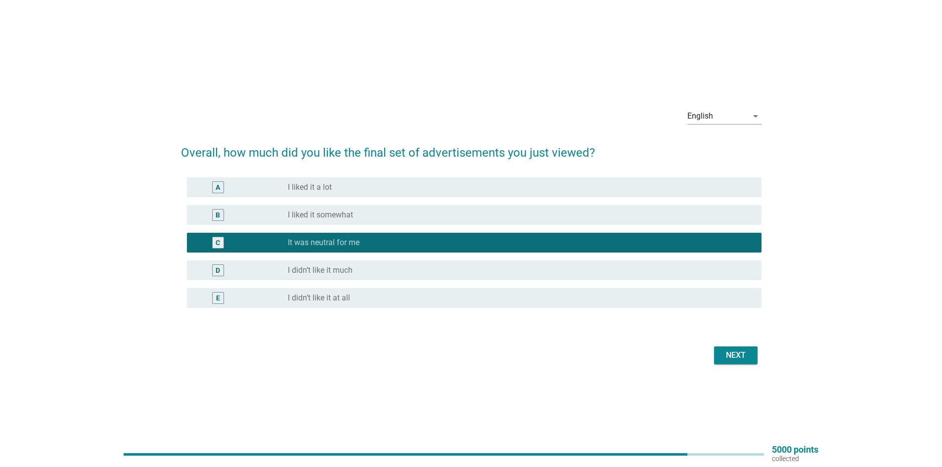
click at [736, 363] on button "Next" at bounding box center [736, 356] width 44 height 18
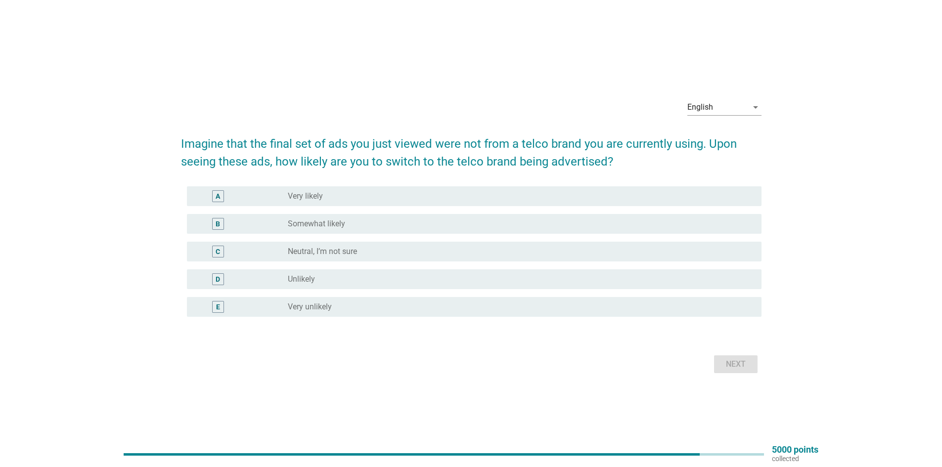
click at [469, 257] on div "radio_button_unchecked Neutral, I’m not sure" at bounding box center [521, 252] width 466 height 12
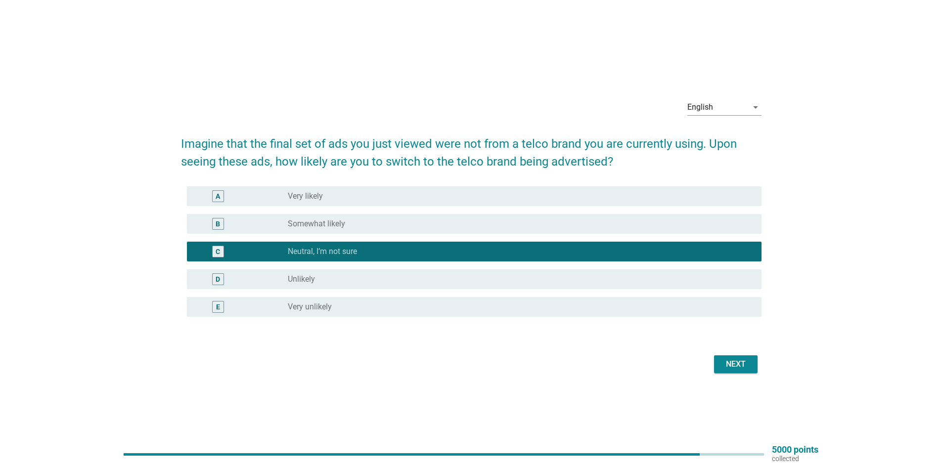
click at [726, 364] on div "Next" at bounding box center [736, 365] width 28 height 12
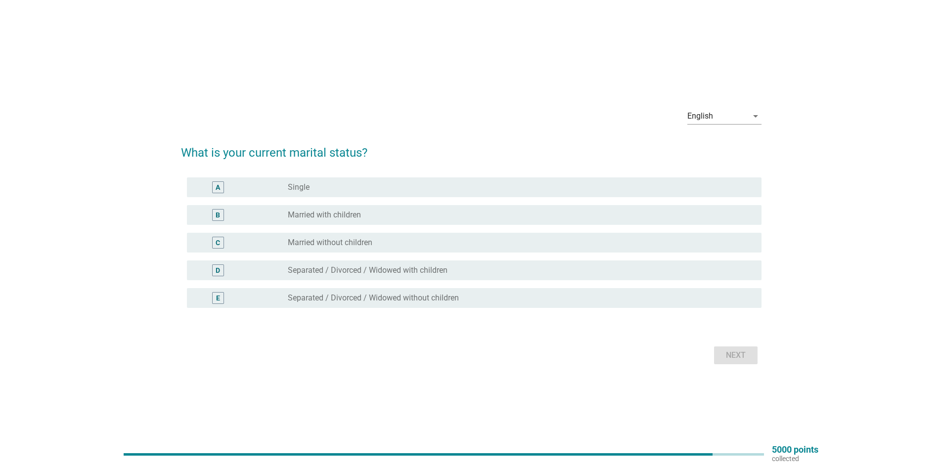
click at [385, 247] on div "radio_button_unchecked Married without children" at bounding box center [517, 243] width 458 height 10
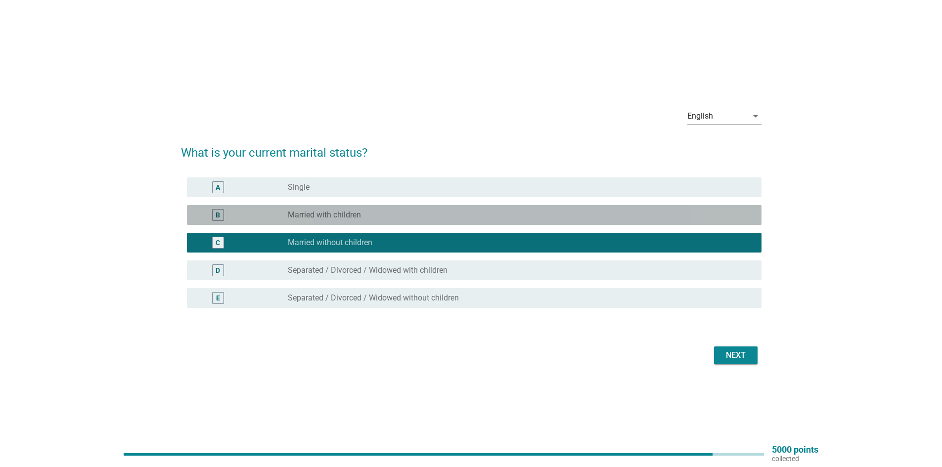
click at [384, 217] on div "radio_button_unchecked Married with children" at bounding box center [517, 215] width 458 height 10
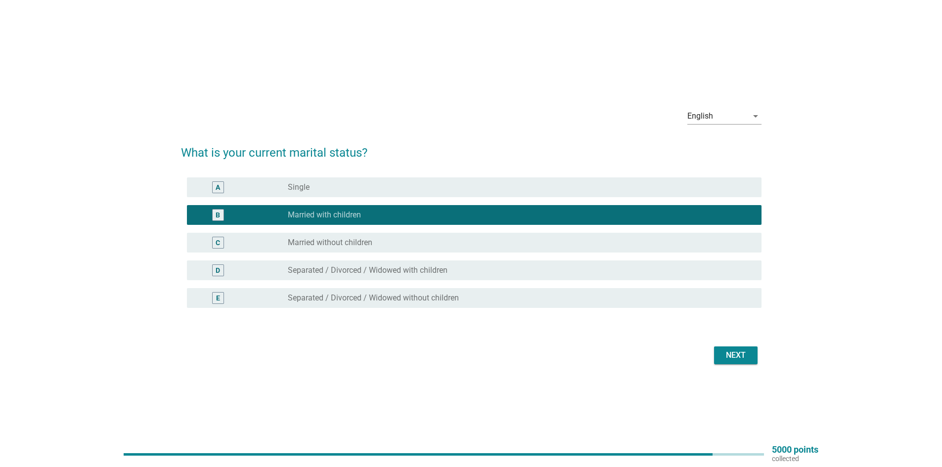
click at [742, 352] on div "Next" at bounding box center [736, 356] width 28 height 12
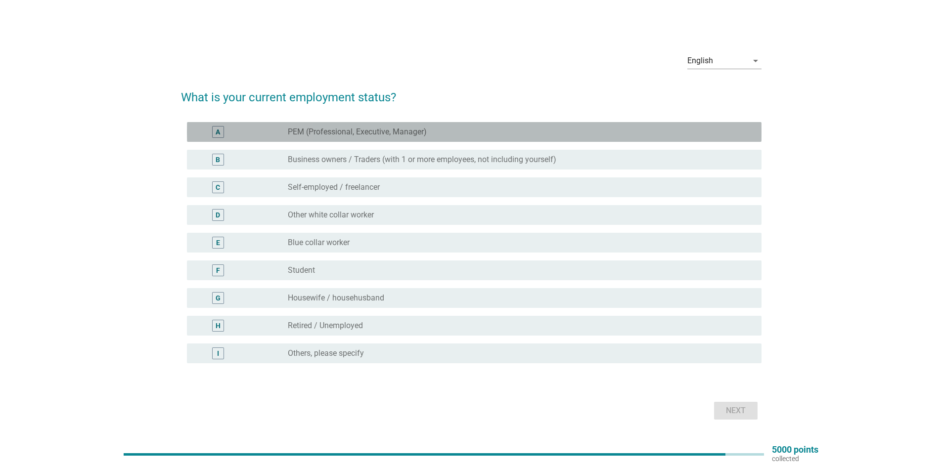
click at [311, 134] on label "PEM (Professional, Executive, Manager)" at bounding box center [357, 132] width 139 height 10
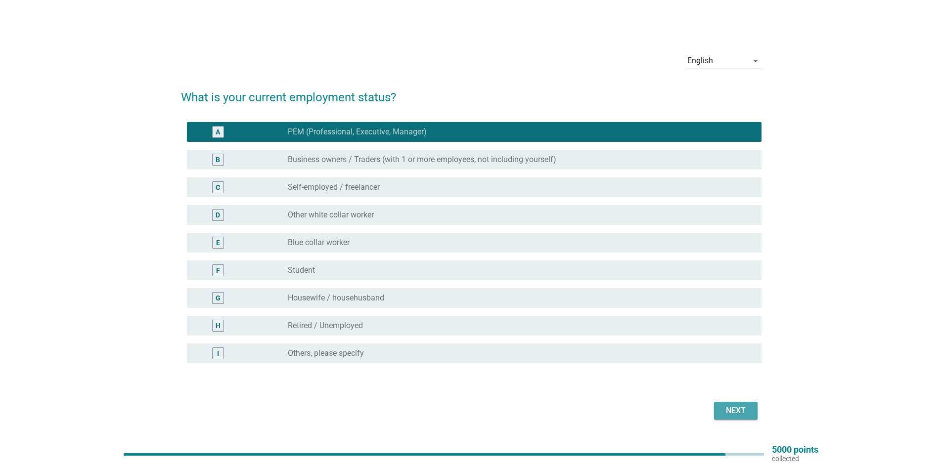
click at [733, 405] on div "Next" at bounding box center [736, 411] width 28 height 12
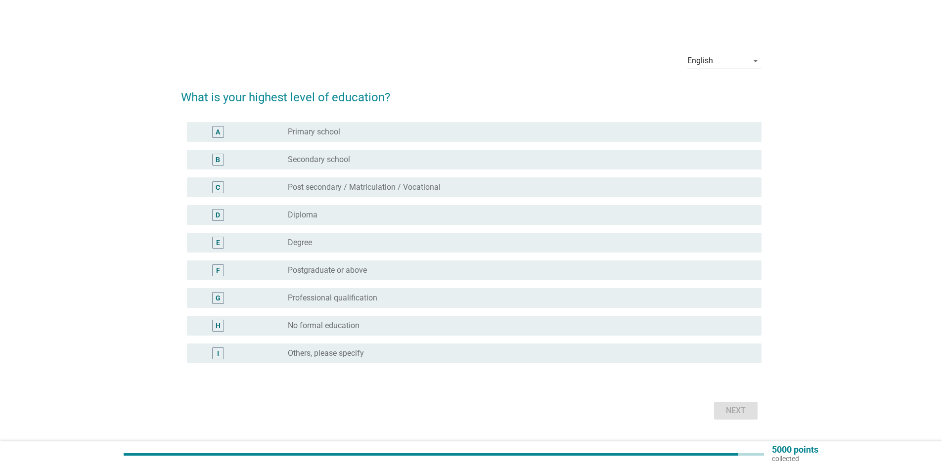
click at [296, 243] on label "Degree" at bounding box center [300, 243] width 24 height 10
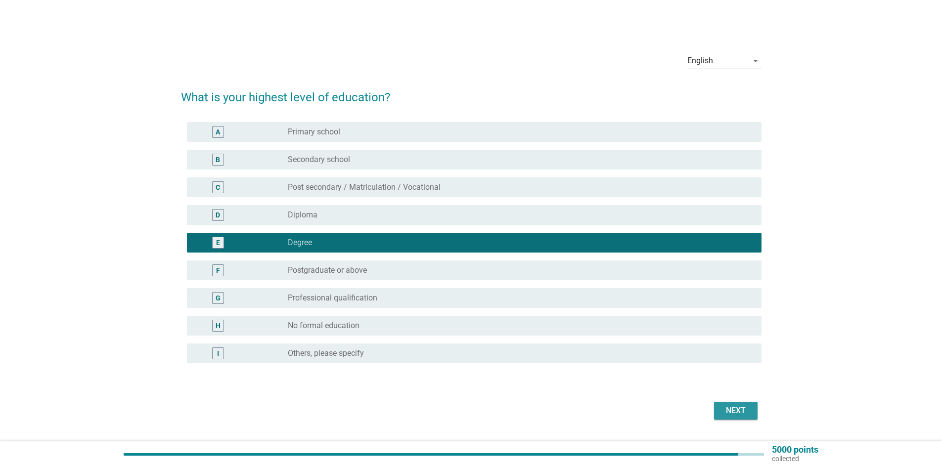
click at [741, 403] on button "Next" at bounding box center [736, 411] width 44 height 18
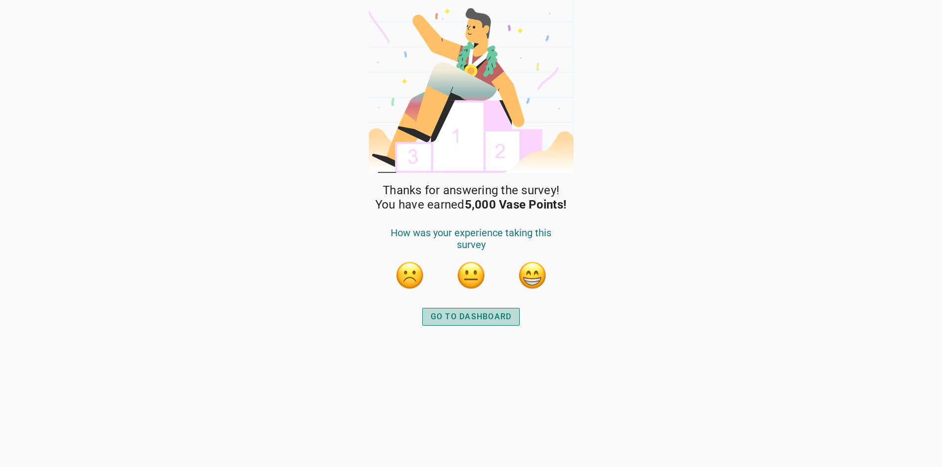
click at [481, 319] on div "GO TO DASHBOARD" at bounding box center [471, 317] width 81 height 12
